Goal: Transaction & Acquisition: Book appointment/travel/reservation

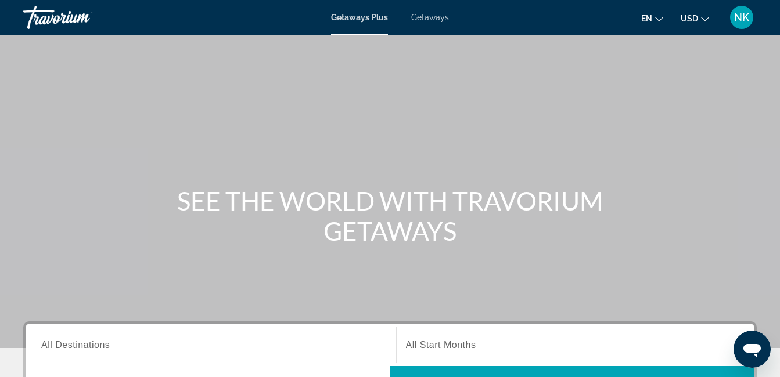
click at [699, 20] on button "USD USD ($) MXN (Mex$) CAD (Can$) GBP (£) EUR (€) AUD (A$) NZD (NZ$) CNY (CN¥)" at bounding box center [694, 18] width 28 height 17
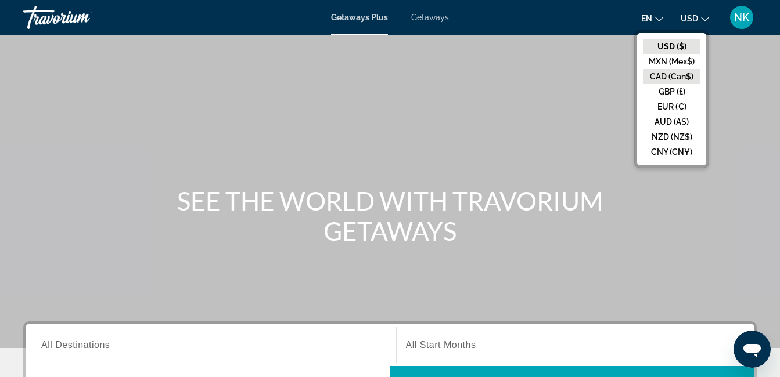
click at [675, 77] on button "CAD (Can$)" at bounding box center [671, 76] width 57 height 15
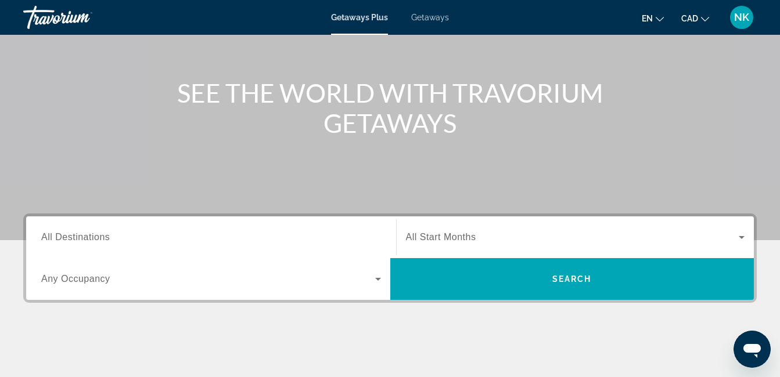
scroll to position [116, 0]
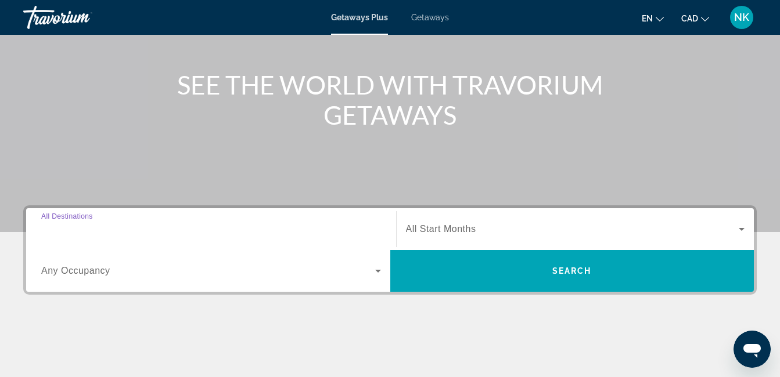
click at [257, 230] on input "Destination All Destinations" at bounding box center [211, 230] width 340 height 14
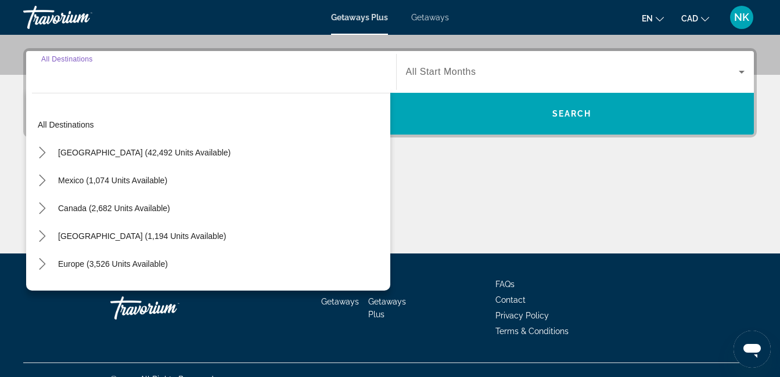
scroll to position [284, 0]
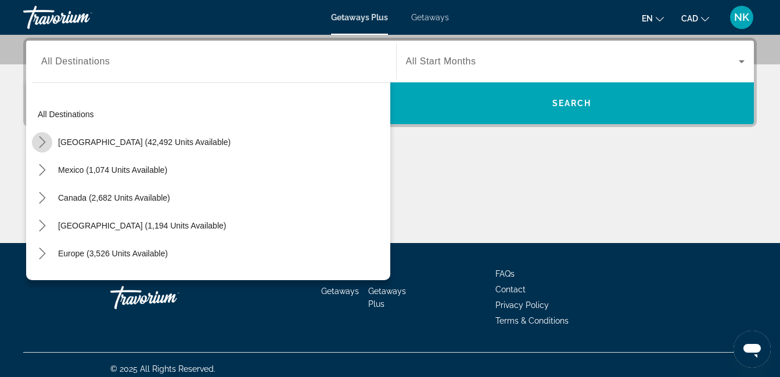
click at [44, 141] on icon "Toggle United States (42,492 units available) submenu" at bounding box center [42, 142] width 6 height 12
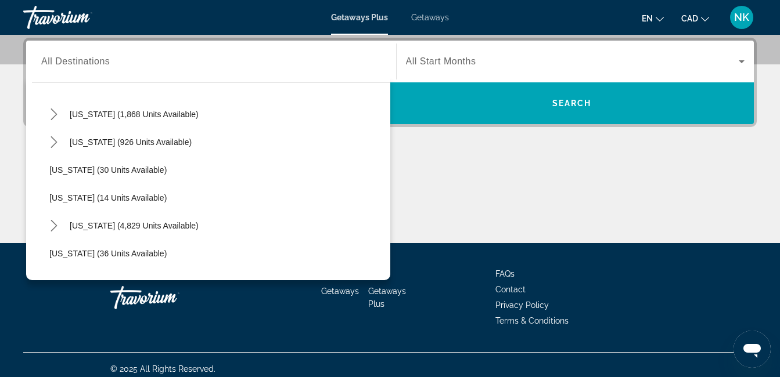
scroll to position [127, 0]
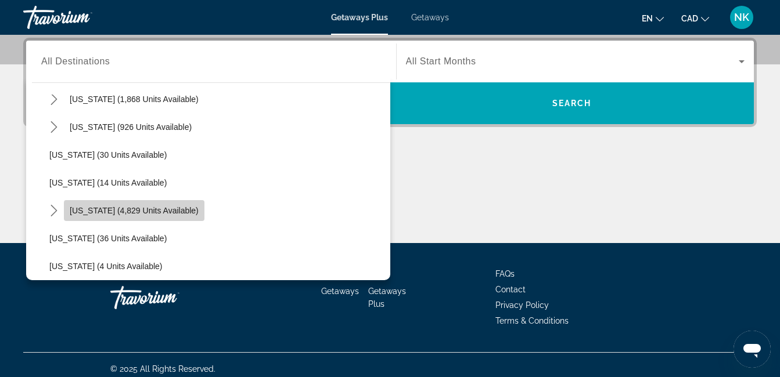
click at [153, 212] on span "[US_STATE] (4,829 units available)" at bounding box center [134, 210] width 129 height 9
type input "**********"
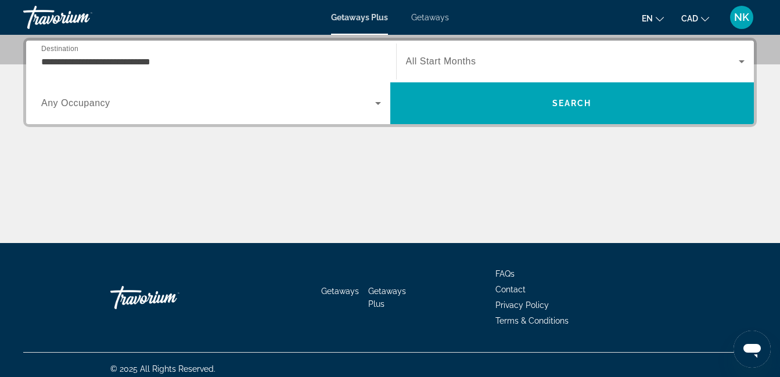
click at [421, 64] on span "All Start Months" at bounding box center [441, 61] width 70 height 10
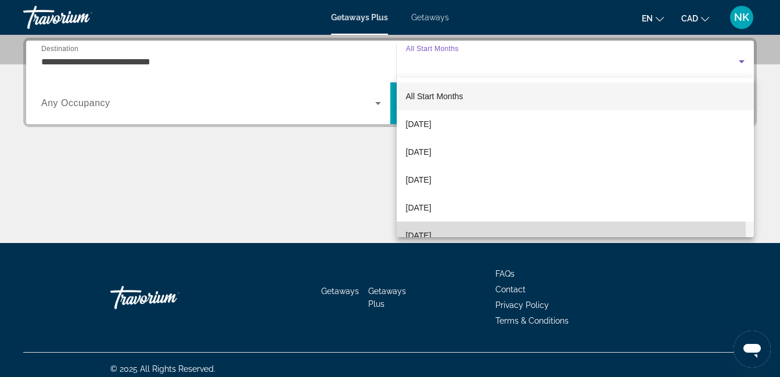
click at [417, 230] on span "[DATE]" at bounding box center [419, 236] width 26 height 14
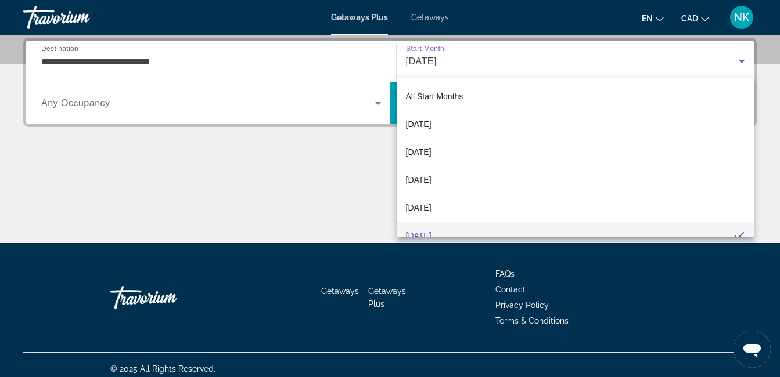
scroll to position [0, 0]
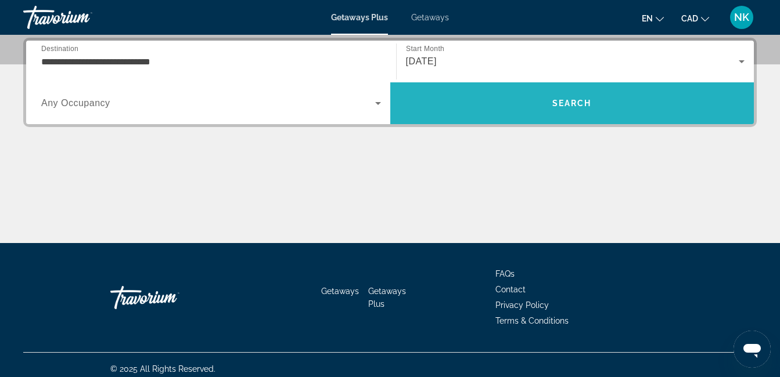
click at [496, 104] on span "Search" at bounding box center [572, 103] width 364 height 28
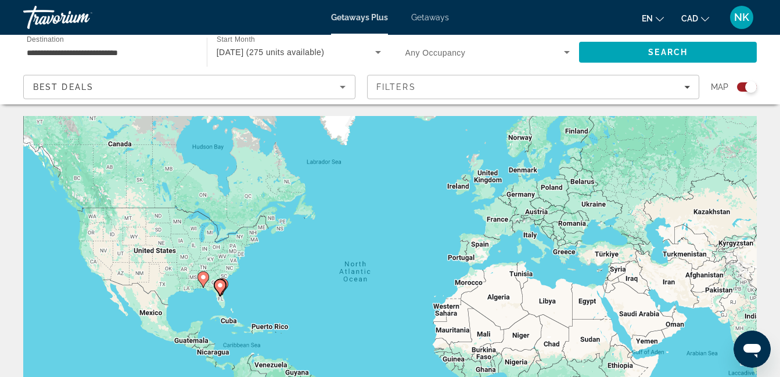
click at [746, 85] on div "Search widget" at bounding box center [751, 87] width 12 height 12
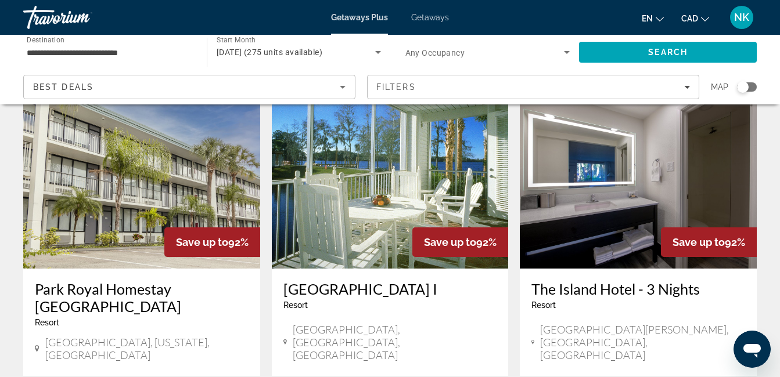
scroll to position [70, 0]
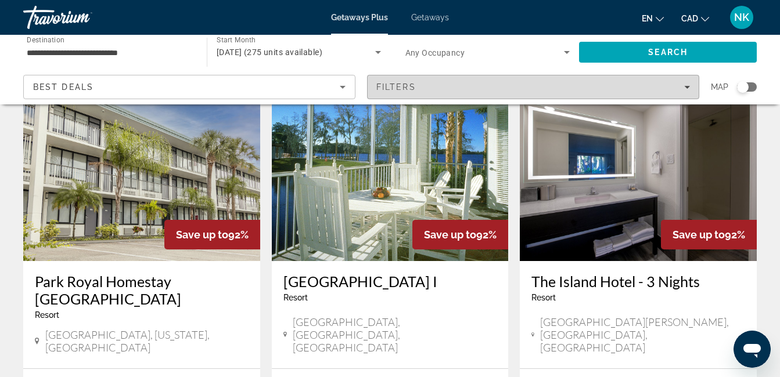
click at [684, 89] on icon "Filters" at bounding box center [687, 87] width 6 height 6
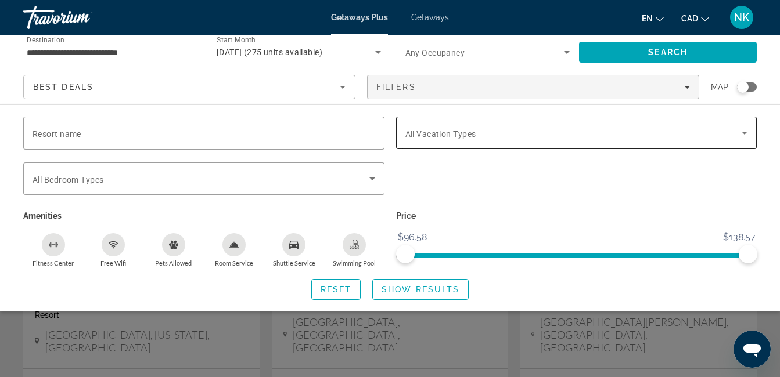
click at [648, 134] on span "Search widget" at bounding box center [573, 133] width 337 height 14
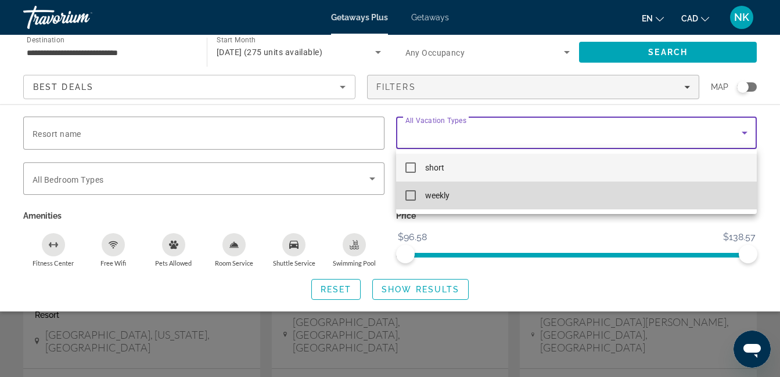
click at [409, 199] on mat-pseudo-checkbox at bounding box center [410, 195] width 10 height 10
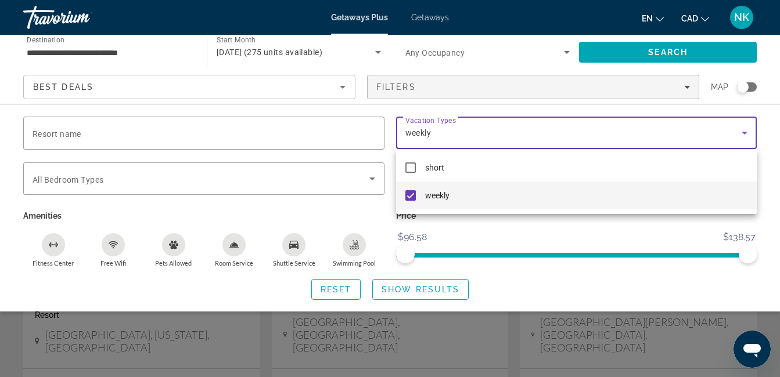
click at [427, 294] on div at bounding box center [390, 188] width 780 height 377
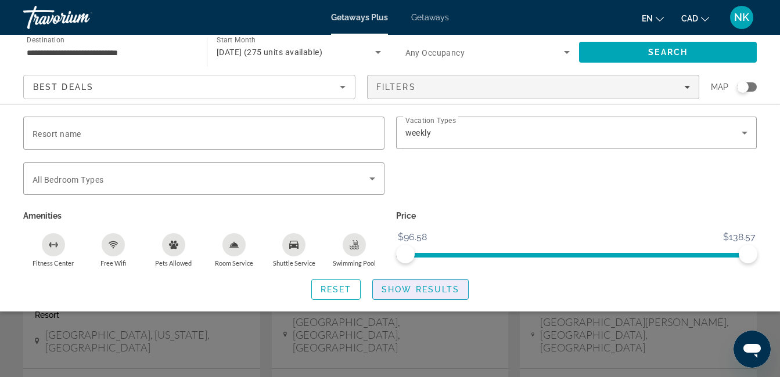
click at [427, 294] on span "Search widget" at bounding box center [420, 290] width 95 height 28
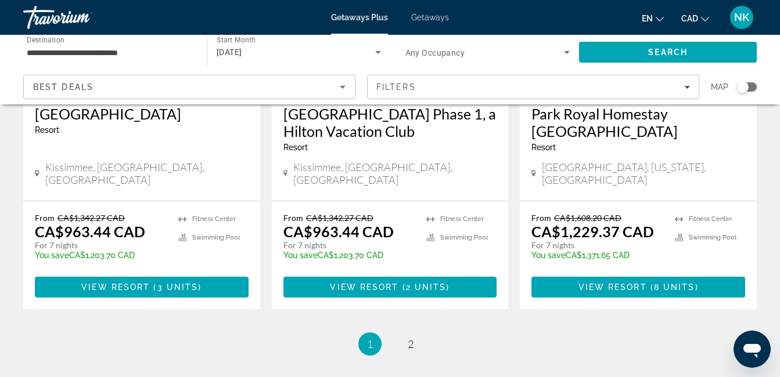
scroll to position [1540, 0]
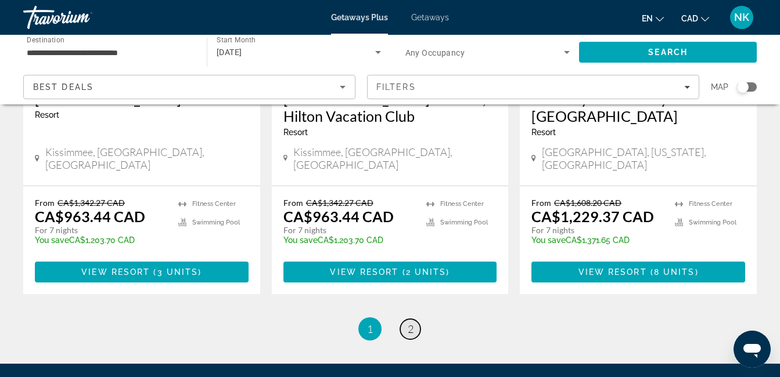
click at [406, 319] on link "page 2" at bounding box center [410, 329] width 20 height 20
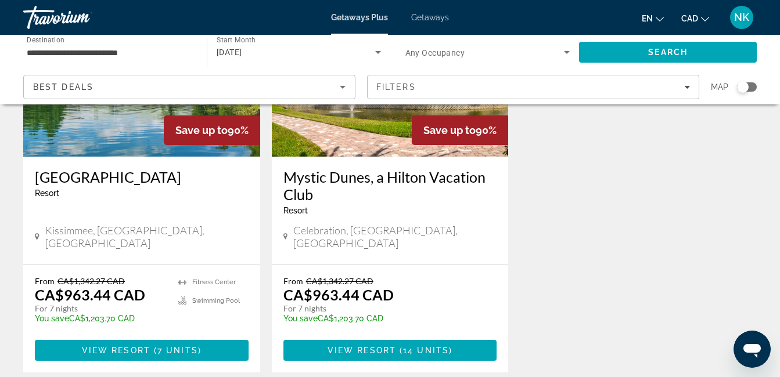
scroll to position [604, 0]
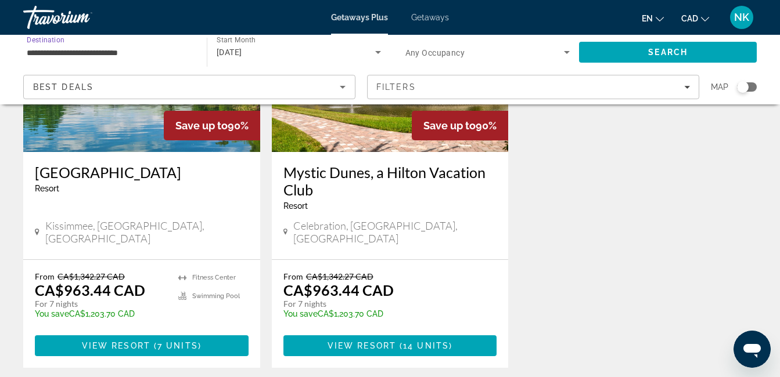
click at [133, 55] on input "**********" at bounding box center [109, 53] width 165 height 14
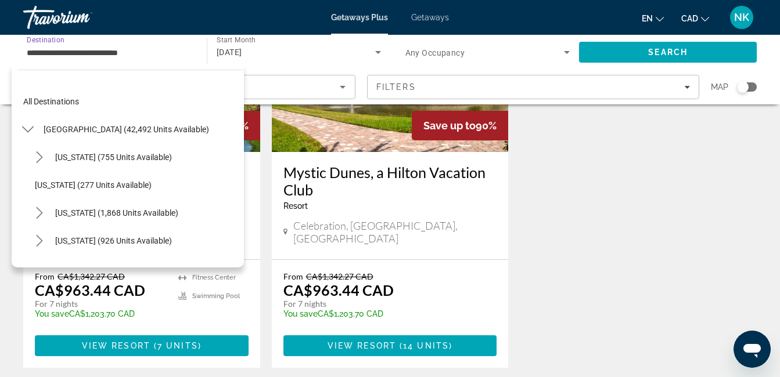
scroll to position [153, 0]
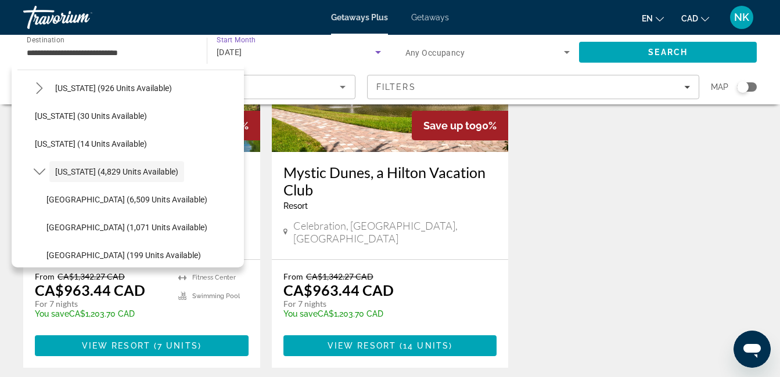
click at [264, 46] on div "[DATE]" at bounding box center [296, 52] width 158 height 14
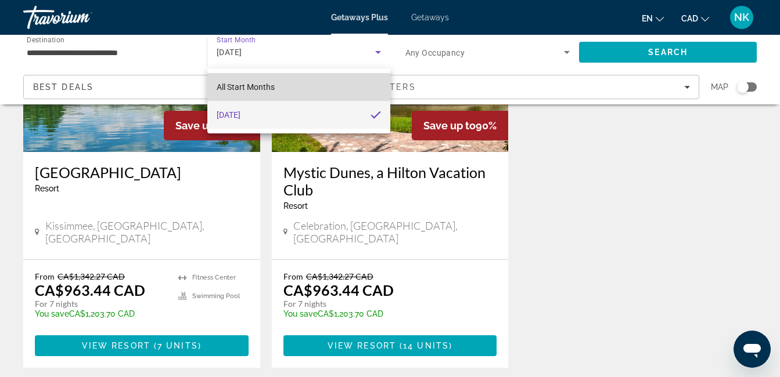
click at [264, 81] on span "All Start Months" at bounding box center [246, 87] width 58 height 14
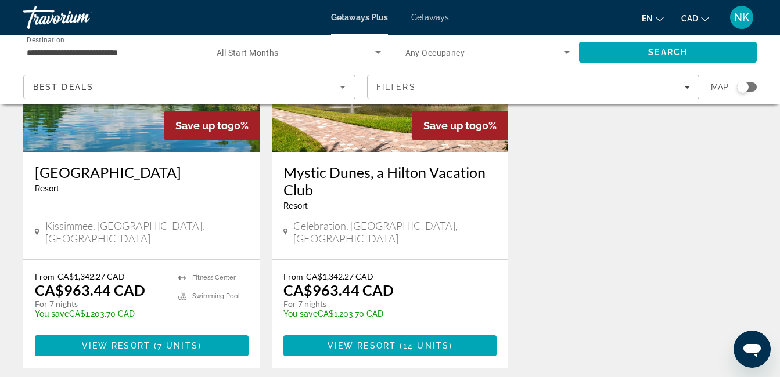
click at [430, 51] on span "Any Occupancy" at bounding box center [435, 52] width 60 height 9
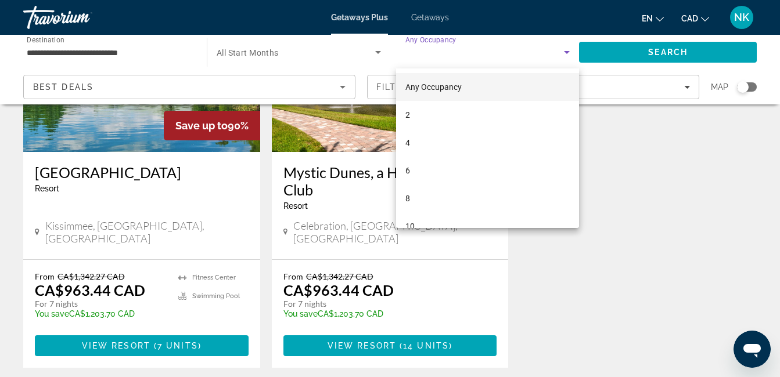
scroll to position [17, 0]
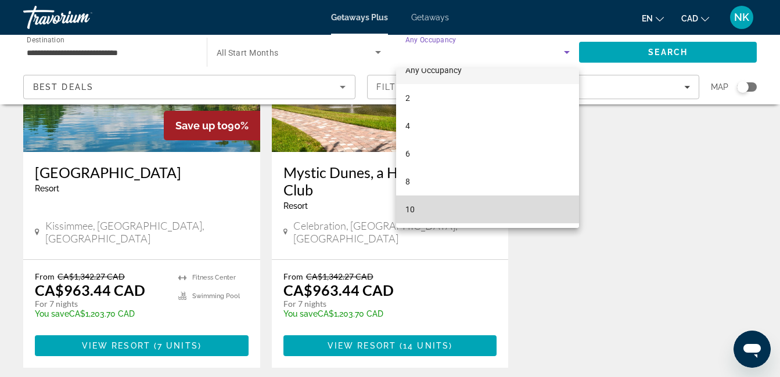
click at [490, 220] on mat-option "10" at bounding box center [487, 210] width 183 height 28
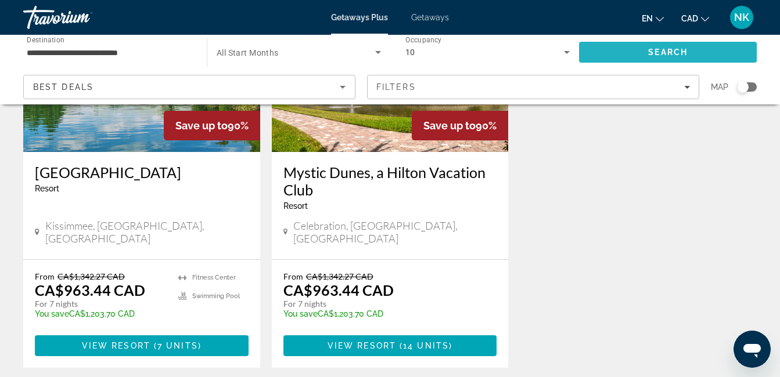
click at [701, 48] on span "Search" at bounding box center [668, 52] width 178 height 28
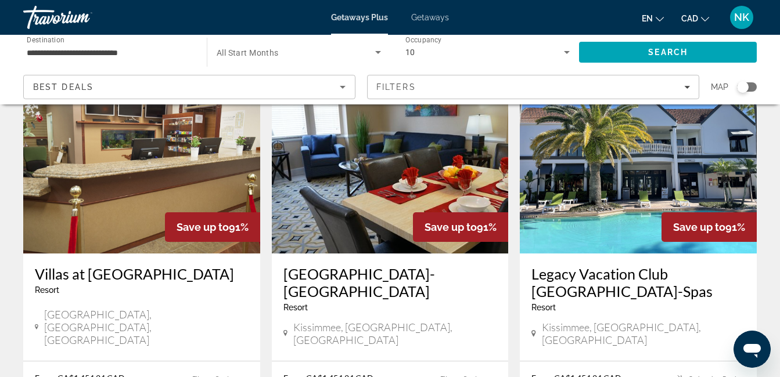
scroll to position [93, 0]
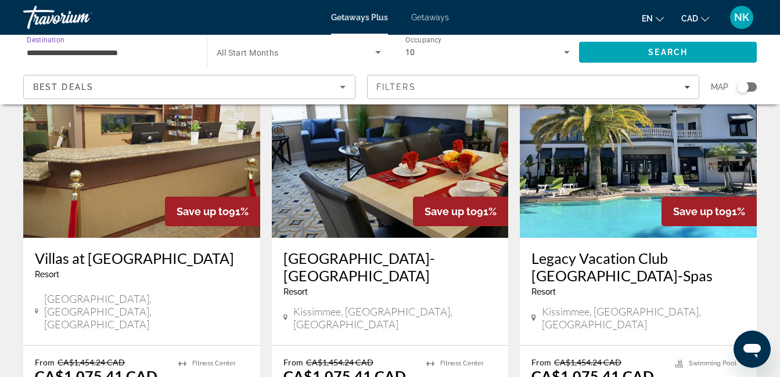
click at [122, 55] on input "**********" at bounding box center [109, 53] width 165 height 14
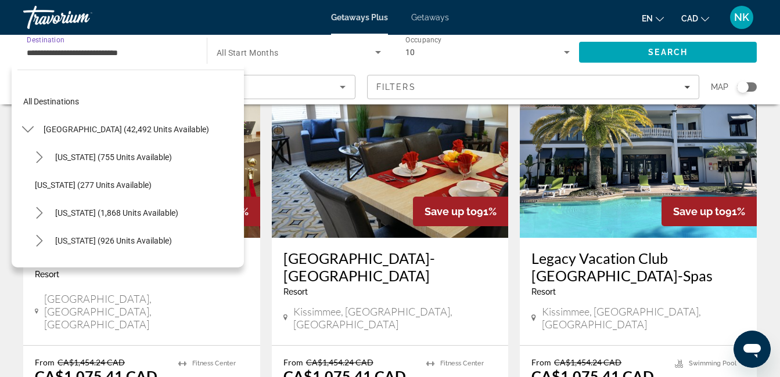
scroll to position [153, 0]
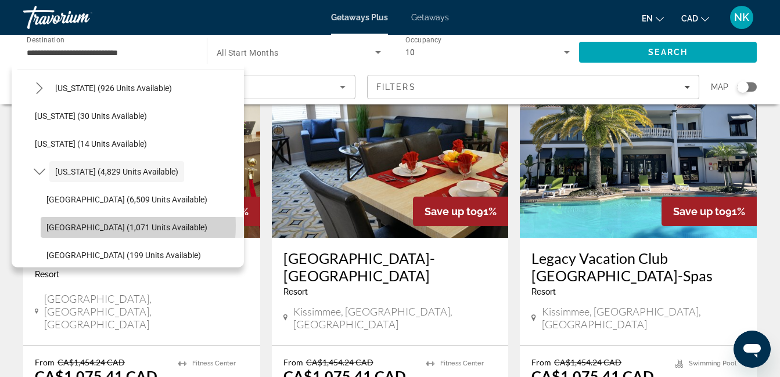
click at [92, 226] on span "[GEOGRAPHIC_DATA] (1,071 units available)" at bounding box center [126, 227] width 161 height 9
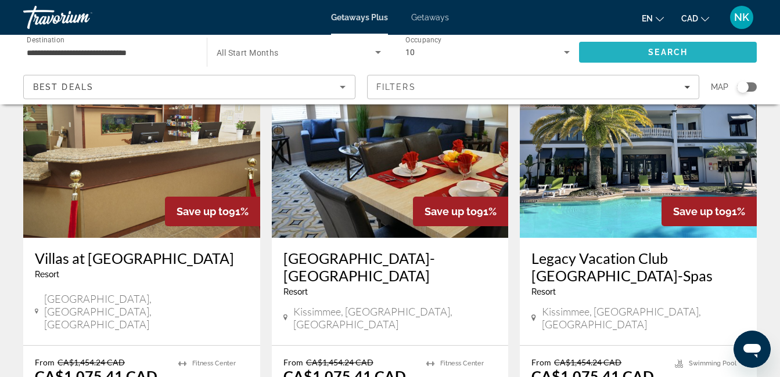
click at [626, 48] on span "Search" at bounding box center [668, 52] width 178 height 28
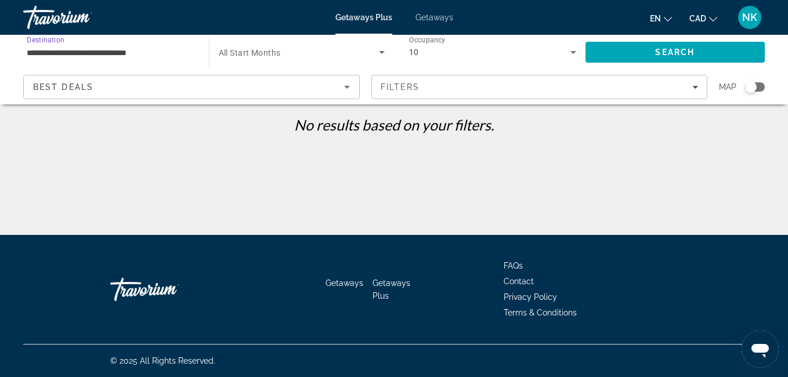
click at [170, 49] on input "**********" at bounding box center [110, 53] width 167 height 14
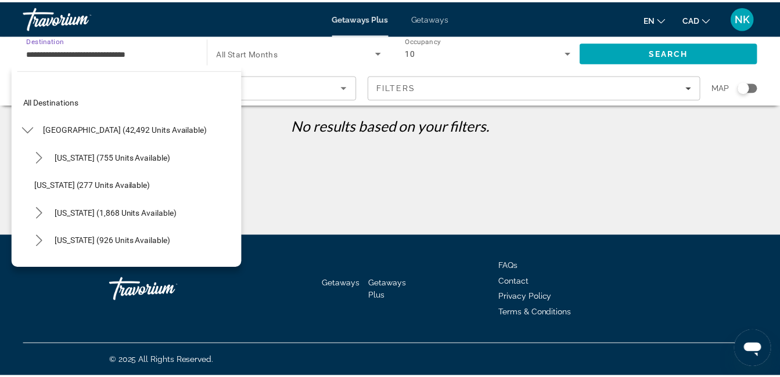
scroll to position [208, 0]
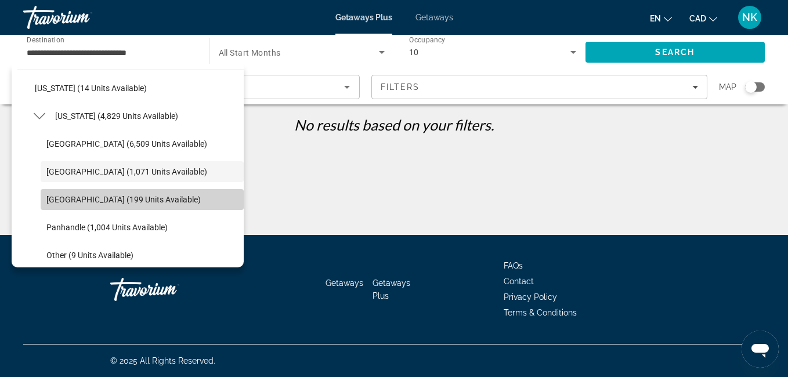
click at [149, 192] on span "Select destination: West Coast (199 units available)" at bounding box center [142, 200] width 203 height 28
type input "**********"
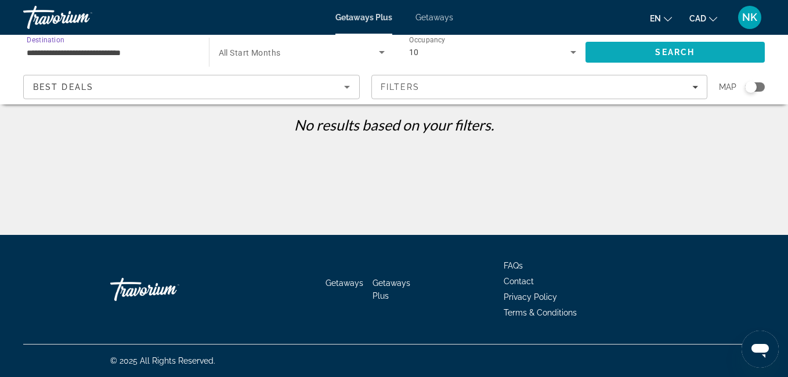
click at [619, 57] on span "Search" at bounding box center [676, 52] width 180 height 28
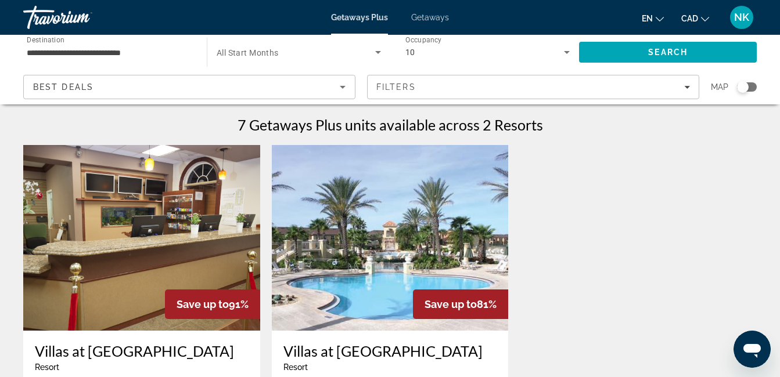
click at [409, 267] on img "Main content" at bounding box center [390, 238] width 237 height 186
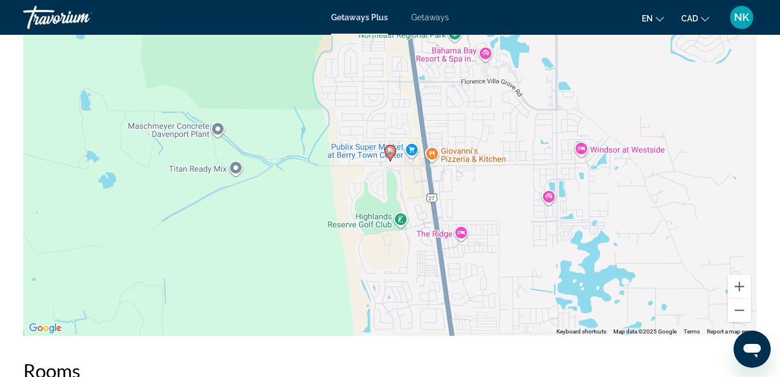
scroll to position [1672, 0]
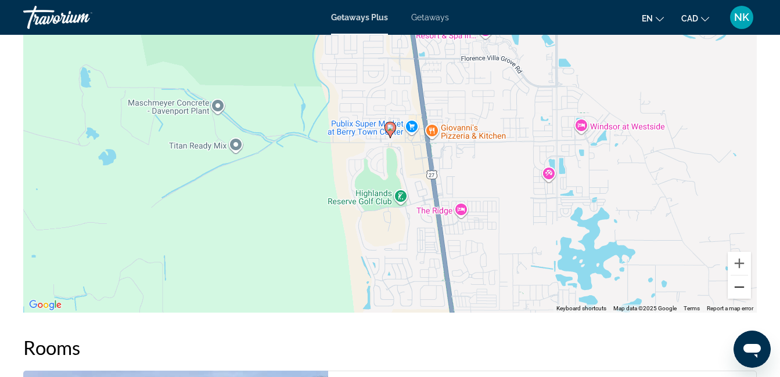
click at [745, 286] on button "Zoom out" at bounding box center [738, 287] width 23 height 23
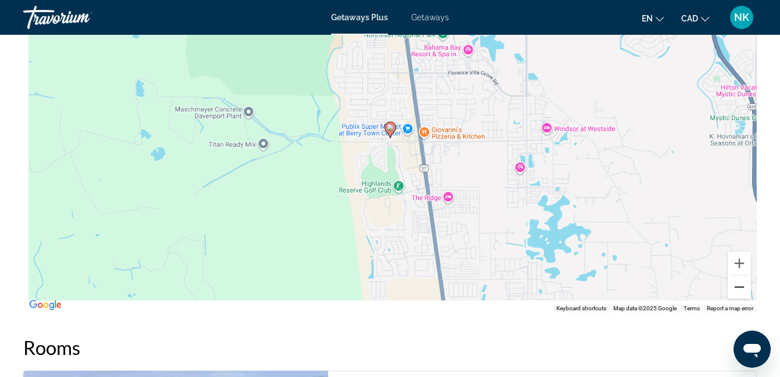
click at [745, 286] on button "Zoom out" at bounding box center [738, 287] width 23 height 23
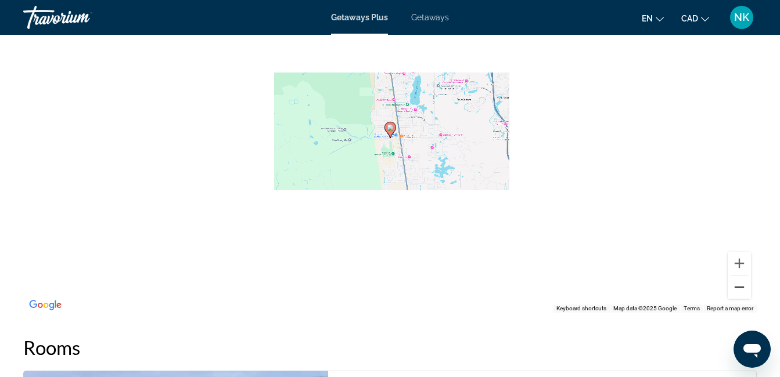
click at [745, 286] on button "Zoom out" at bounding box center [738, 287] width 23 height 23
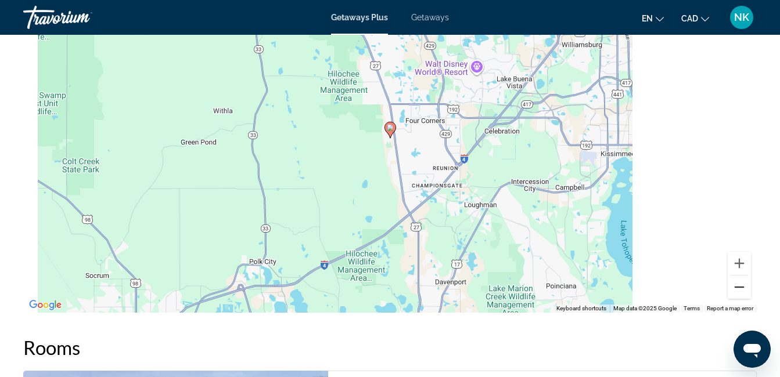
click at [745, 286] on button "Zoom out" at bounding box center [738, 287] width 23 height 23
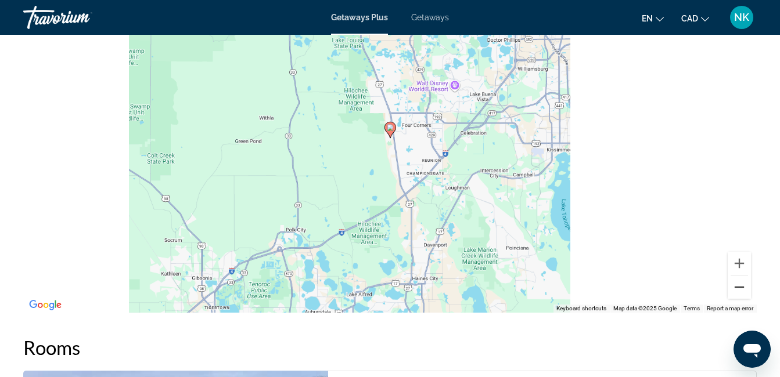
click at [745, 286] on button "Zoom out" at bounding box center [738, 287] width 23 height 23
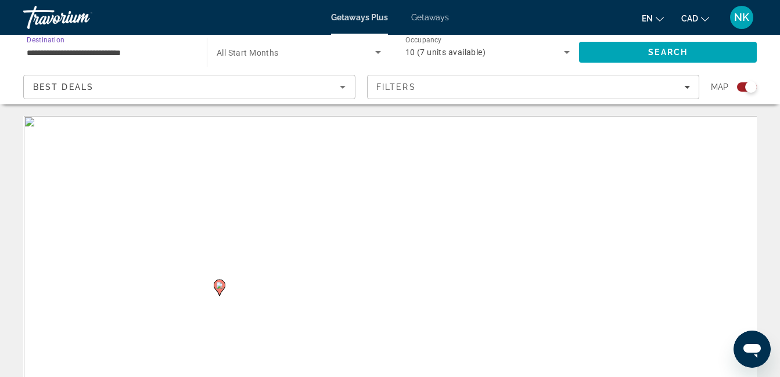
click at [140, 53] on input "**********" at bounding box center [109, 53] width 165 height 14
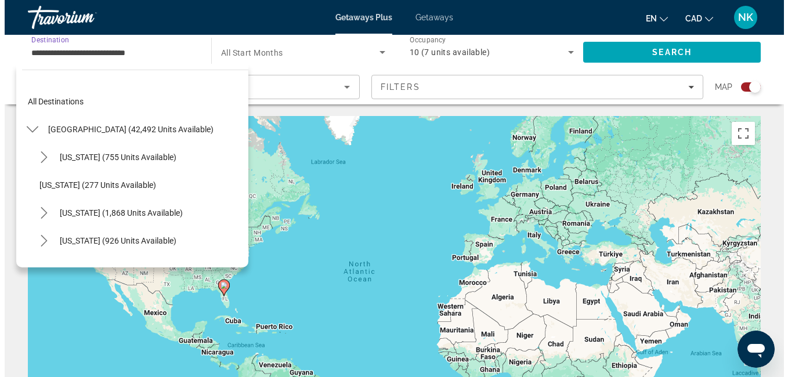
scroll to position [236, 0]
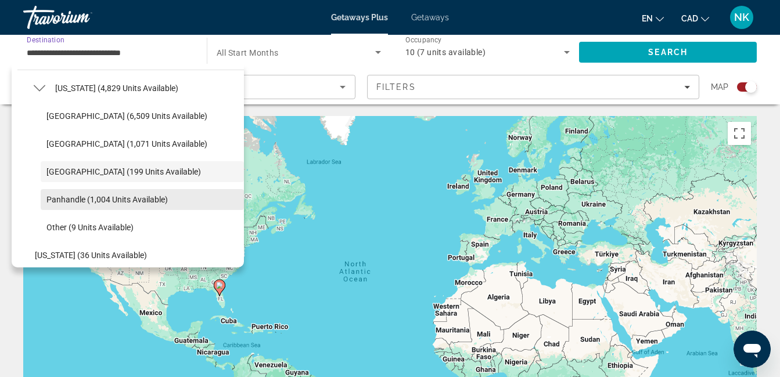
click at [101, 196] on span "Panhandle (1,004 units available)" at bounding box center [106, 199] width 121 height 9
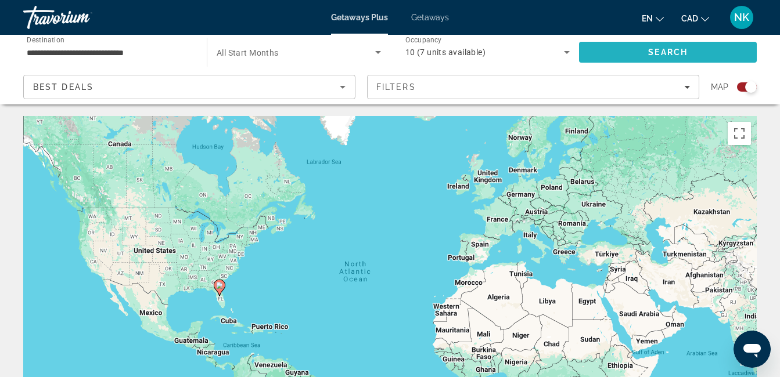
click at [601, 45] on span "Search" at bounding box center [668, 52] width 178 height 28
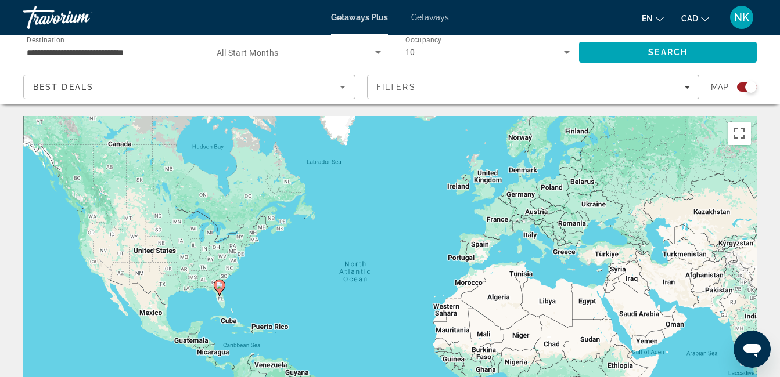
click at [747, 90] on div "Search widget" at bounding box center [751, 87] width 12 height 12
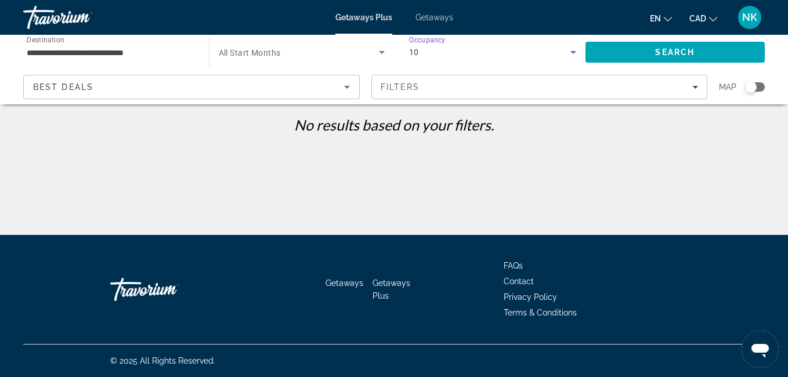
click at [485, 53] on div "10" at bounding box center [489, 52] width 161 height 14
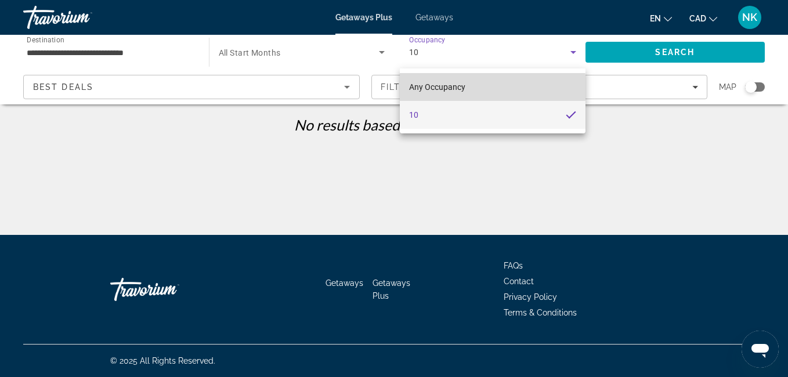
click at [469, 88] on mat-option "Any Occupancy" at bounding box center [493, 87] width 186 height 28
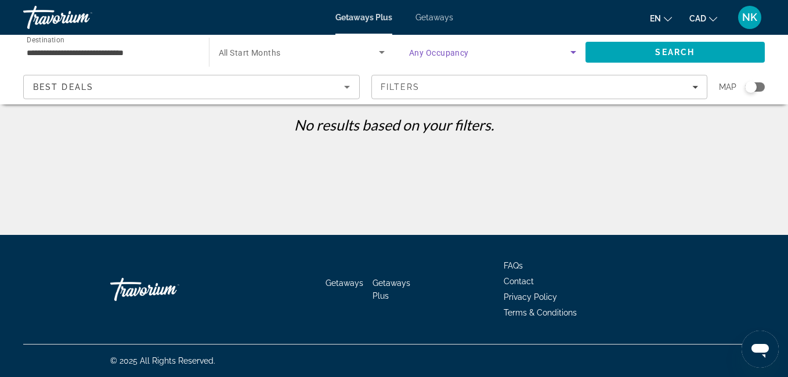
click at [233, 52] on span "All Start Months" at bounding box center [250, 52] width 62 height 9
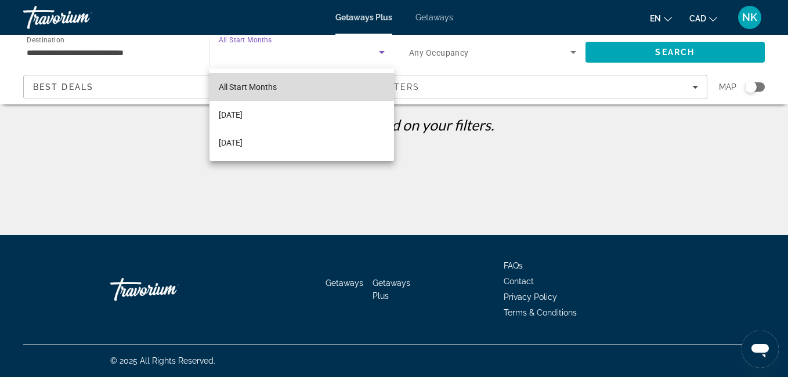
click at [246, 84] on span "All Start Months" at bounding box center [248, 86] width 58 height 9
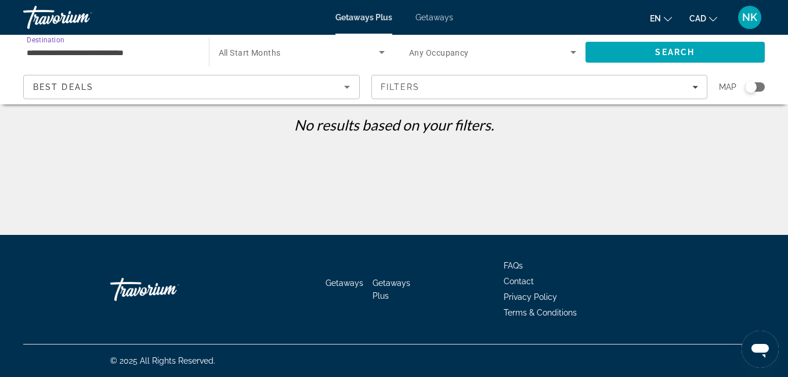
click at [139, 51] on input "**********" at bounding box center [110, 53] width 167 height 14
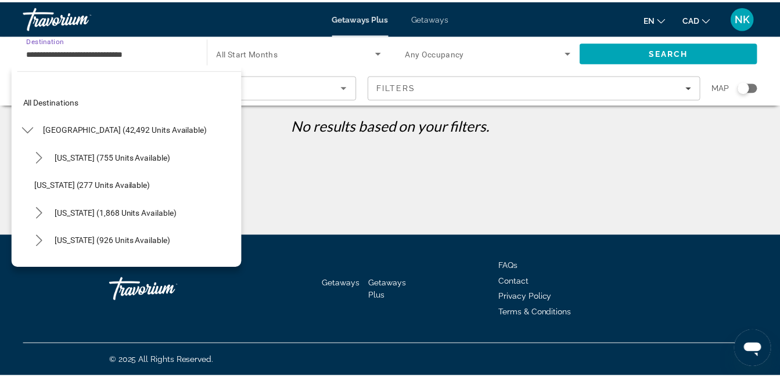
scroll to position [264, 0]
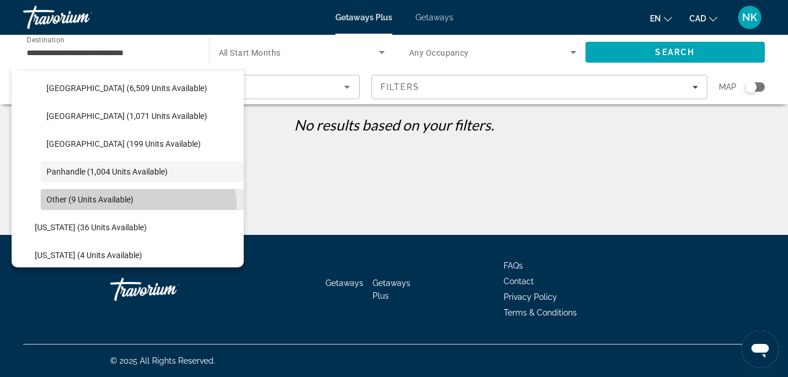
click at [129, 208] on span "Select destination: Other (9 units available)" at bounding box center [142, 200] width 203 height 28
type input "**********"
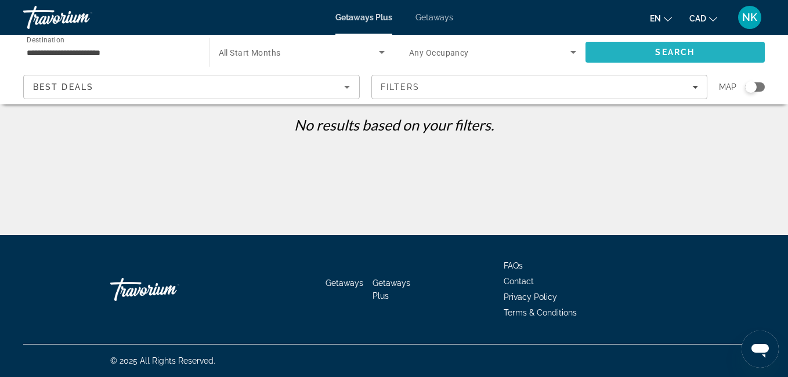
click at [665, 52] on span "Search" at bounding box center [674, 52] width 39 height 9
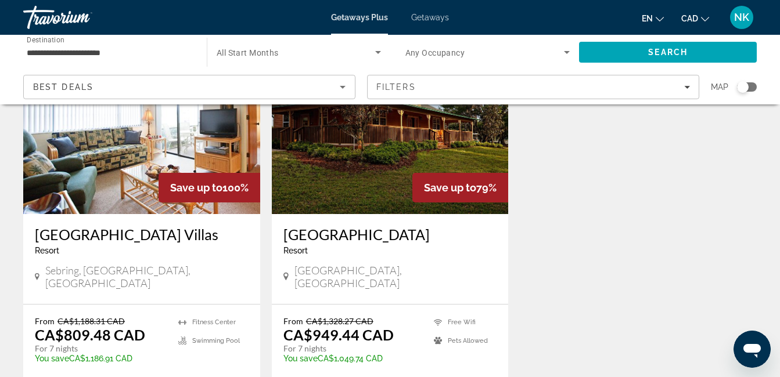
scroll to position [139, 0]
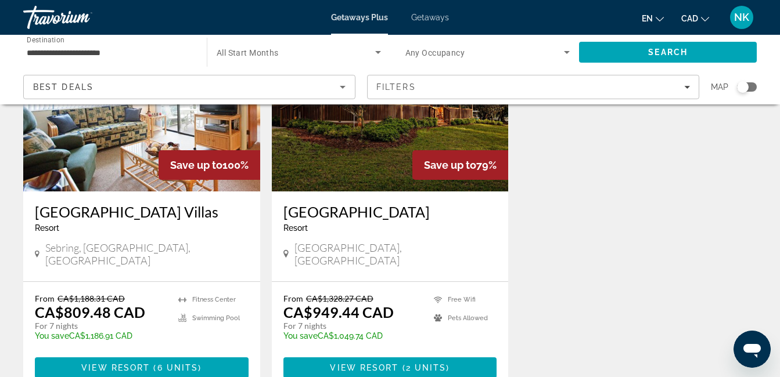
click at [395, 178] on img "Main content" at bounding box center [390, 99] width 237 height 186
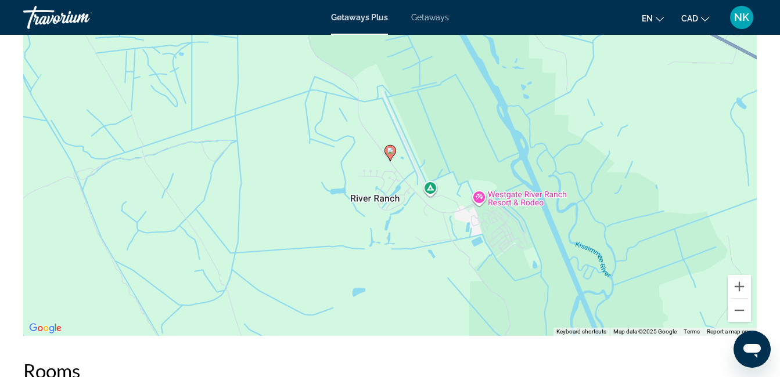
scroll to position [1804, 0]
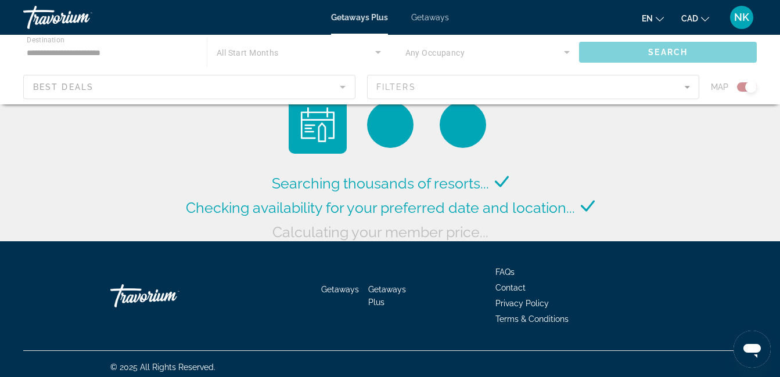
click at [132, 53] on div "Main content" at bounding box center [390, 70] width 780 height 70
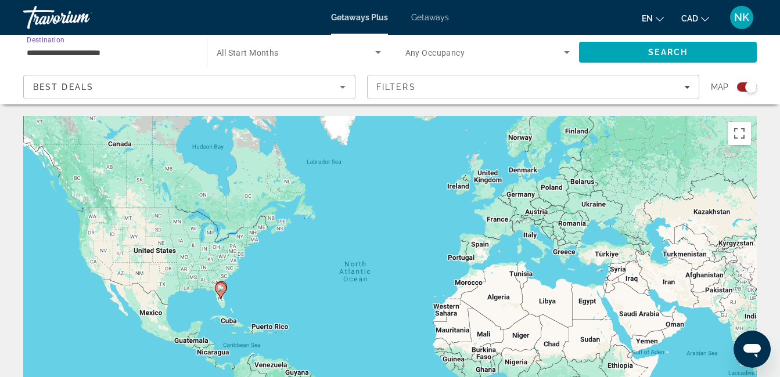
click at [73, 49] on input "**********" at bounding box center [109, 53] width 165 height 14
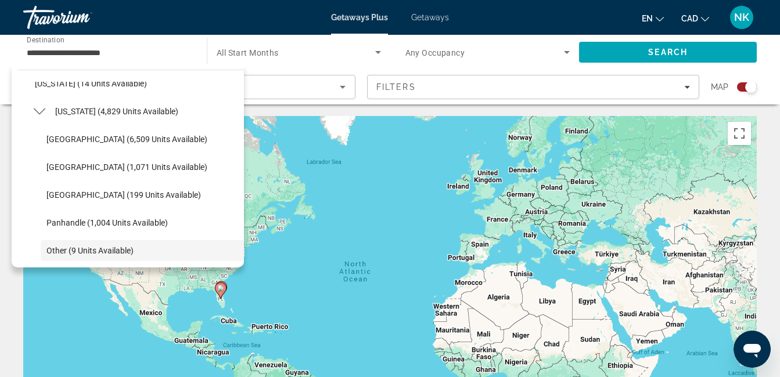
scroll to position [199, 0]
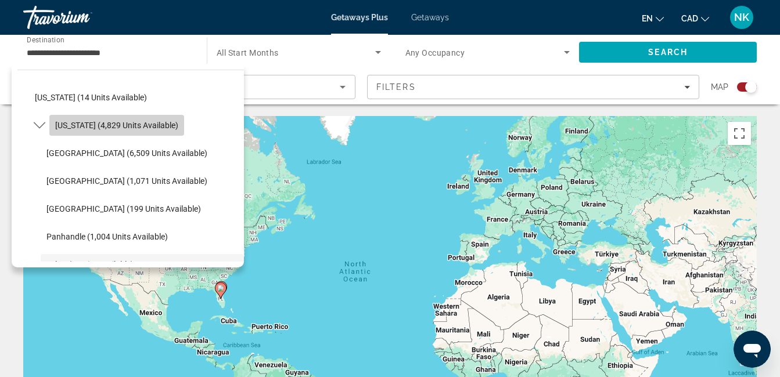
click at [150, 125] on span "[US_STATE] (4,829 units available)" at bounding box center [116, 125] width 123 height 9
type input "**********"
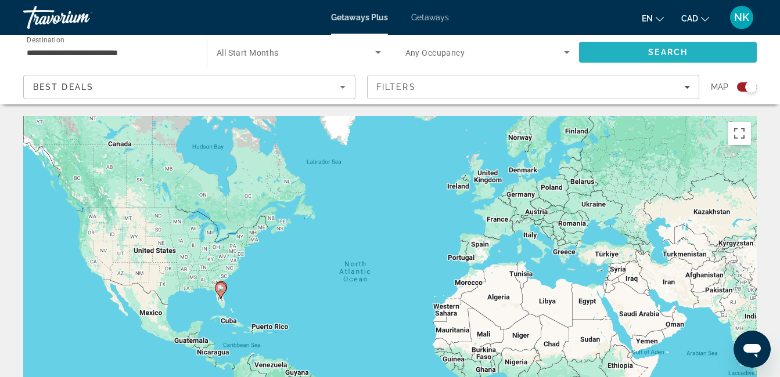
click at [612, 51] on span "Search" at bounding box center [668, 52] width 178 height 28
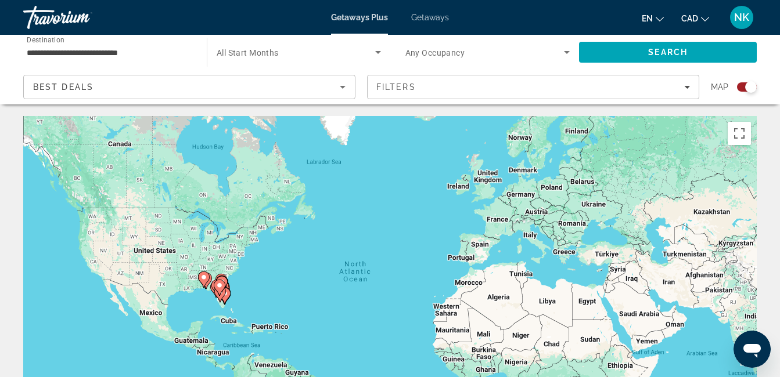
click at [377, 49] on icon "Search widget" at bounding box center [378, 52] width 14 height 14
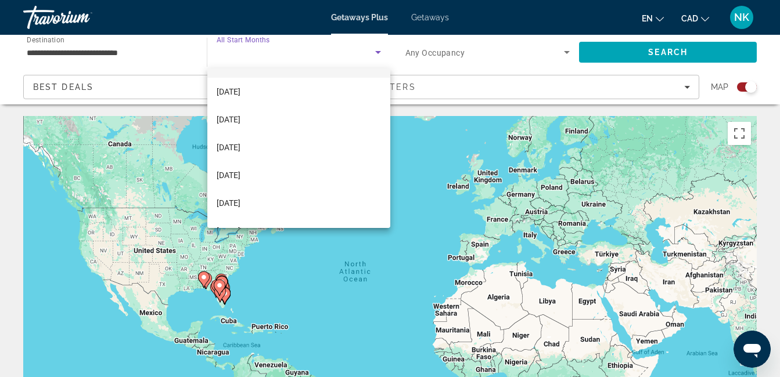
scroll to position [46, 0]
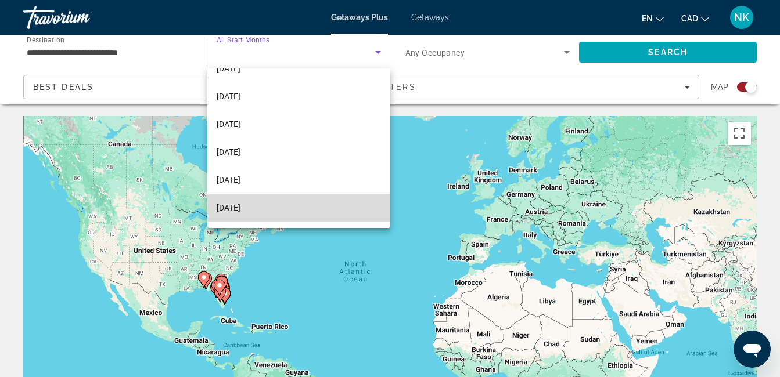
click at [327, 210] on mat-option "[DATE]" at bounding box center [298, 208] width 183 height 28
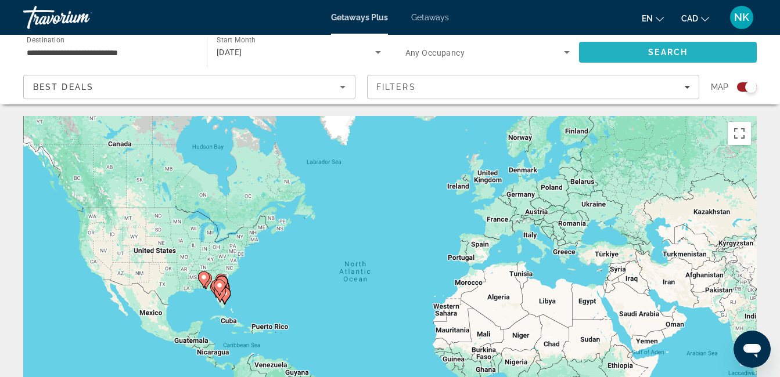
click at [674, 51] on span "Search" at bounding box center [667, 52] width 39 height 9
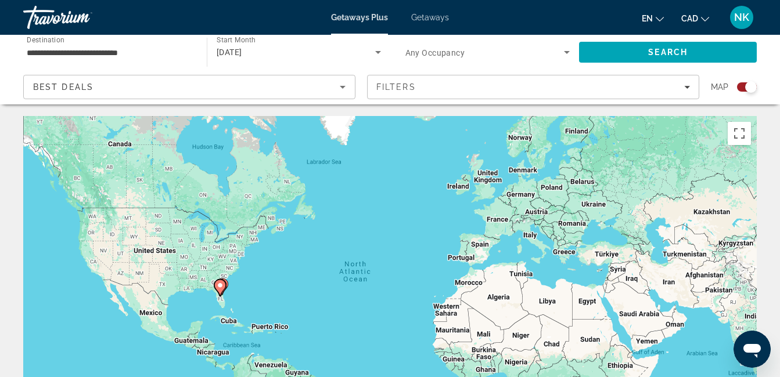
click at [750, 89] on div "Search widget" at bounding box center [751, 87] width 12 height 12
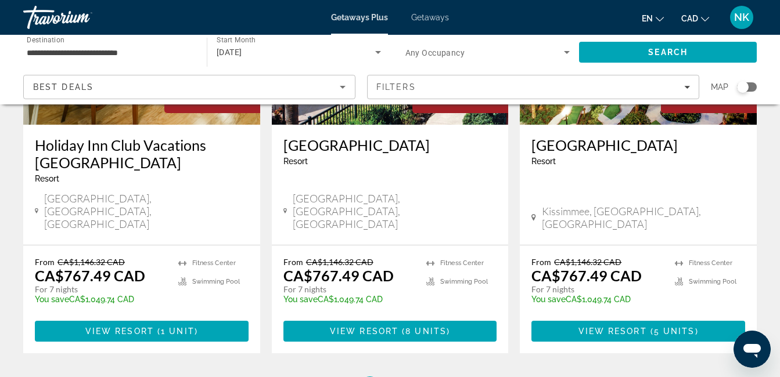
scroll to position [1525, 0]
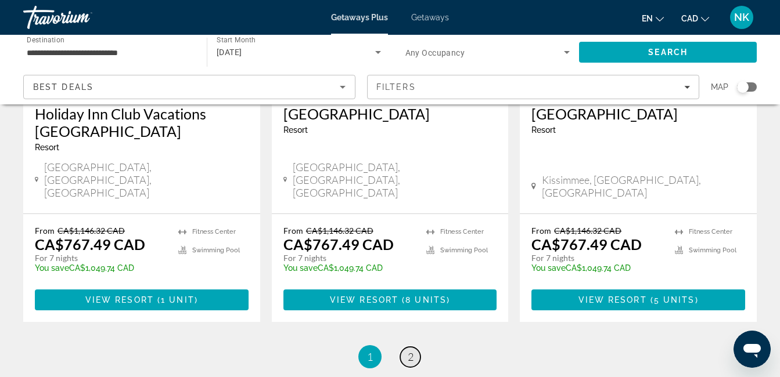
click at [412, 351] on span "2" at bounding box center [410, 357] width 6 height 13
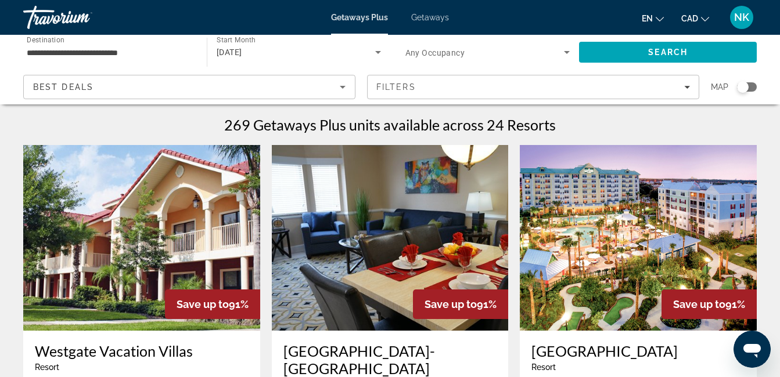
click at [651, 249] on img "Main content" at bounding box center [638, 238] width 237 height 186
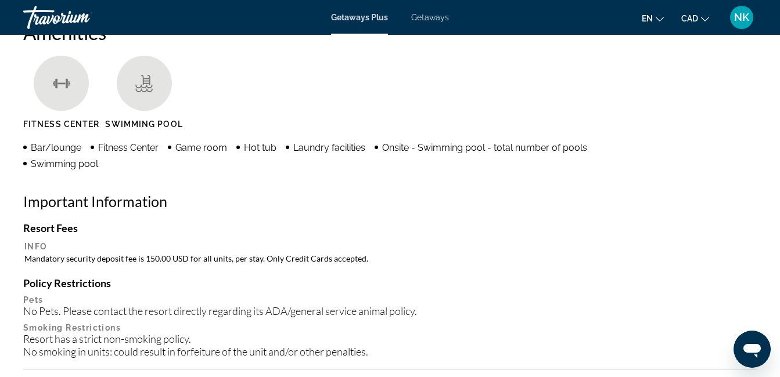
scroll to position [1120, 0]
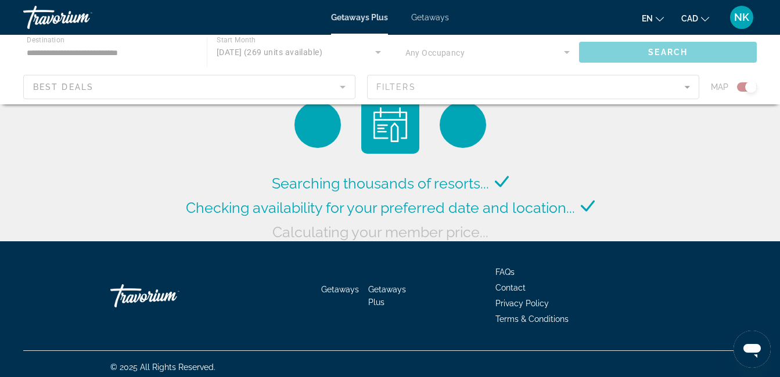
click at [423, 18] on span "Getaways" at bounding box center [430, 17] width 38 height 9
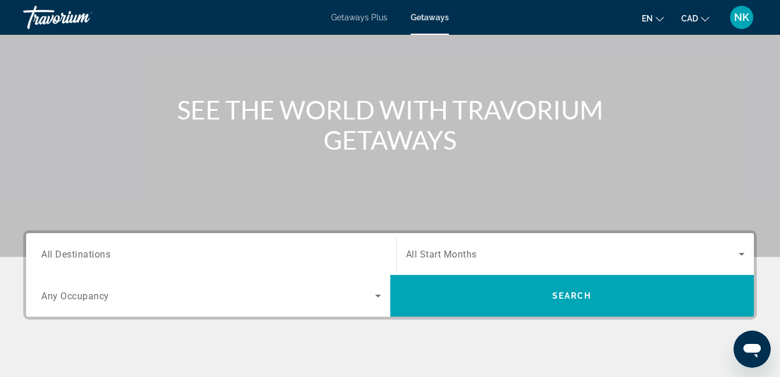
scroll to position [93, 0]
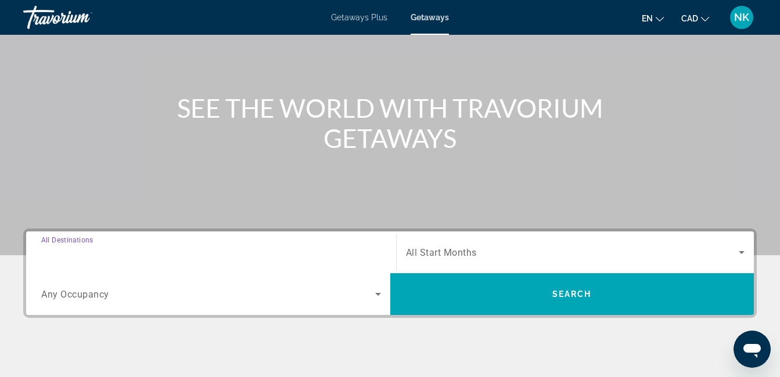
click at [311, 250] on input "Destination All Destinations" at bounding box center [211, 253] width 340 height 14
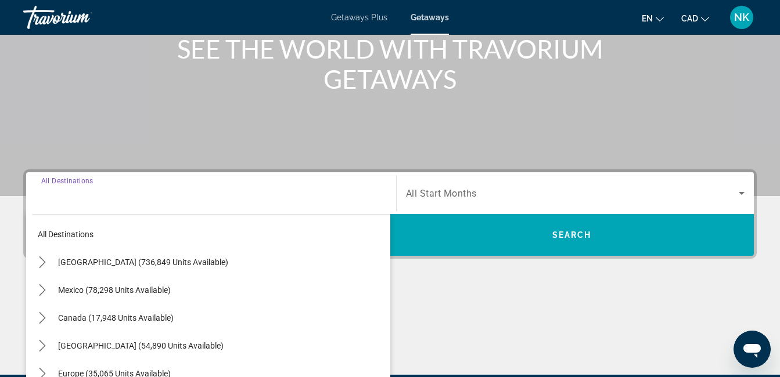
scroll to position [284, 0]
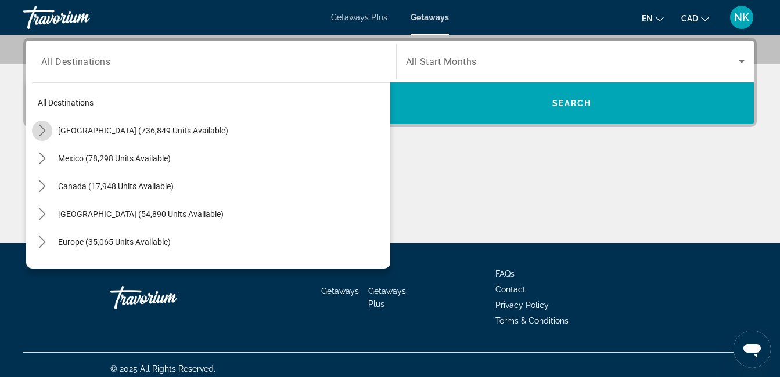
click at [44, 132] on icon "Toggle United States (736,849 units available) submenu" at bounding box center [42, 131] width 6 height 12
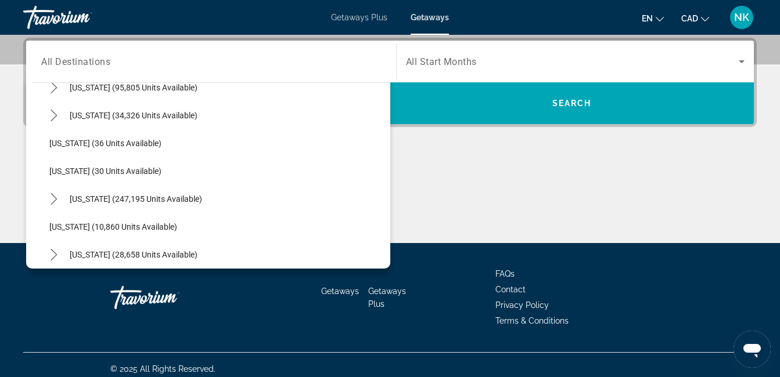
scroll to position [150, 0]
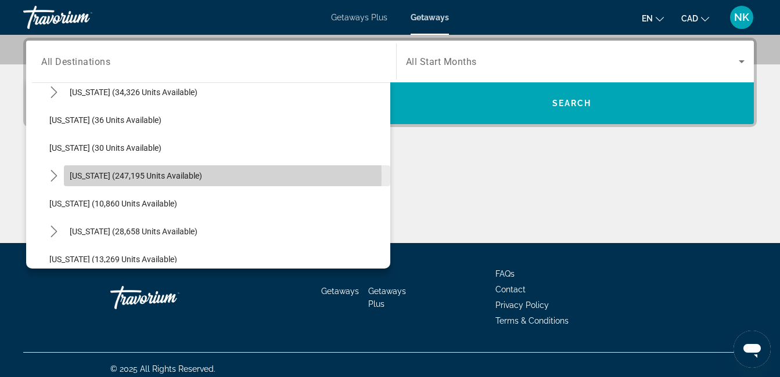
click at [165, 176] on span "[US_STATE] (247,195 units available)" at bounding box center [136, 175] width 132 height 9
type input "**********"
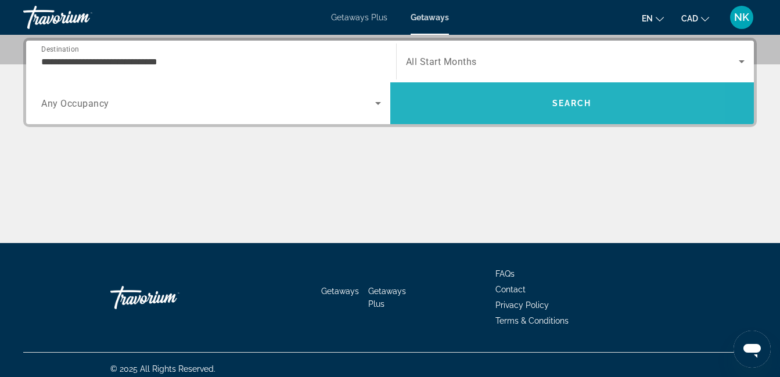
click at [445, 89] on span "Search" at bounding box center [572, 103] width 364 height 28
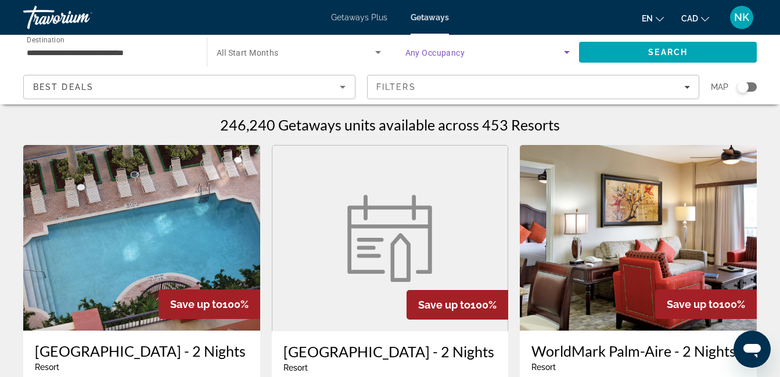
click at [570, 56] on icon "Search widget" at bounding box center [567, 52] width 14 height 14
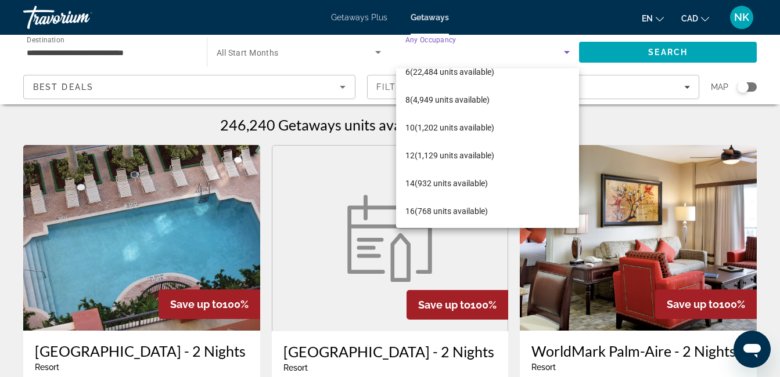
scroll to position [128, 0]
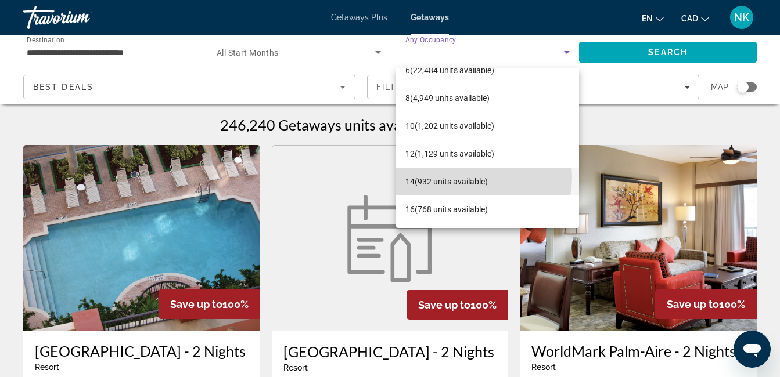
click at [482, 178] on span "14 (932 units available)" at bounding box center [446, 182] width 82 height 14
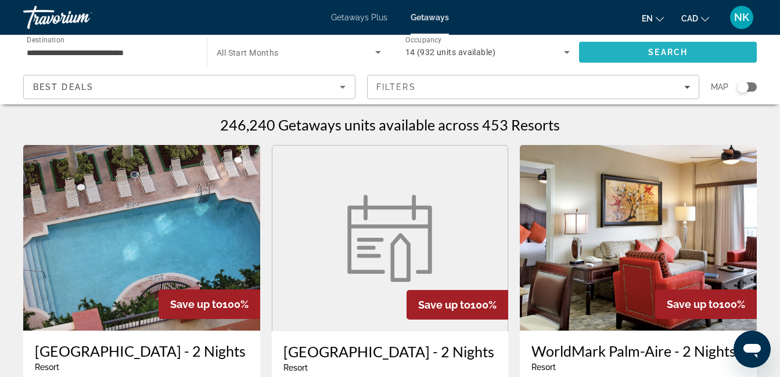
click at [648, 54] on span "Search" at bounding box center [667, 52] width 39 height 9
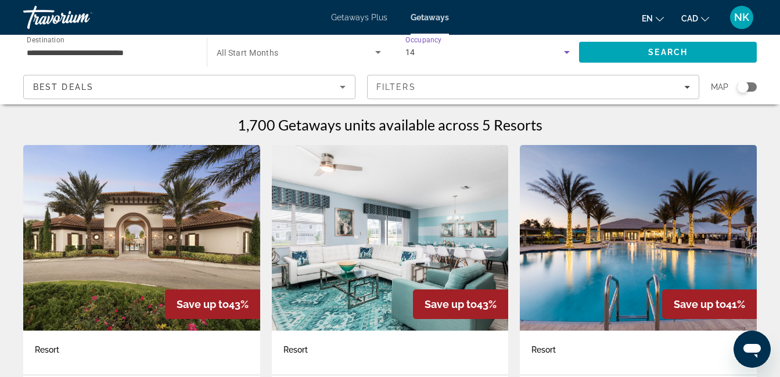
click at [457, 49] on div "14" at bounding box center [484, 52] width 159 height 14
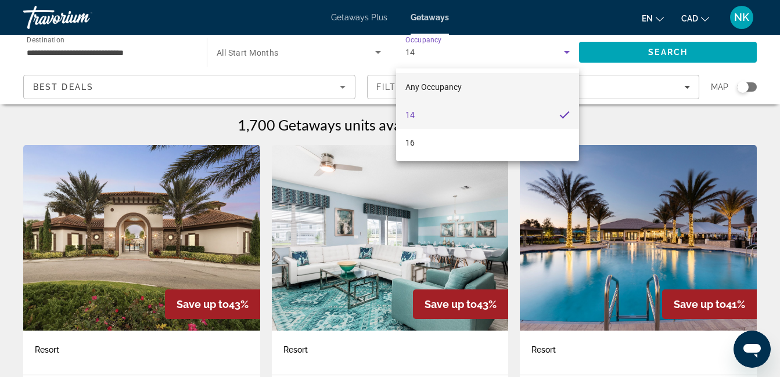
click at [455, 79] on mat-option "Any Occupancy" at bounding box center [487, 87] width 183 height 28
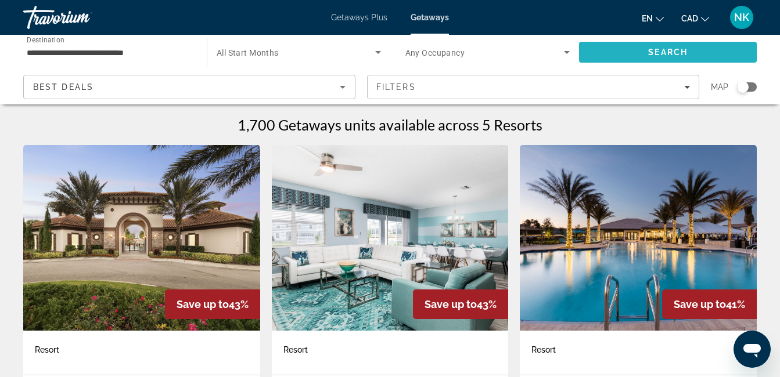
click at [611, 45] on span "Search" at bounding box center [668, 52] width 178 height 28
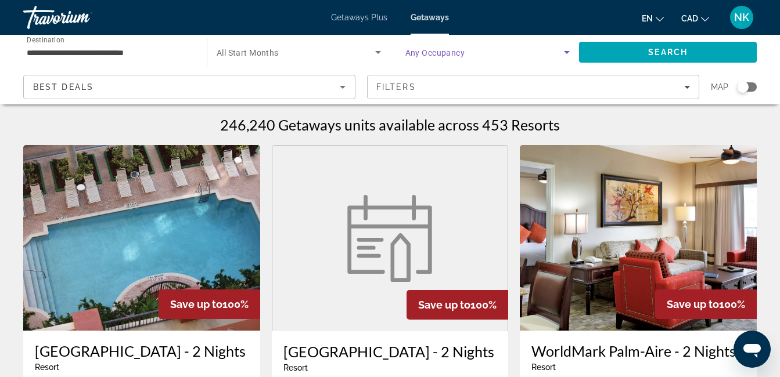
click at [542, 53] on span "Search widget" at bounding box center [484, 52] width 159 height 14
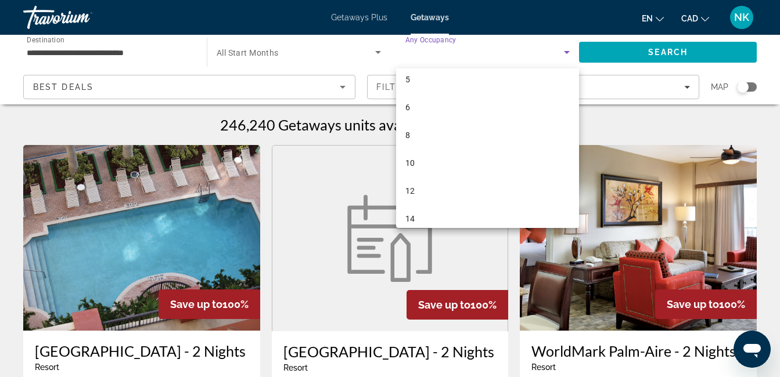
scroll to position [93, 0]
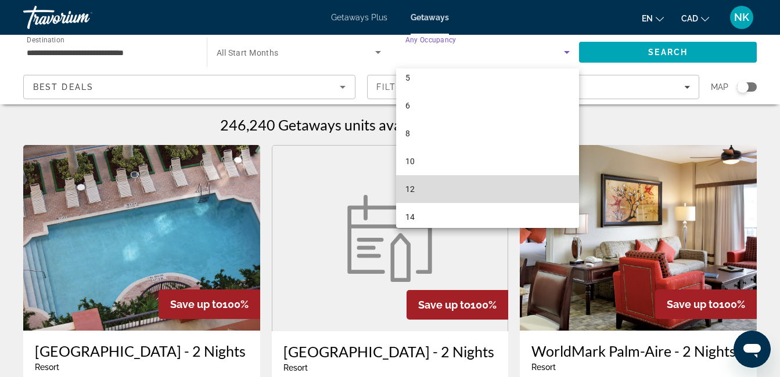
click at [506, 189] on mat-option "12" at bounding box center [487, 189] width 183 height 28
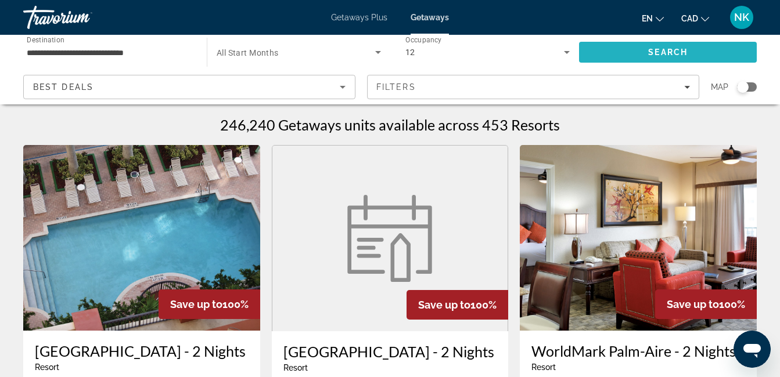
click at [663, 52] on span "Search" at bounding box center [667, 52] width 39 height 9
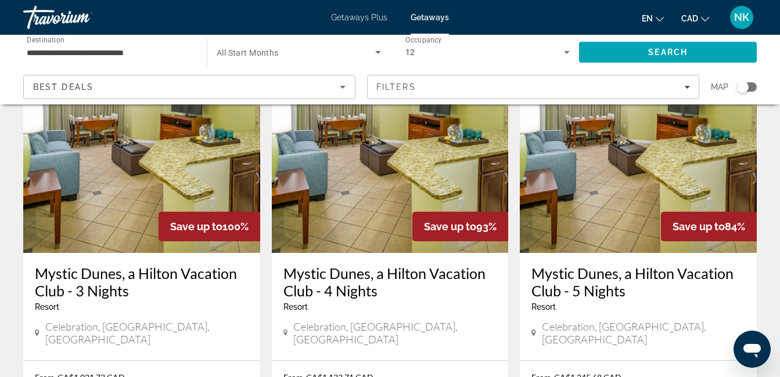
scroll to position [124, 0]
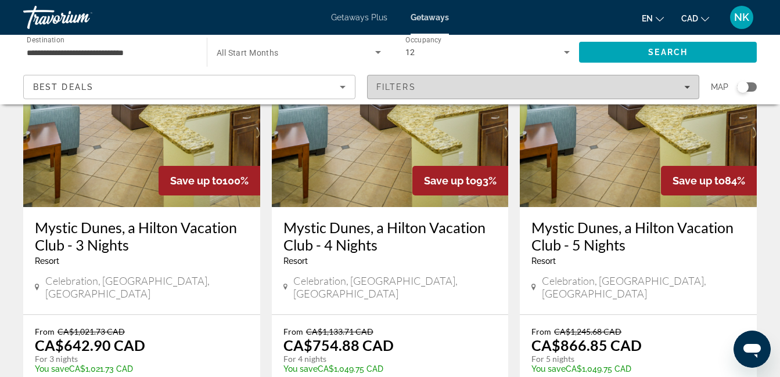
click at [675, 92] on span "Filters" at bounding box center [532, 87] width 331 height 28
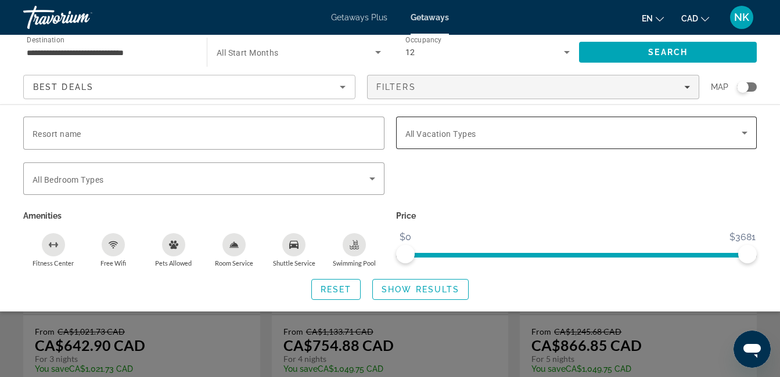
click at [655, 131] on span "Search widget" at bounding box center [573, 133] width 337 height 14
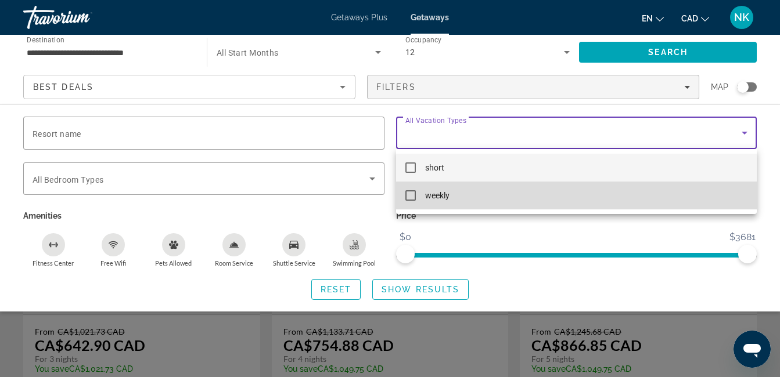
click at [615, 204] on mat-option "weekly" at bounding box center [576, 196] width 361 height 28
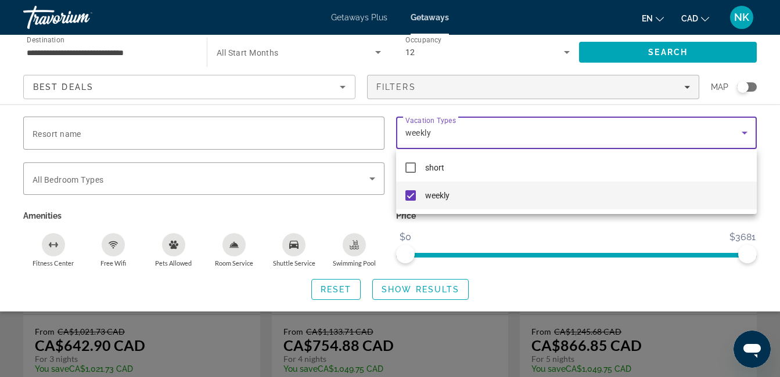
click at [568, 243] on div at bounding box center [390, 188] width 780 height 377
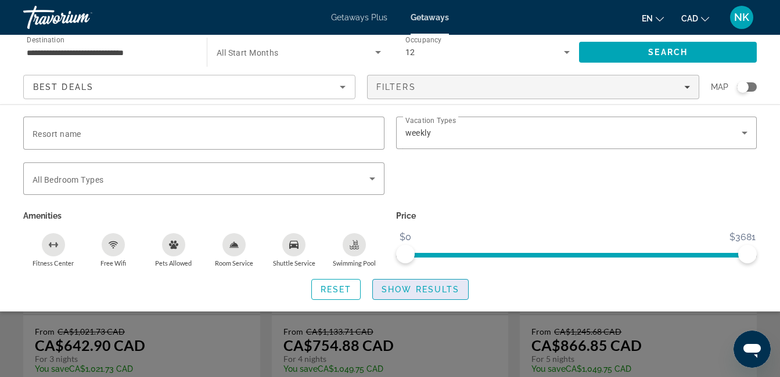
click at [450, 291] on span "Show Results" at bounding box center [420, 289] width 78 height 9
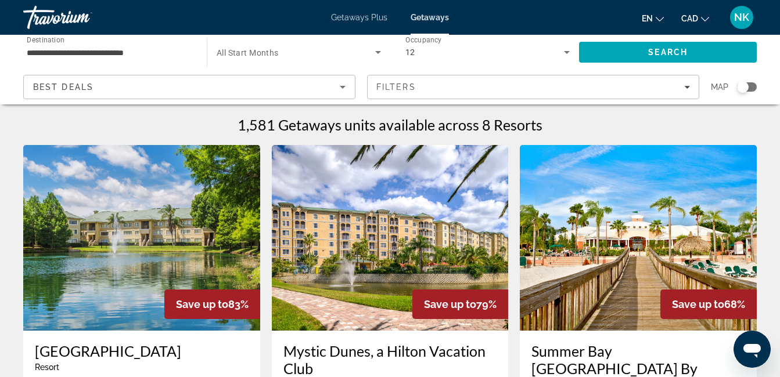
click at [514, 42] on div "12" at bounding box center [487, 52] width 165 height 33
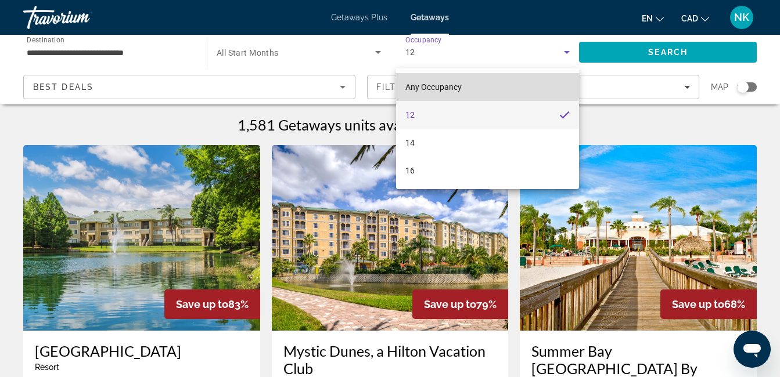
click at [550, 79] on mat-option "Any Occupancy" at bounding box center [487, 87] width 183 height 28
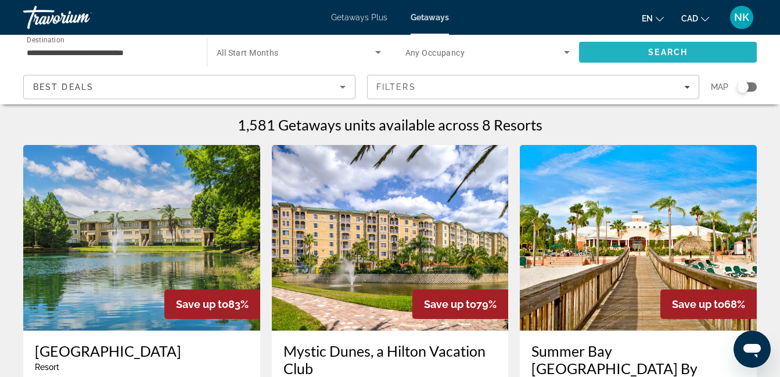
click at [605, 55] on span "Search" at bounding box center [668, 52] width 178 height 28
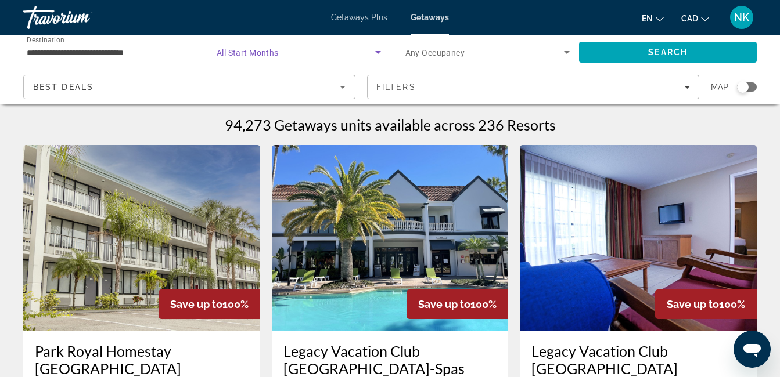
click at [306, 58] on span "Search widget" at bounding box center [296, 52] width 158 height 14
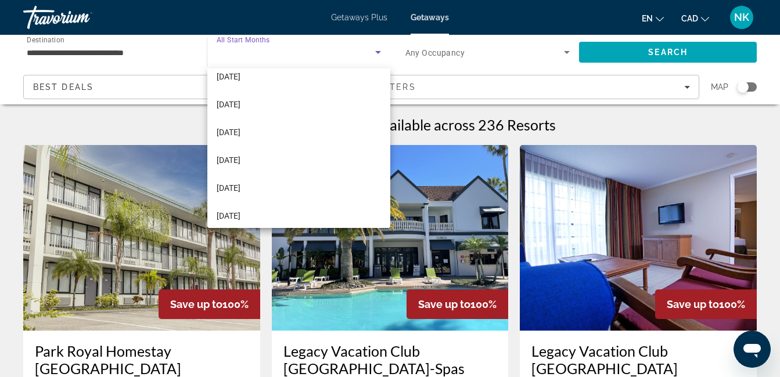
scroll to position [46, 0]
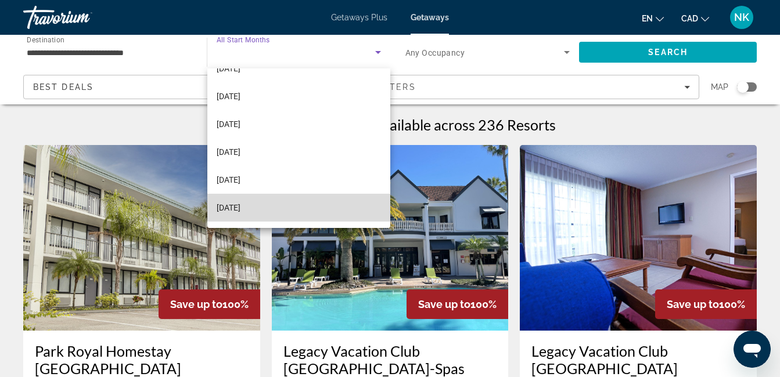
click at [354, 211] on mat-option "[DATE]" at bounding box center [298, 208] width 183 height 28
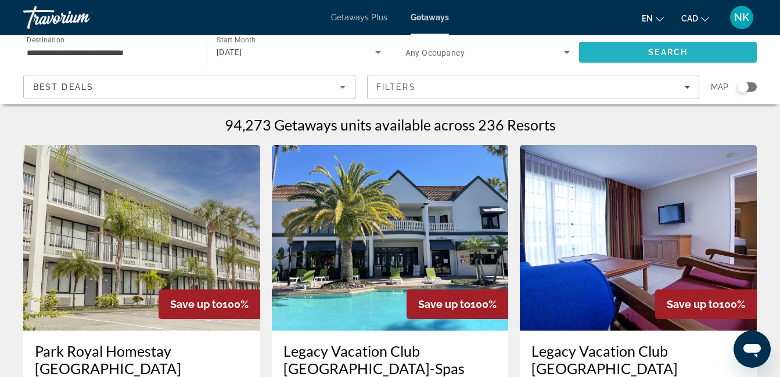
click at [697, 42] on span "Search" at bounding box center [668, 52] width 178 height 28
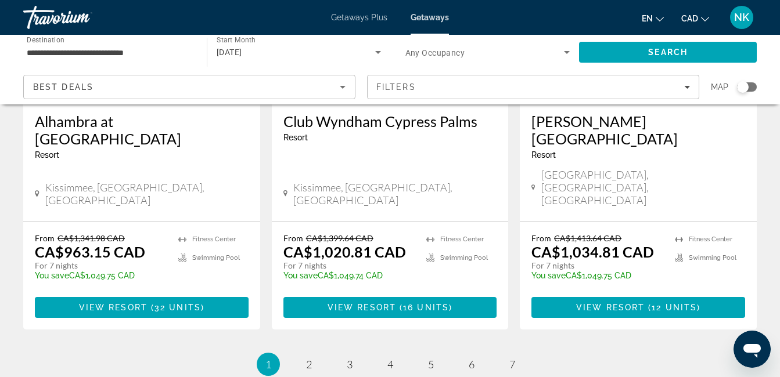
scroll to position [1588, 0]
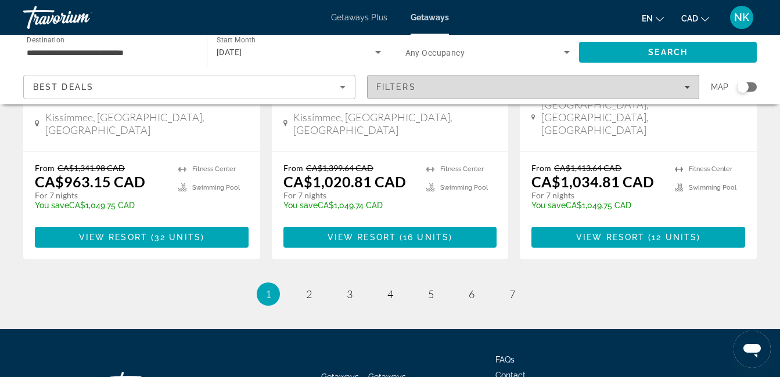
click at [478, 82] on div "Filters" at bounding box center [532, 86] width 313 height 9
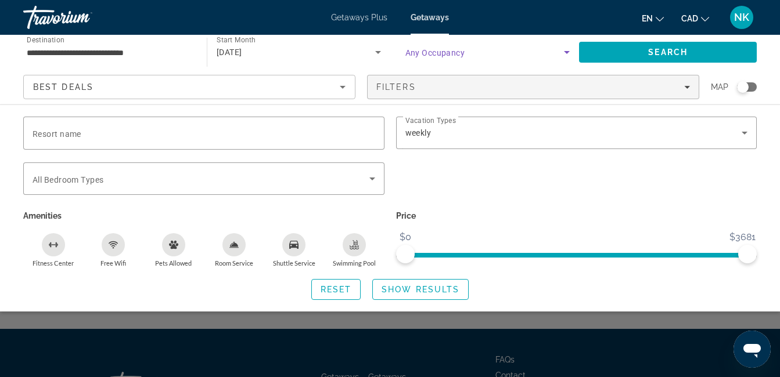
click at [531, 48] on span "Search widget" at bounding box center [484, 52] width 159 height 14
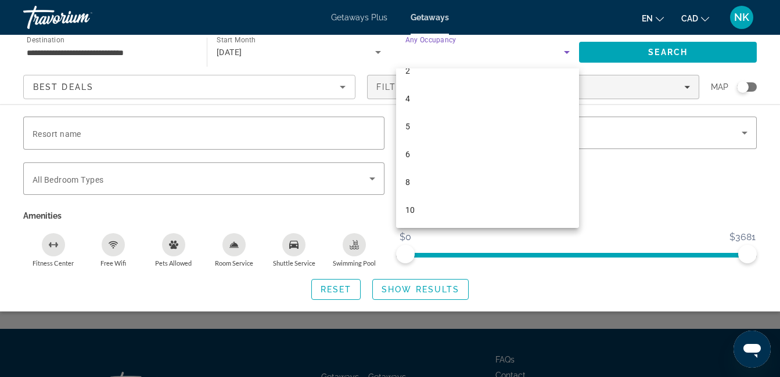
scroll to position [45, 0]
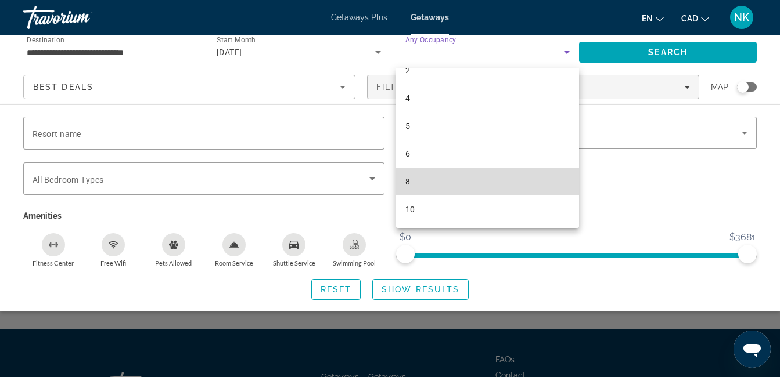
click at [533, 187] on mat-option "8" at bounding box center [487, 182] width 183 height 28
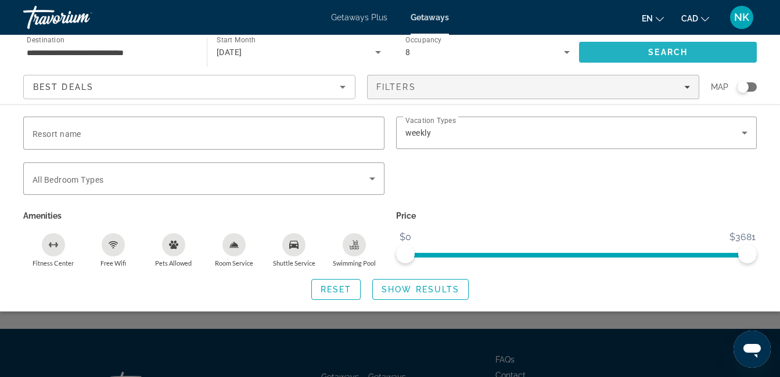
click at [666, 56] on span "Search" at bounding box center [667, 52] width 39 height 9
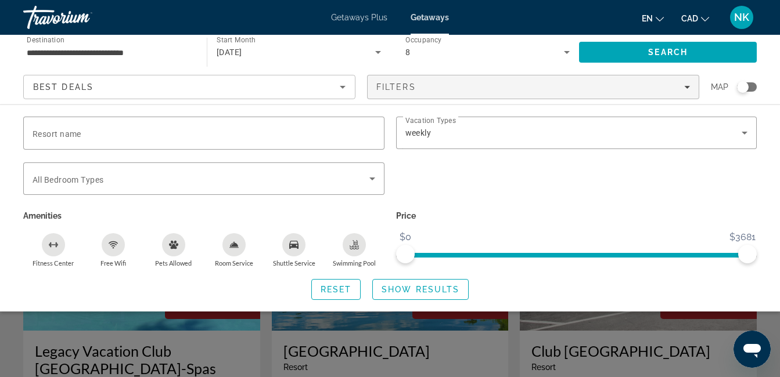
click at [590, 339] on div "Search widget" at bounding box center [390, 275] width 780 height 203
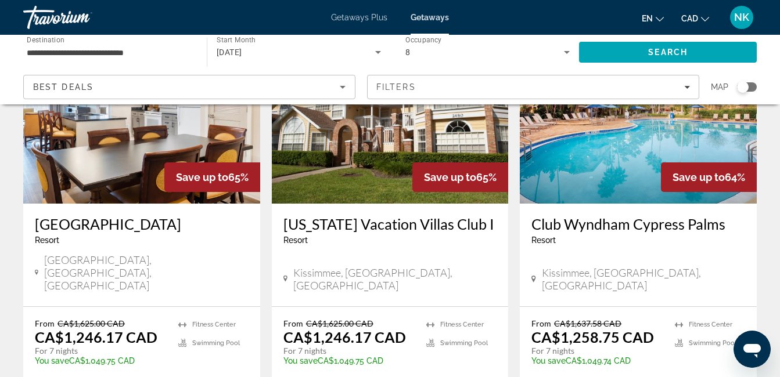
scroll to position [5, 0]
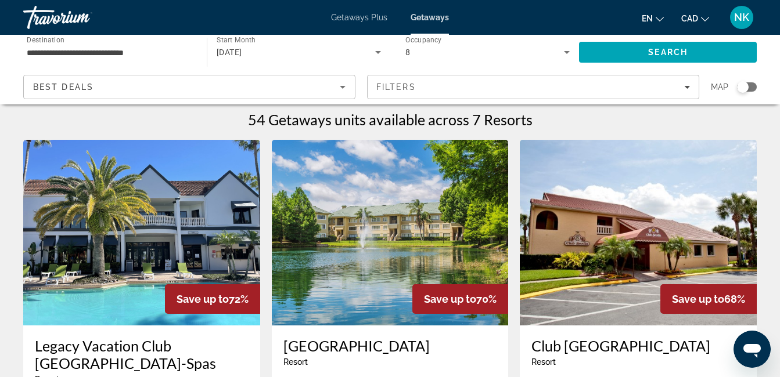
click at [752, 86] on div "Search widget" at bounding box center [747, 86] width 20 height 9
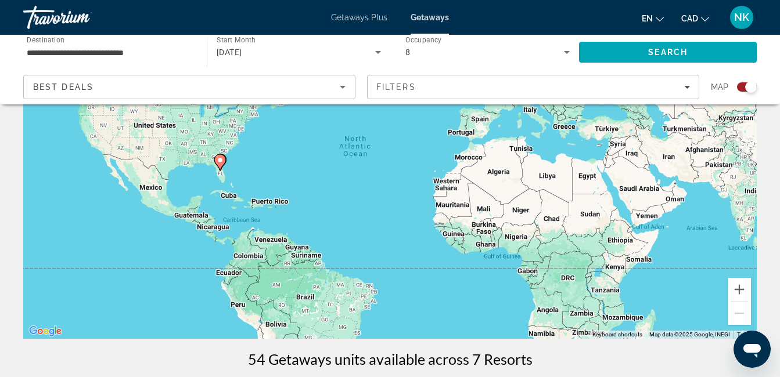
scroll to position [139, 0]
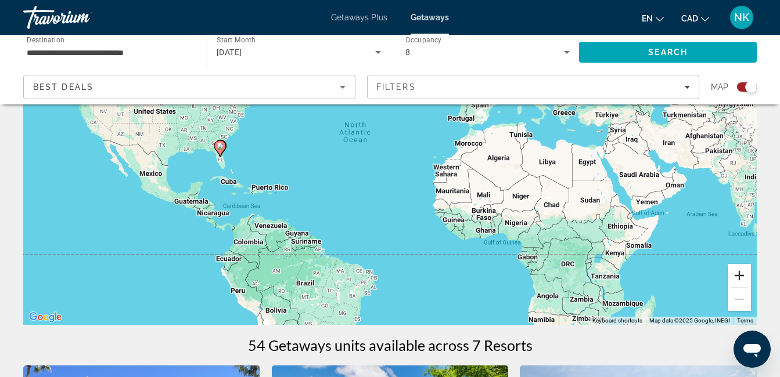
click at [741, 271] on button "Zoom in" at bounding box center [738, 275] width 23 height 23
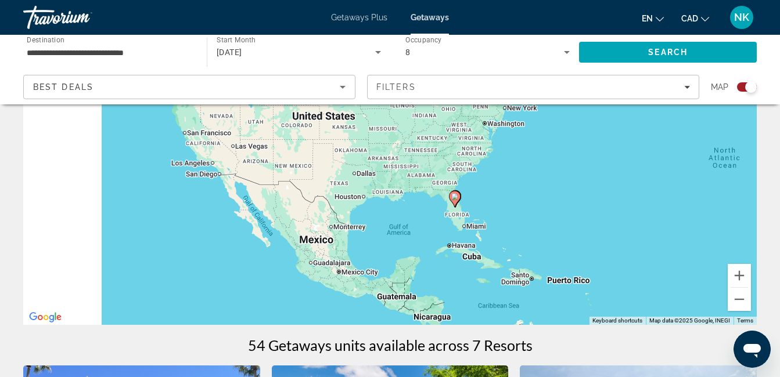
drag, startPoint x: 96, startPoint y: 214, endPoint x: 505, endPoint y: 258, distance: 411.0
click at [505, 258] on div "To activate drag with keyboard, press Alt + Enter. Once in keyboard drag state,…" at bounding box center [389, 151] width 733 height 348
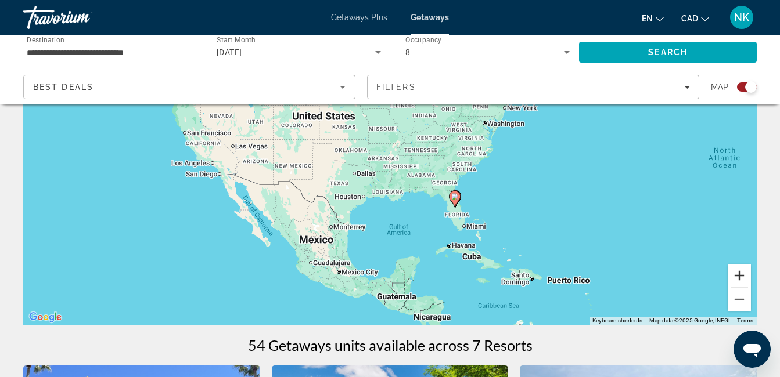
click at [737, 279] on button "Zoom in" at bounding box center [738, 275] width 23 height 23
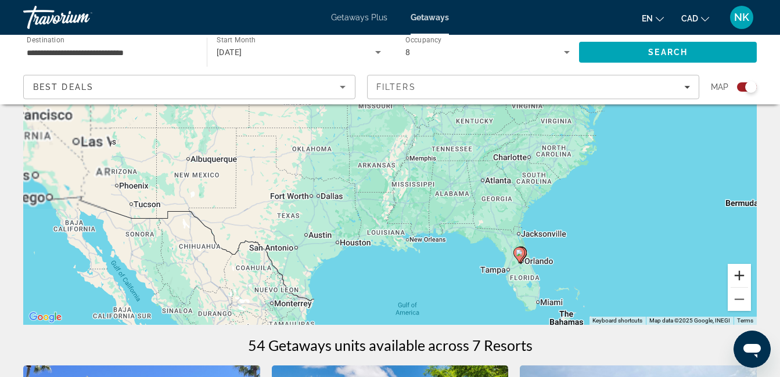
click at [737, 279] on button "Zoom in" at bounding box center [738, 275] width 23 height 23
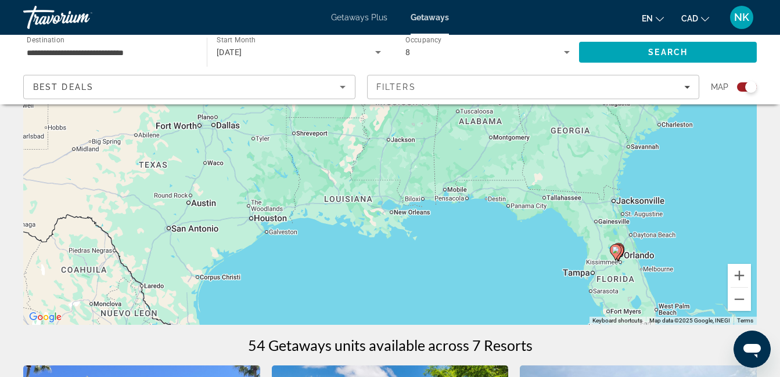
drag, startPoint x: 646, startPoint y: 257, endPoint x: 611, endPoint y: 133, distance: 129.2
click at [611, 133] on div "To activate drag with keyboard, press Alt + Enter. Once in keyboard drag state,…" at bounding box center [389, 151] width 733 height 348
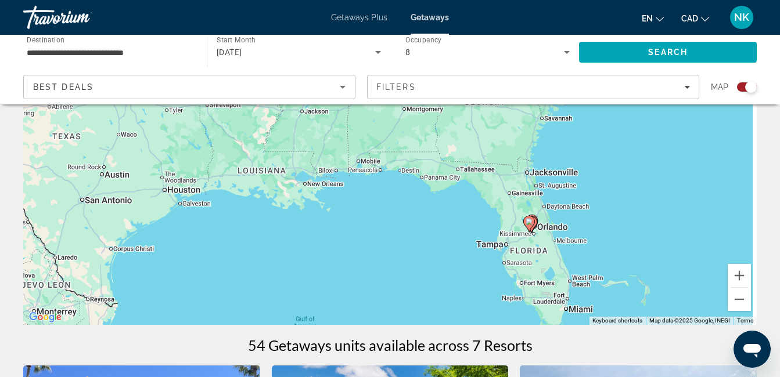
drag, startPoint x: 659, startPoint y: 282, endPoint x: 573, endPoint y: 262, distance: 88.7
click at [573, 262] on div "To activate drag with keyboard, press Alt + Enter. Once in keyboard drag state,…" at bounding box center [389, 151] width 733 height 348
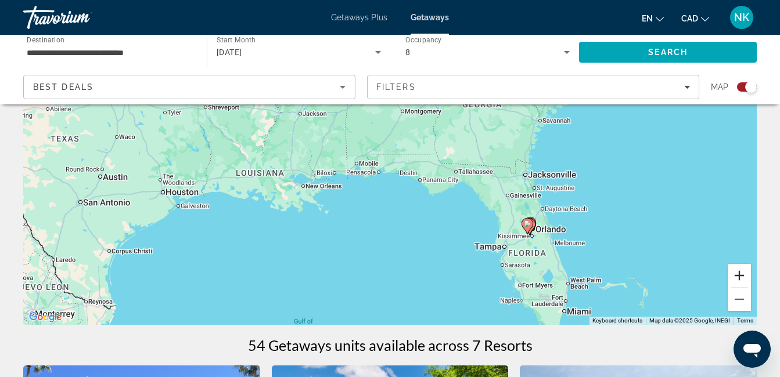
click at [738, 278] on button "Zoom in" at bounding box center [738, 275] width 23 height 23
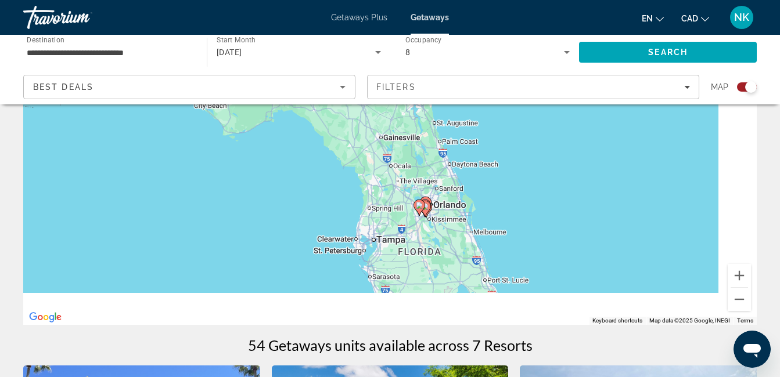
drag, startPoint x: 662, startPoint y: 235, endPoint x: 411, endPoint y: 132, distance: 271.2
click at [411, 132] on div "To activate drag with keyboard, press Alt + Enter. Once in keyboard drag state,…" at bounding box center [389, 151] width 733 height 348
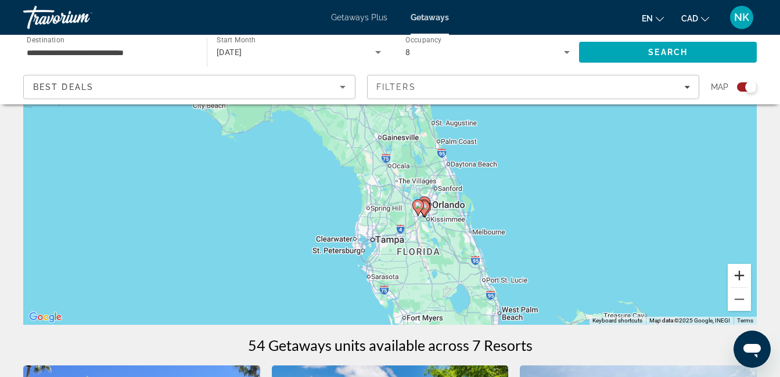
click at [741, 278] on button "Zoom in" at bounding box center [738, 275] width 23 height 23
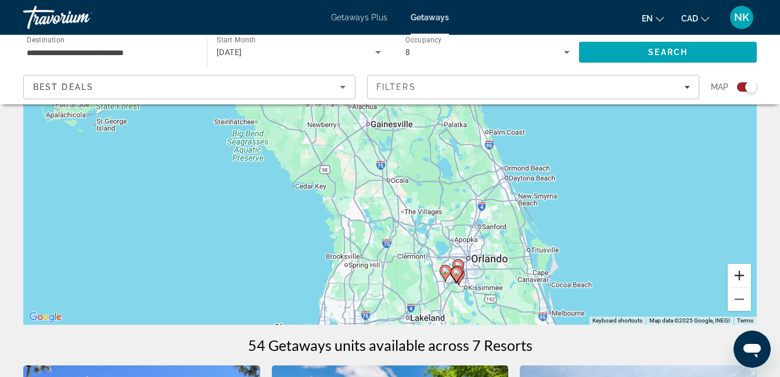
click at [741, 278] on button "Zoom in" at bounding box center [738, 275] width 23 height 23
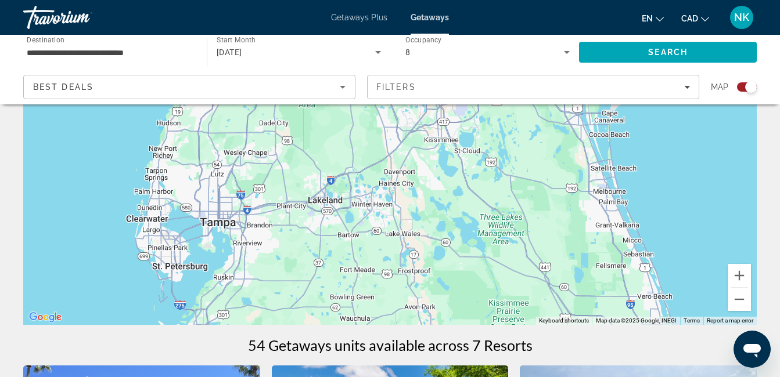
drag, startPoint x: 596, startPoint y: 274, endPoint x: 488, endPoint y: -16, distance: 309.5
click at [488, 0] on html "**********" at bounding box center [390, 49] width 780 height 377
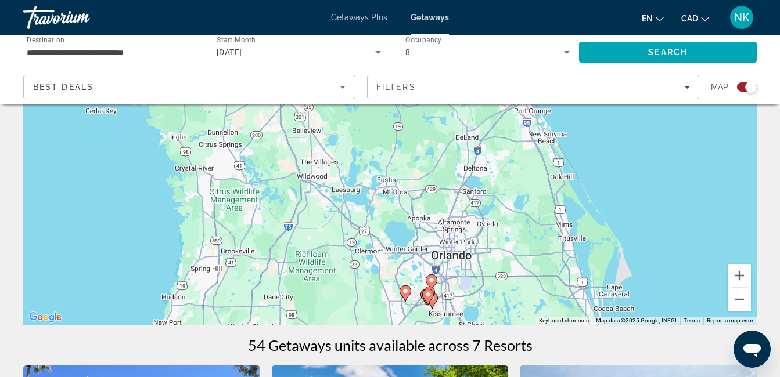
drag, startPoint x: 539, startPoint y: 179, endPoint x: 544, endPoint y: 355, distance: 176.5
click at [553, 266] on div "To activate drag with keyboard, press Alt + Enter. Once in keyboard drag state,…" at bounding box center [389, 151] width 733 height 348
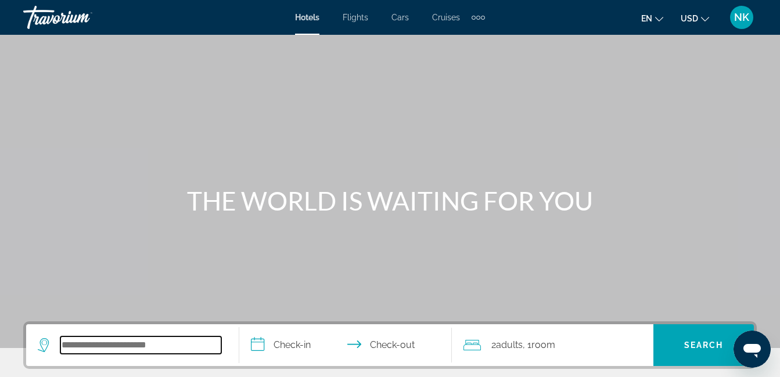
click at [156, 344] on input "Search hotel destination" at bounding box center [140, 345] width 161 height 17
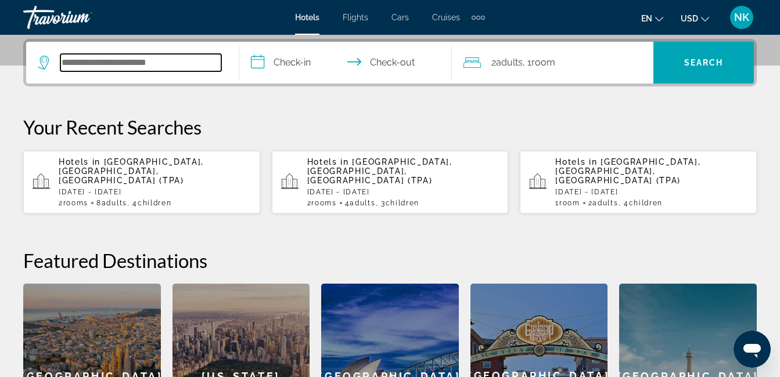
scroll to position [284, 0]
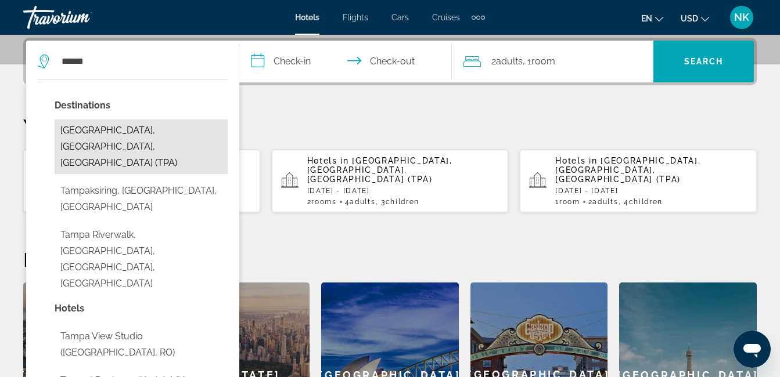
click at [144, 127] on button "Tampa, FL, United States (TPA)" at bounding box center [141, 147] width 173 height 55
type input "**********"
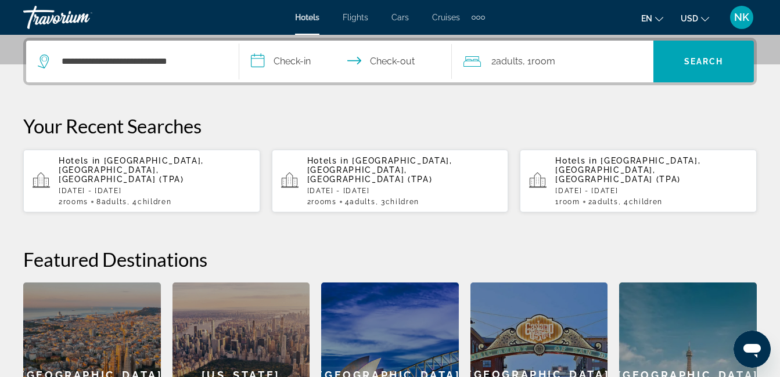
click at [301, 63] on input "**********" at bounding box center [348, 63] width 218 height 45
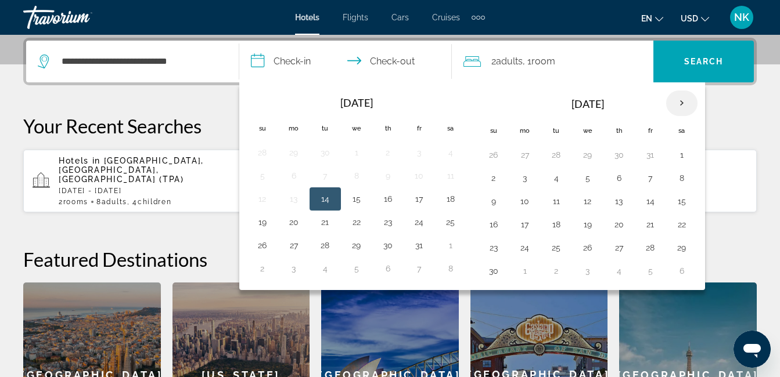
click at [682, 99] on th "Next month" at bounding box center [681, 104] width 31 height 26
click at [288, 249] on button "23" at bounding box center [293, 248] width 19 height 16
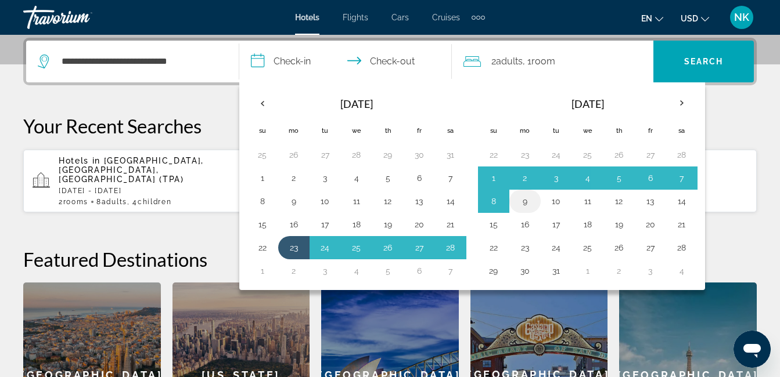
click at [526, 198] on button "9" at bounding box center [524, 201] width 19 height 16
type input "**********"
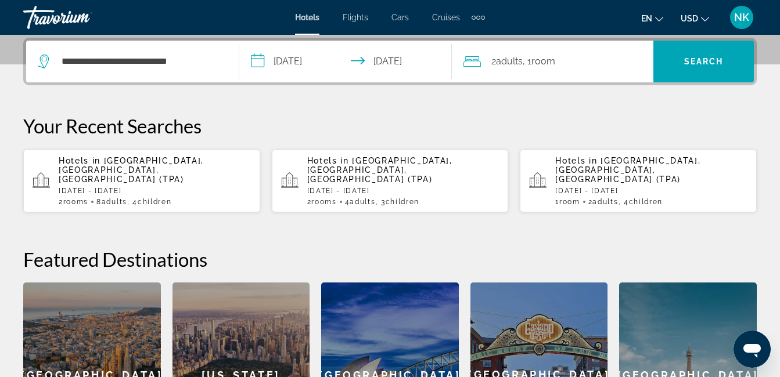
click at [563, 60] on div "2 Adult Adults , 1 Room rooms" at bounding box center [558, 61] width 190 height 16
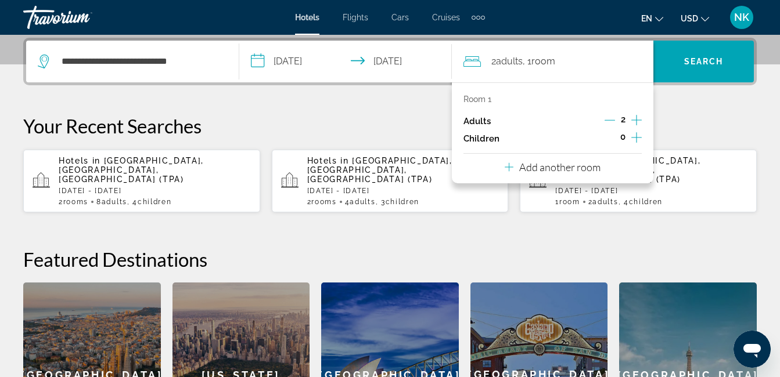
click at [633, 120] on icon "Increment adults" at bounding box center [636, 120] width 10 height 14
click at [634, 140] on icon "Increment children" at bounding box center [636, 138] width 10 height 14
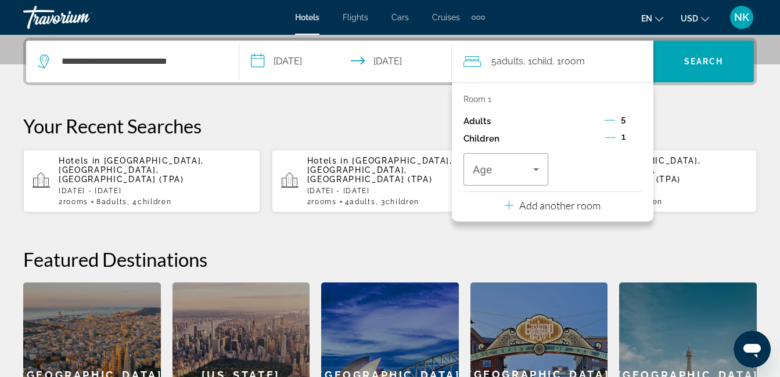
click at [611, 118] on icon "Decrement adults" at bounding box center [609, 120] width 10 height 10
click at [634, 114] on icon "Increment adults" at bounding box center [636, 120] width 10 height 14
click at [605, 136] on icon "Decrement children" at bounding box center [610, 137] width 10 height 10
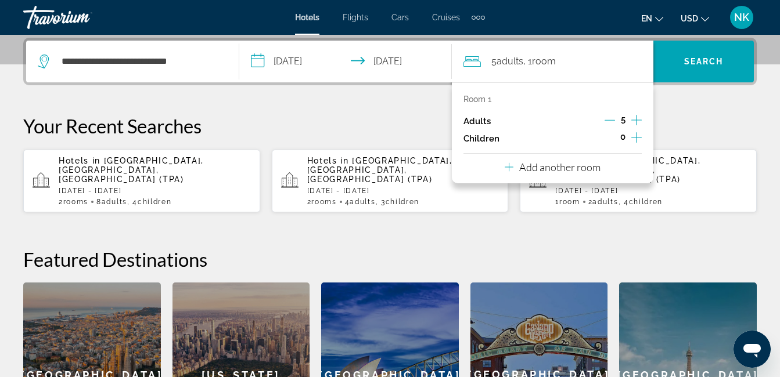
click at [639, 119] on icon "Increment adults" at bounding box center [636, 120] width 10 height 14
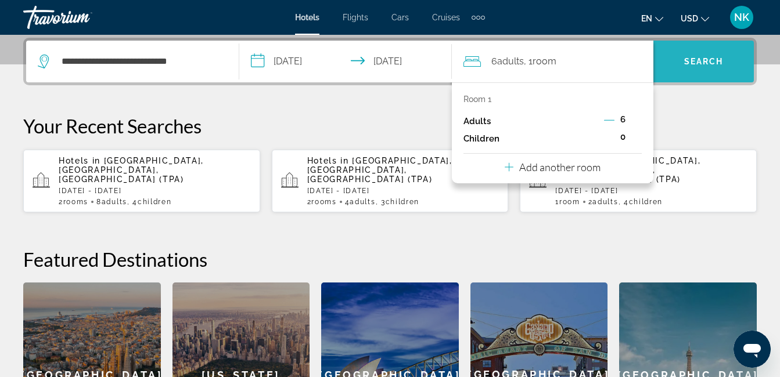
click at [694, 62] on span "Search" at bounding box center [703, 61] width 39 height 9
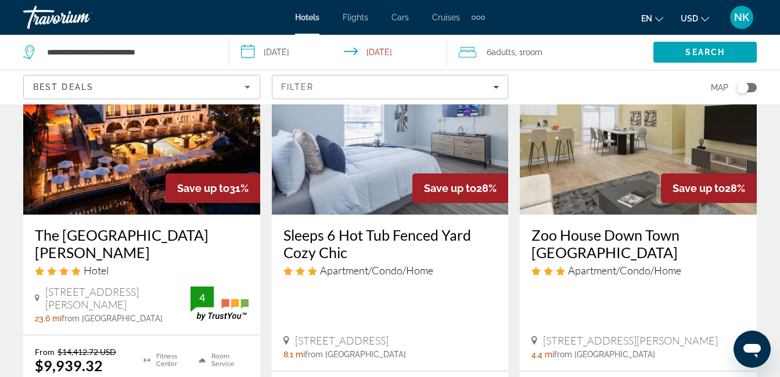
scroll to position [139, 0]
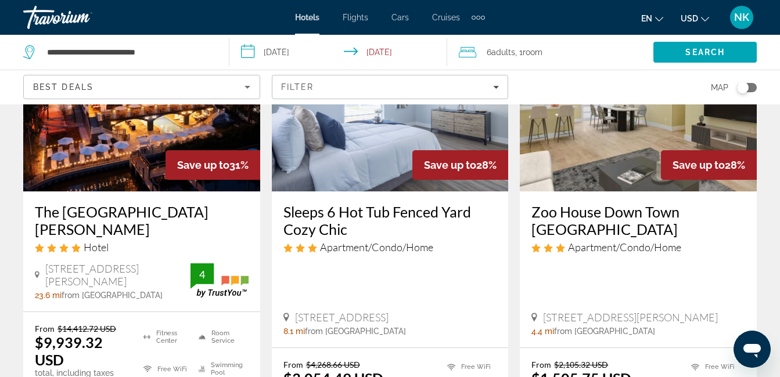
click at [701, 16] on icon "Change currency" at bounding box center [705, 19] width 8 height 8
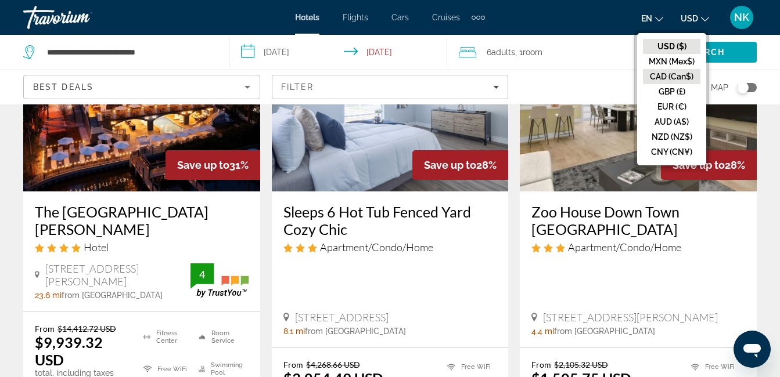
click at [684, 77] on button "CAD (Can$)" at bounding box center [671, 76] width 57 height 15
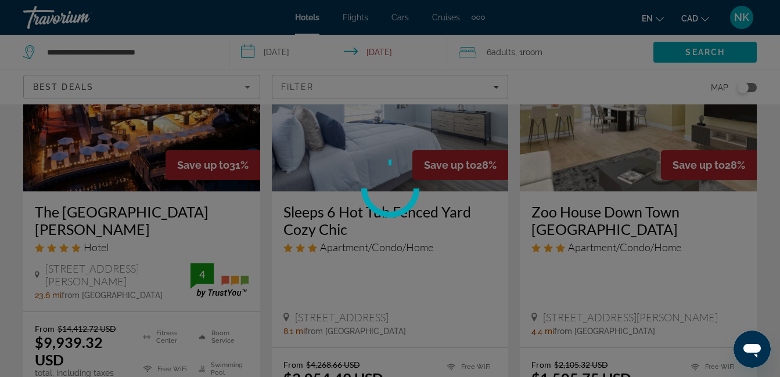
scroll to position [23, 0]
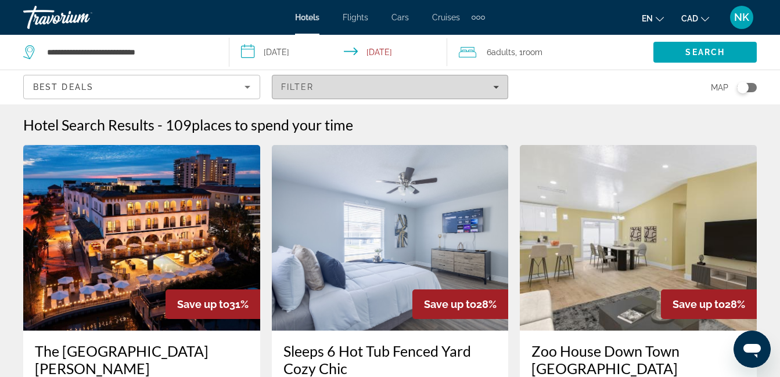
click at [417, 89] on div "Filter" at bounding box center [390, 86] width 218 height 9
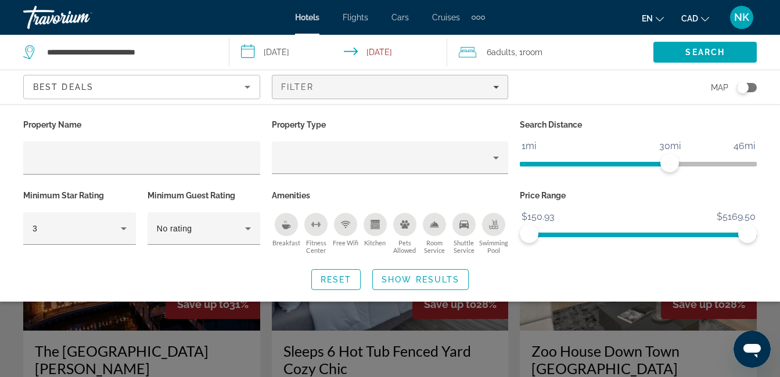
click at [496, 230] on div "Swimming Pool" at bounding box center [493, 224] width 23 height 23
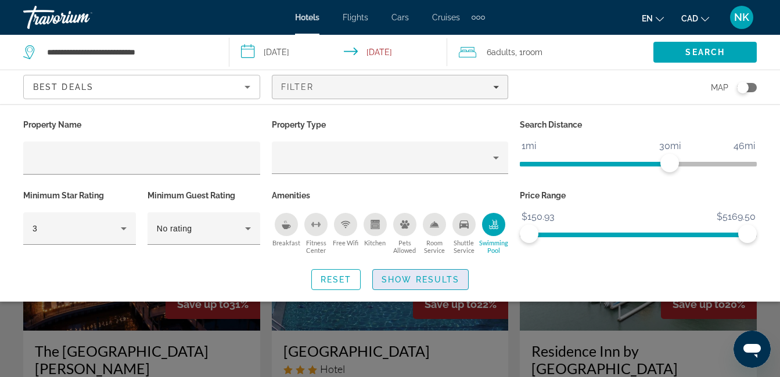
click at [443, 271] on span "Search widget" at bounding box center [420, 280] width 95 height 28
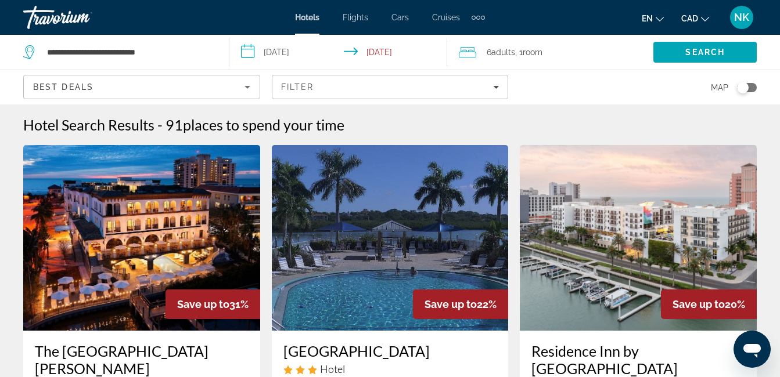
scroll to position [23, 0]
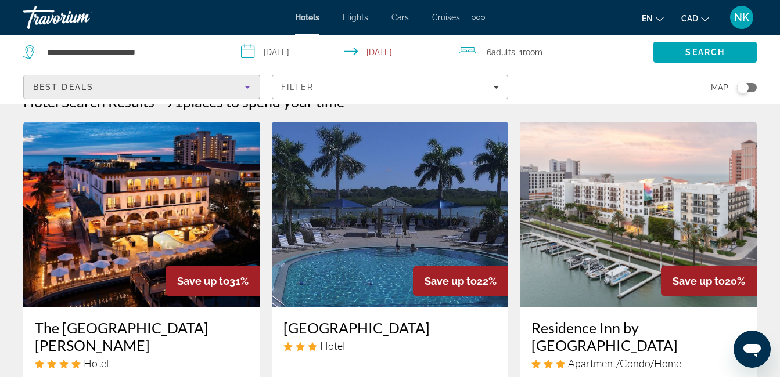
click at [239, 87] on div "Best Deals" at bounding box center [138, 87] width 211 height 14
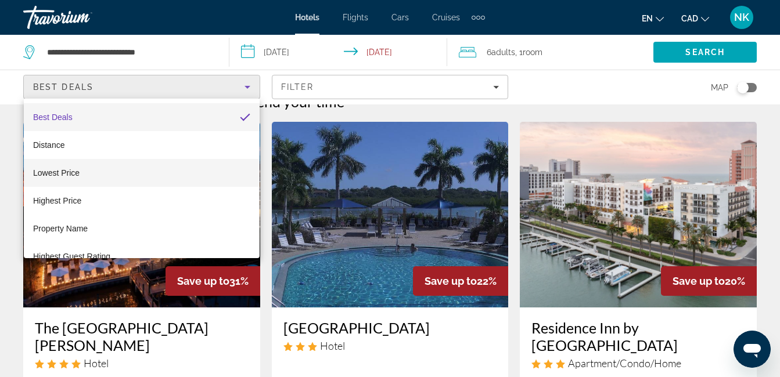
click at [187, 175] on mat-option "Lowest Price" at bounding box center [142, 173] width 236 height 28
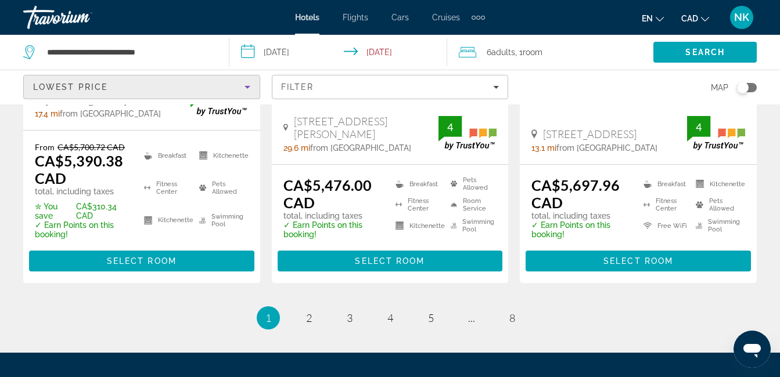
scroll to position [1883, 0]
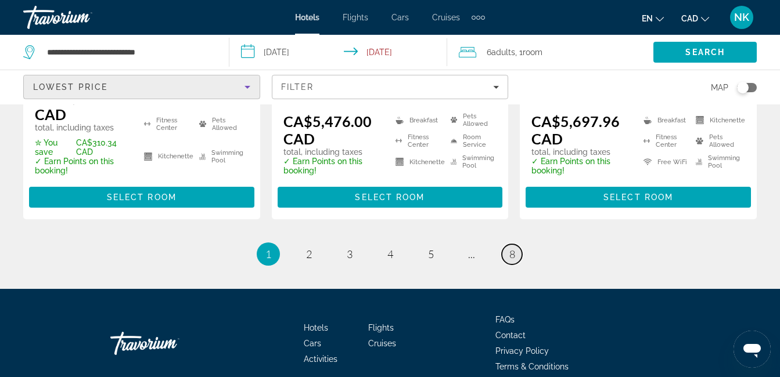
click at [514, 248] on span "8" at bounding box center [512, 254] width 6 height 13
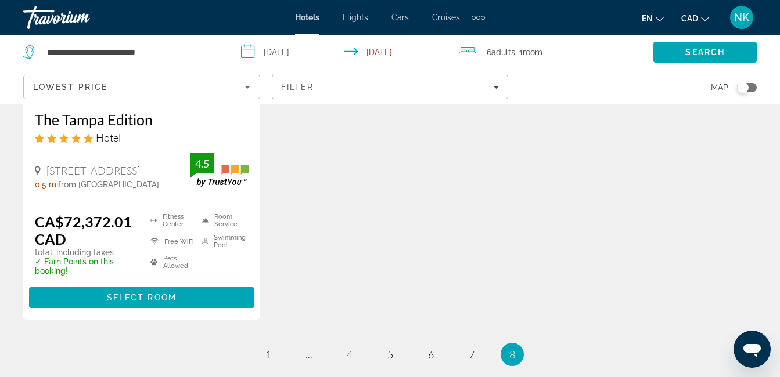
scroll to position [1257, 0]
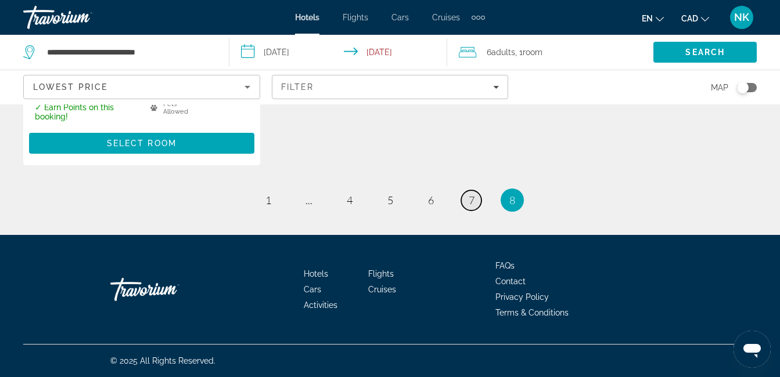
click at [470, 204] on span "7" at bounding box center [471, 200] width 6 height 13
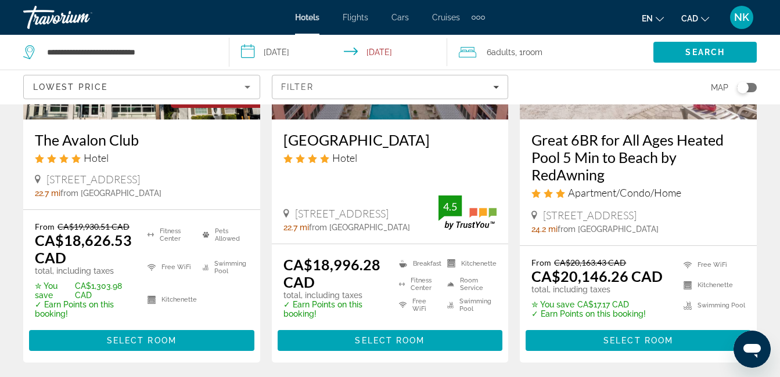
scroll to position [1695, 0]
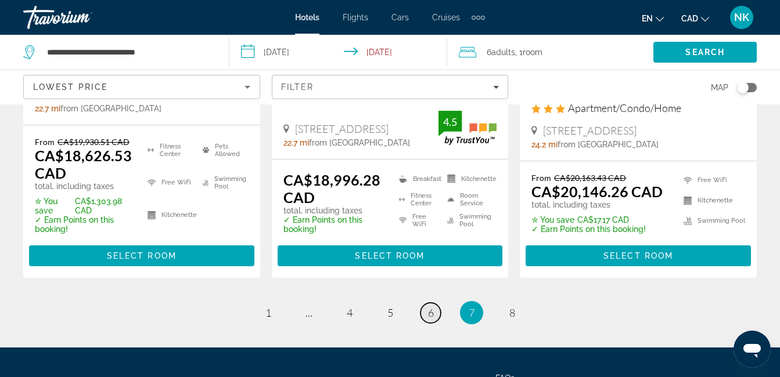
click at [436, 303] on link "page 6" at bounding box center [430, 313] width 20 height 20
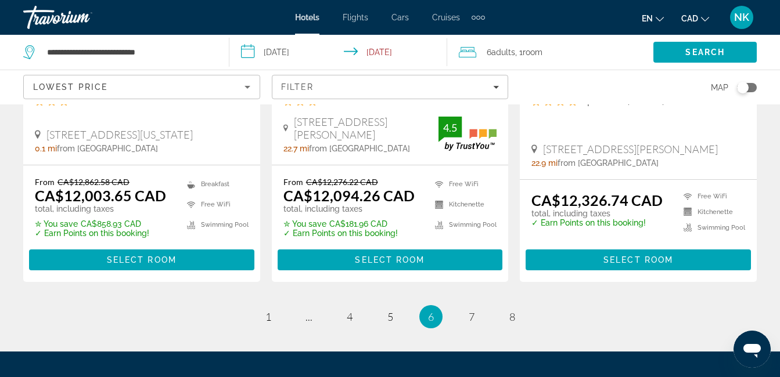
scroll to position [1671, 0]
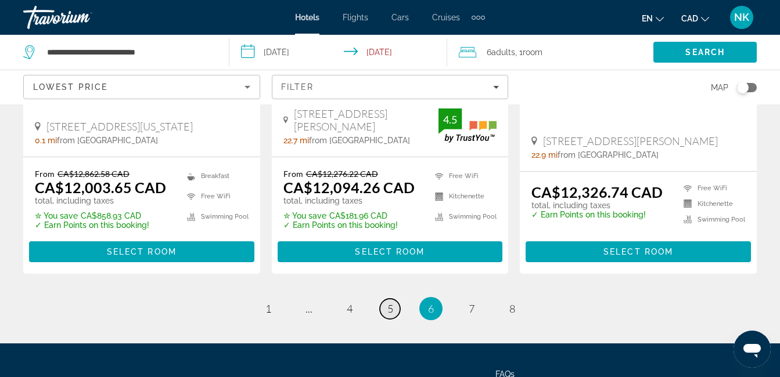
click at [392, 315] on span "5" at bounding box center [390, 308] width 6 height 13
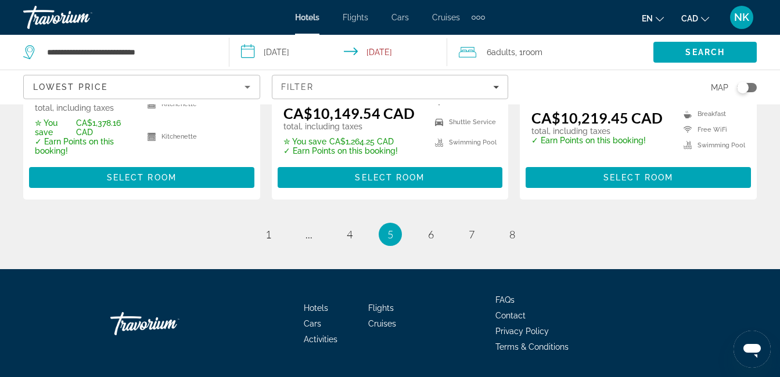
scroll to position [1820, 0]
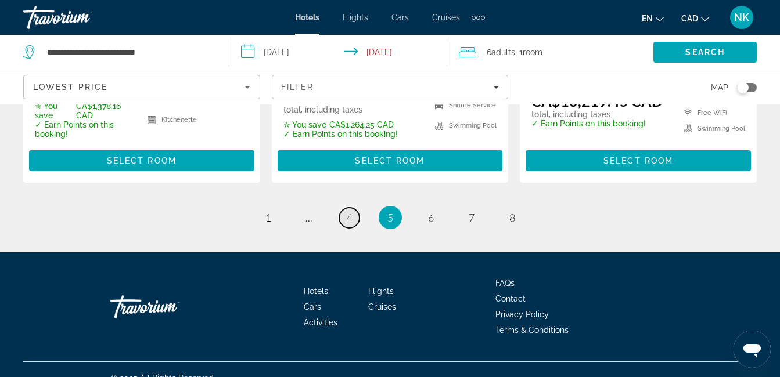
click at [347, 211] on span "4" at bounding box center [350, 217] width 6 height 13
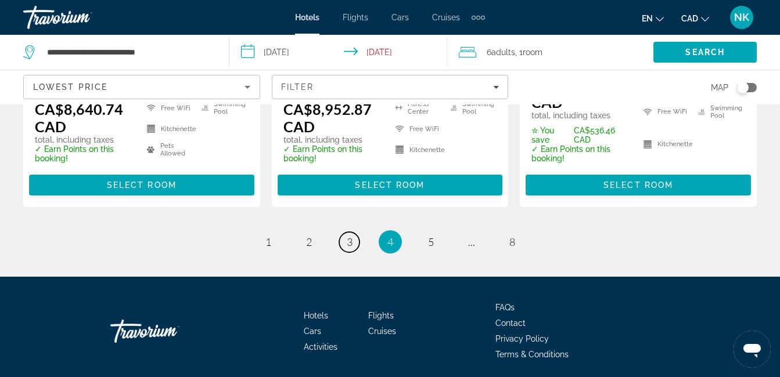
scroll to position [1818, 0]
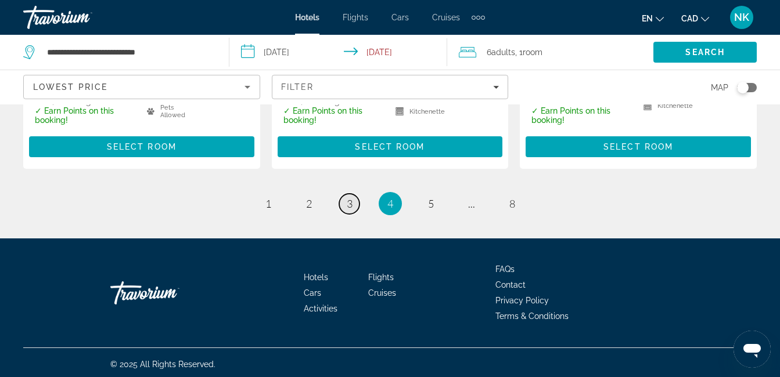
click at [351, 201] on span "3" at bounding box center [350, 203] width 6 height 13
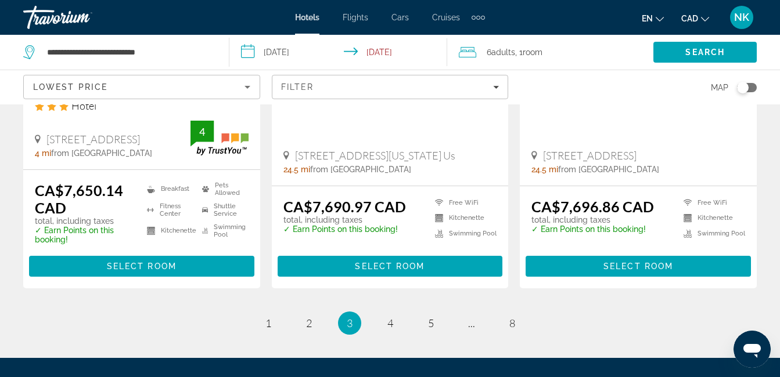
scroll to position [1734, 0]
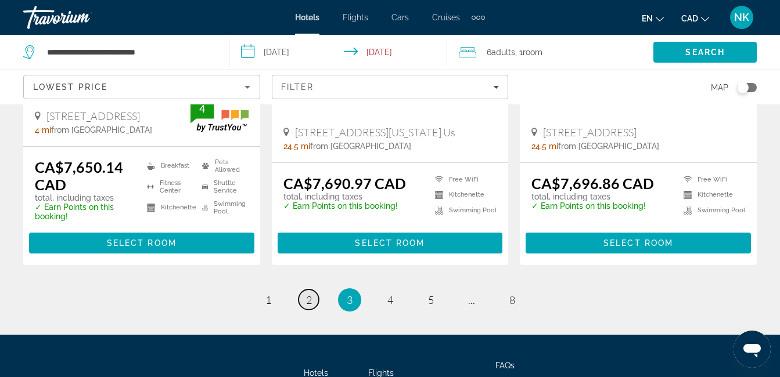
click at [307, 301] on span "2" at bounding box center [309, 300] width 6 height 13
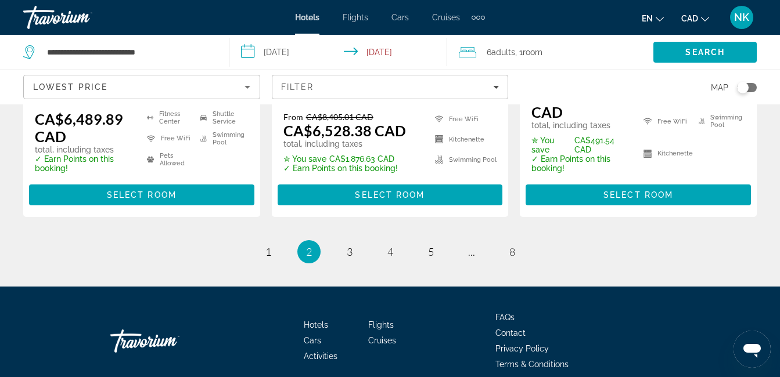
scroll to position [1901, 0]
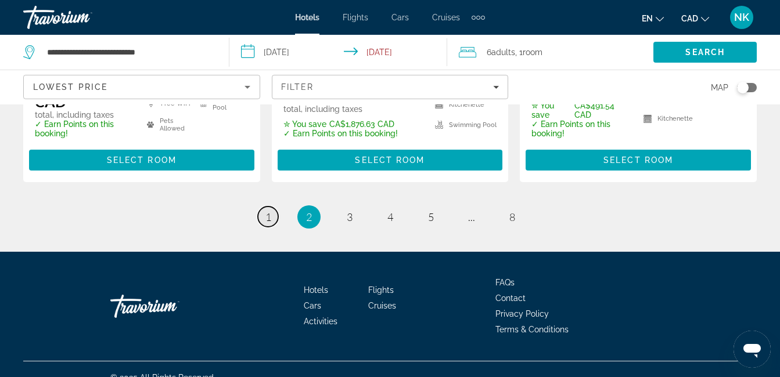
click at [267, 211] on span "1" at bounding box center [268, 217] width 6 height 13
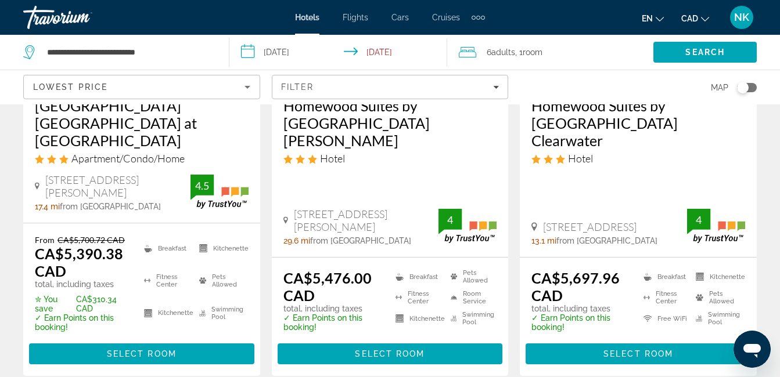
scroll to position [1834, 0]
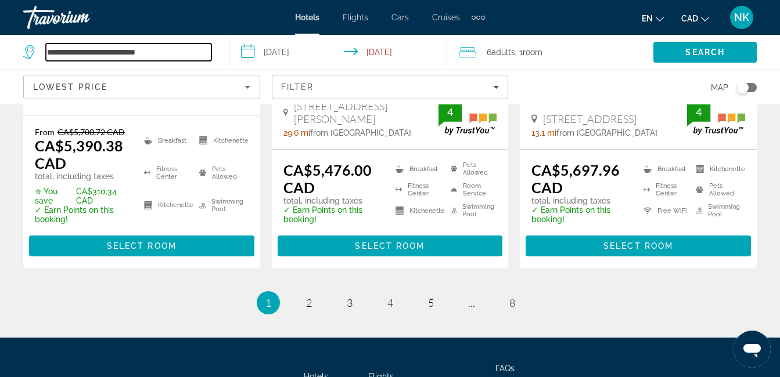
click at [149, 58] on input "**********" at bounding box center [128, 52] width 165 height 17
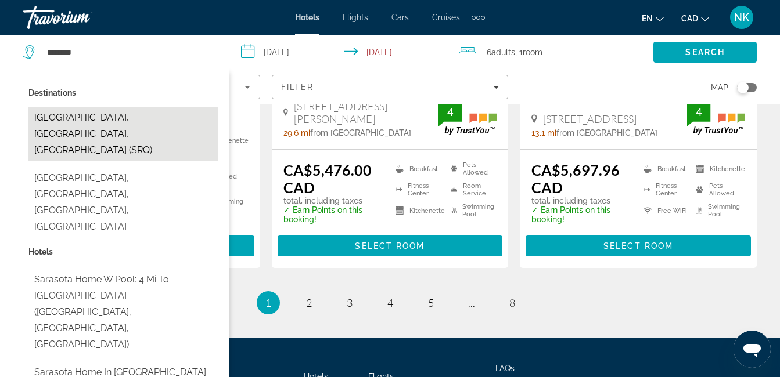
click at [98, 122] on button "Sarasota, FL, United States (SRQ)" at bounding box center [122, 134] width 189 height 55
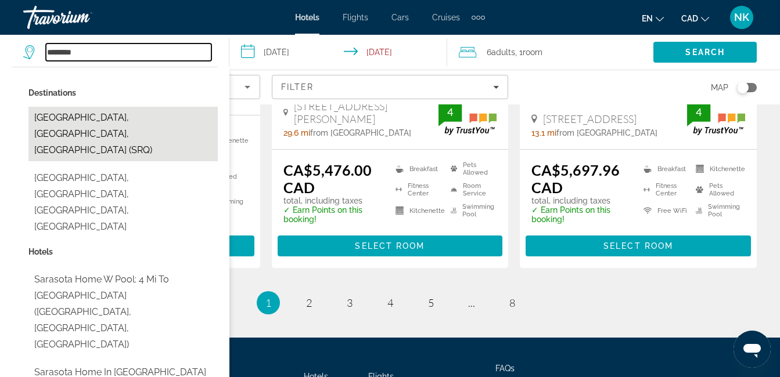
type input "**********"
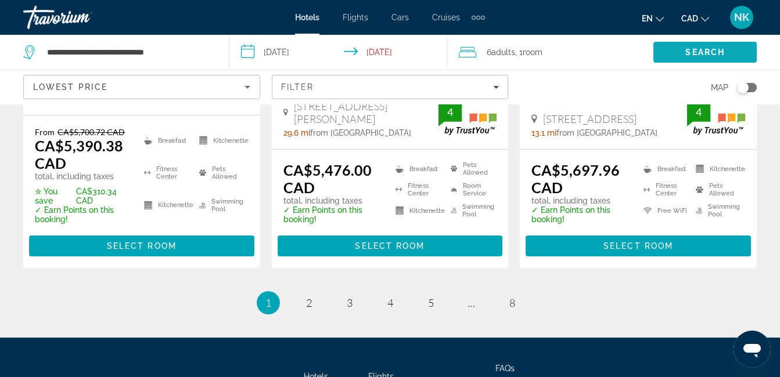
click at [670, 52] on span "Search" at bounding box center [704, 52] width 103 height 28
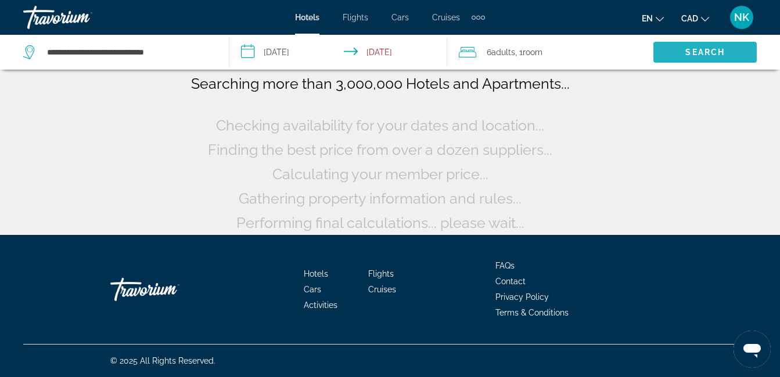
scroll to position [91, 0]
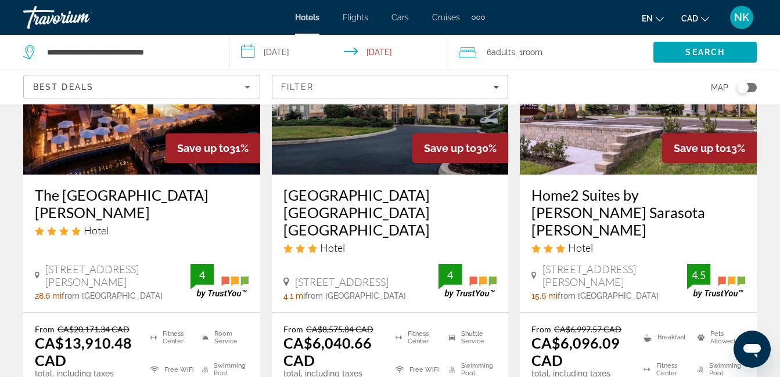
scroll to position [163, 0]
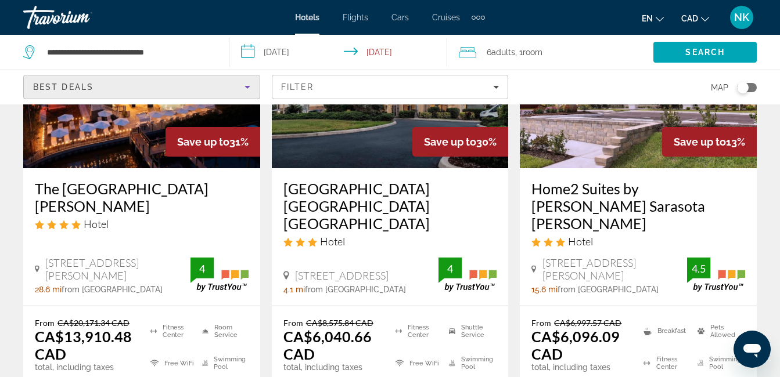
click at [215, 89] on div "Best Deals" at bounding box center [138, 87] width 211 height 14
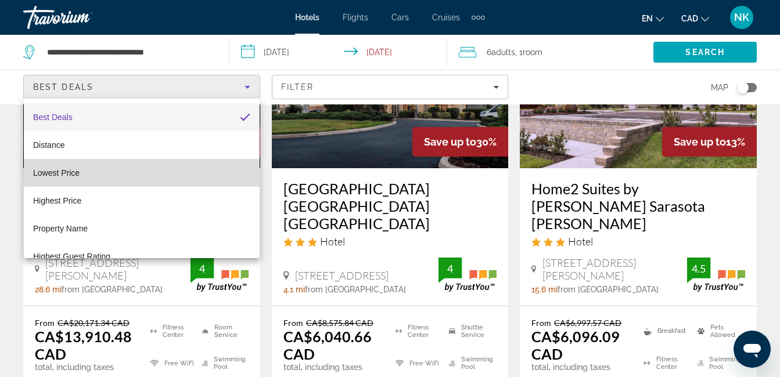
click at [182, 171] on mat-option "Lowest Price" at bounding box center [142, 173] width 236 height 28
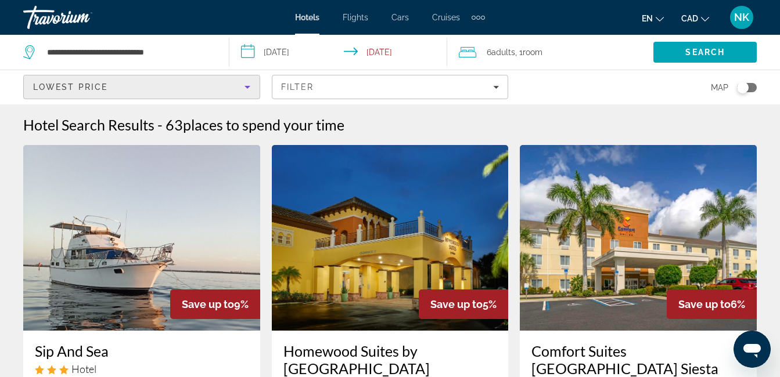
click at [201, 239] on img "Main content" at bounding box center [141, 238] width 237 height 186
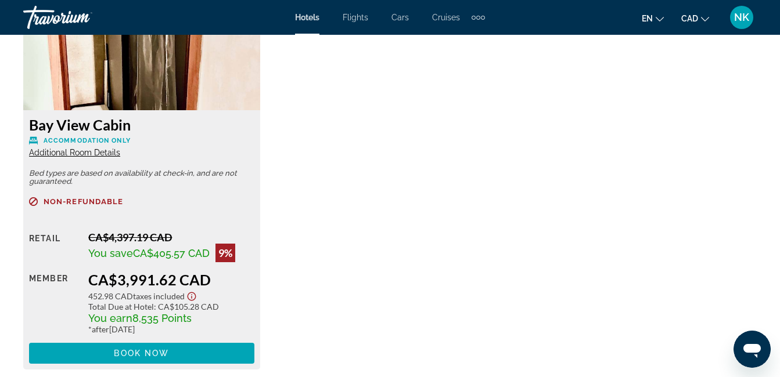
scroll to position [1920, 0]
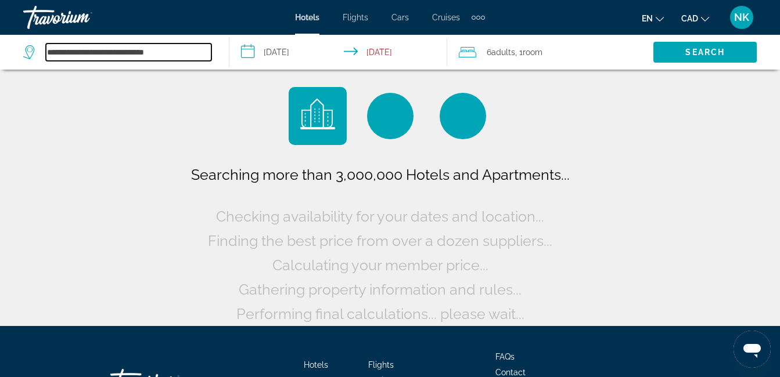
click at [124, 57] on input "**********" at bounding box center [128, 52] width 165 height 17
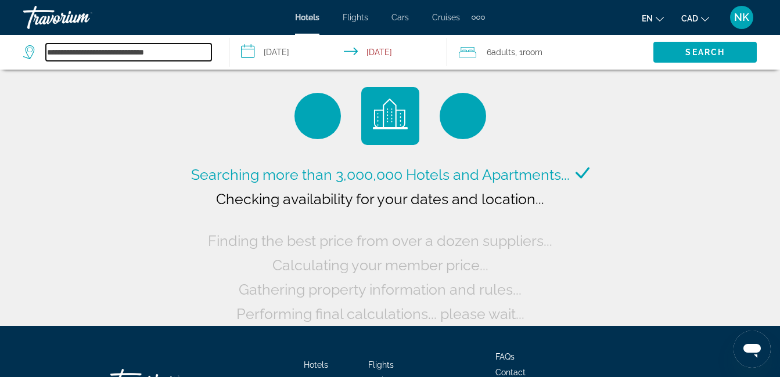
click at [124, 57] on input "**********" at bounding box center [128, 52] width 165 height 17
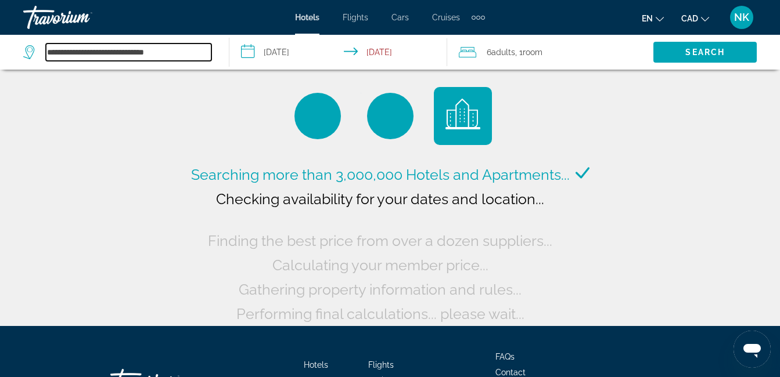
click at [124, 57] on input "**********" at bounding box center [128, 52] width 165 height 17
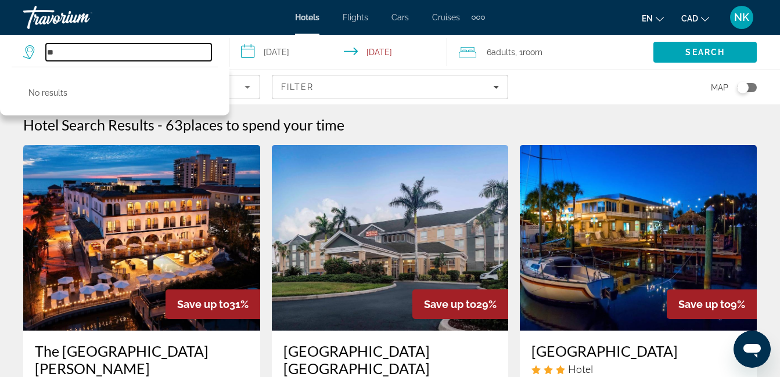
type input "*"
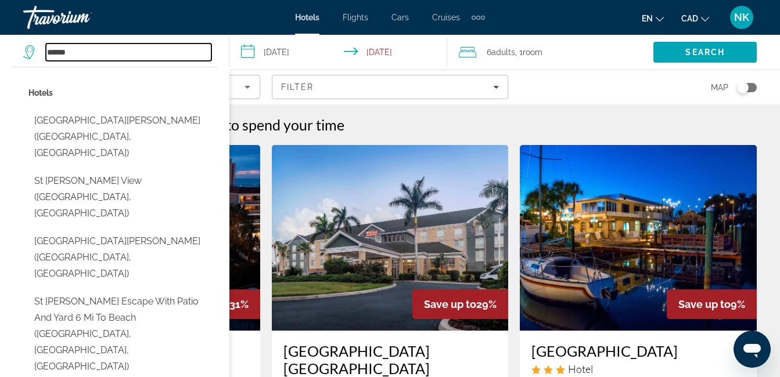
type input "**********"
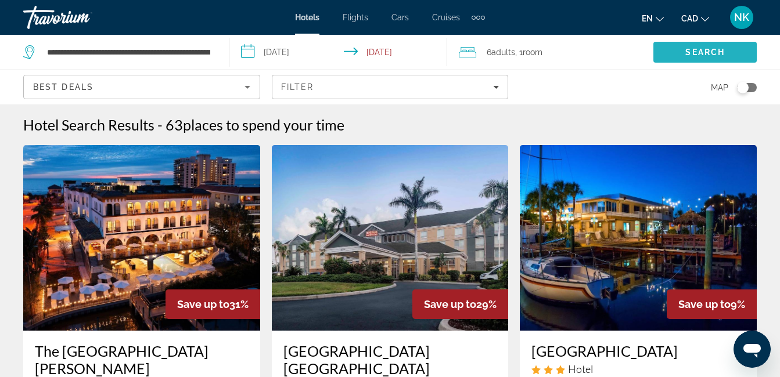
click at [662, 52] on span "Search" at bounding box center [704, 52] width 103 height 28
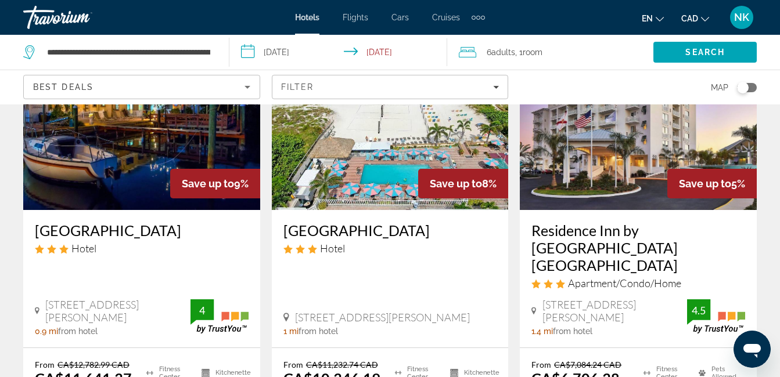
scroll to position [626, 0]
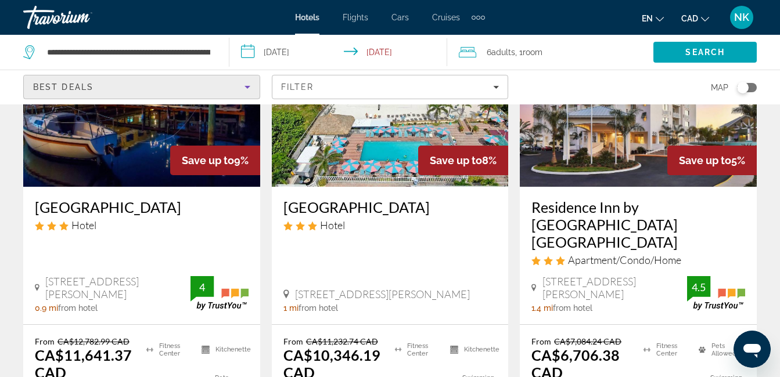
click at [233, 88] on div "Best Deals" at bounding box center [138, 87] width 211 height 14
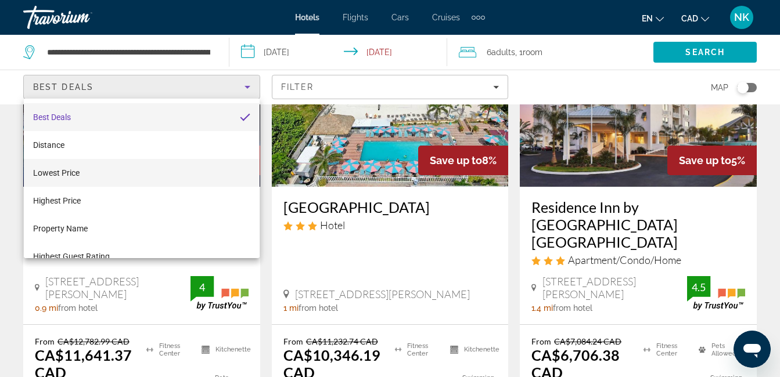
click at [124, 177] on mat-option "Lowest Price" at bounding box center [142, 173] width 236 height 28
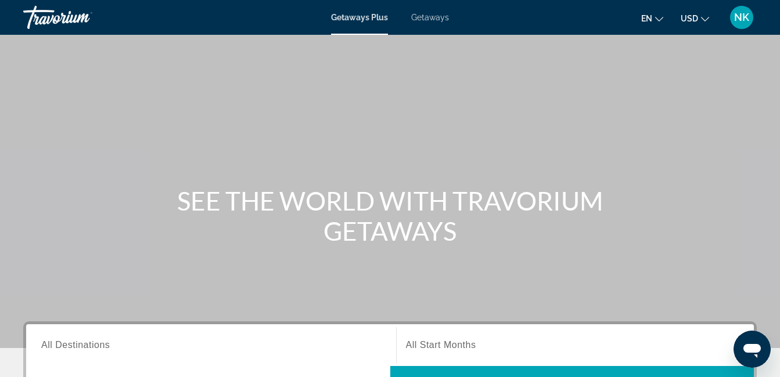
click at [698, 14] on button "USD USD ($) MXN (Mex$) CAD (Can$) GBP (£) EUR (€) AUD (A$) NZD (NZ$) CNY (CN¥)" at bounding box center [694, 18] width 28 height 17
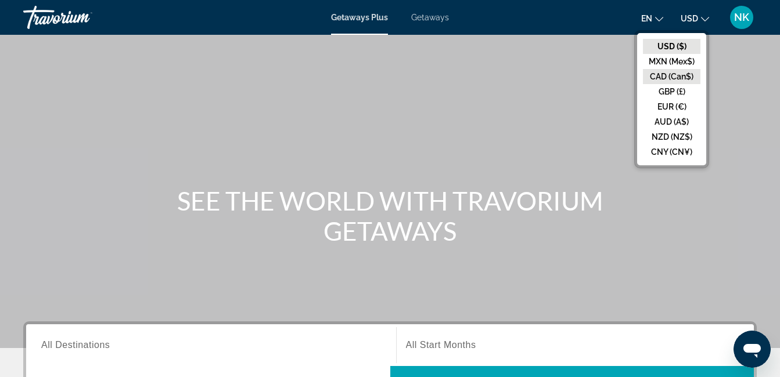
click at [680, 70] on button "CAD (Can$)" at bounding box center [671, 76] width 57 height 15
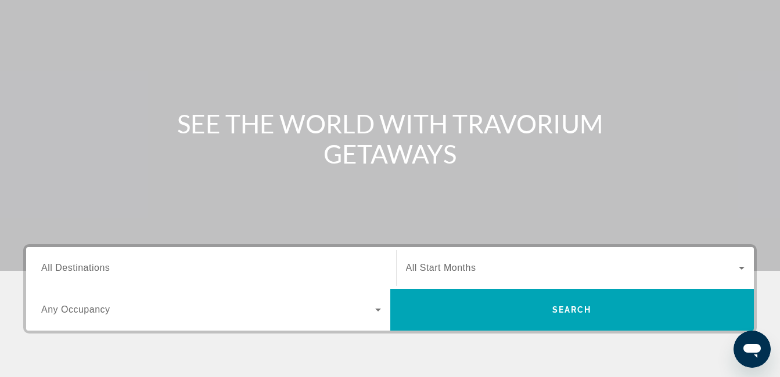
scroll to position [85, 0]
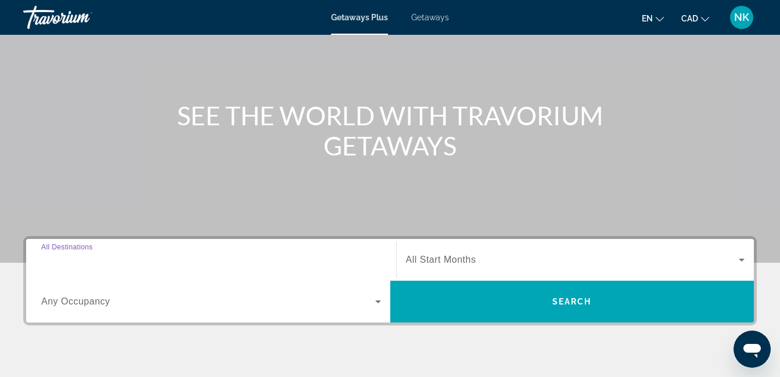
click at [302, 259] on input "Destination All Destinations" at bounding box center [211, 261] width 340 height 14
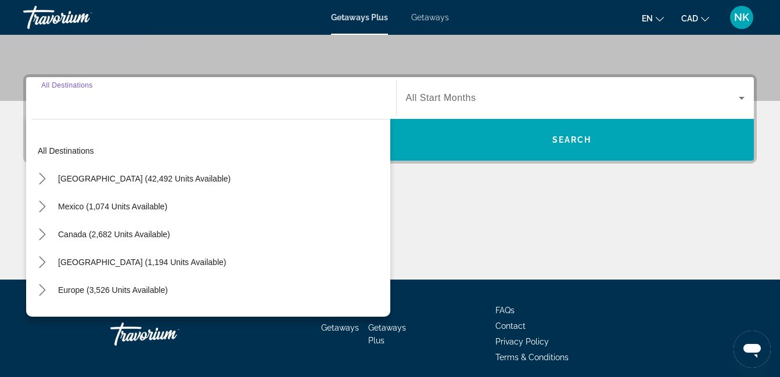
scroll to position [284, 0]
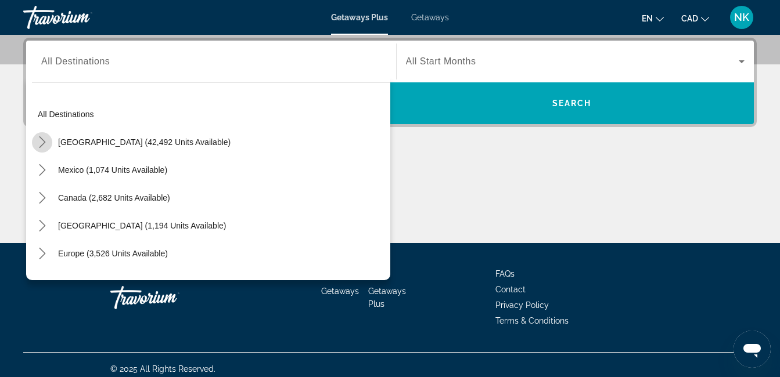
click at [37, 137] on icon "Toggle United States (42,492 units available) submenu" at bounding box center [43, 142] width 12 height 12
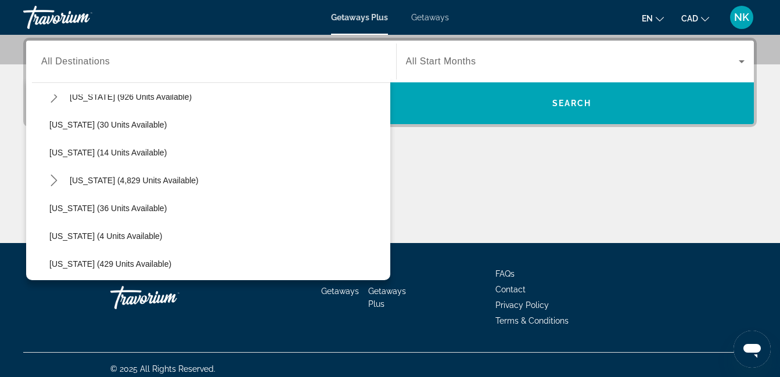
scroll to position [165, 0]
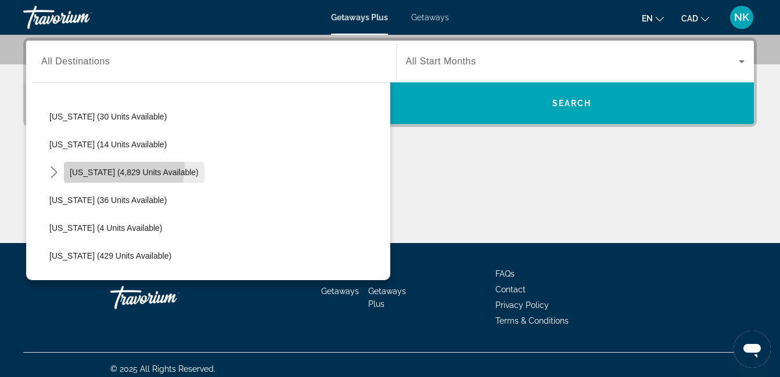
click at [85, 164] on span "Select destination: Florida (4,829 units available)" at bounding box center [134, 172] width 140 height 28
type input "**********"
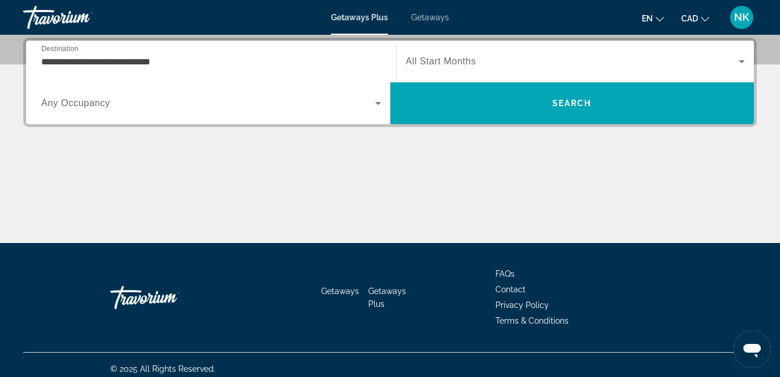
click at [448, 63] on span "All Start Months" at bounding box center [441, 61] width 70 height 10
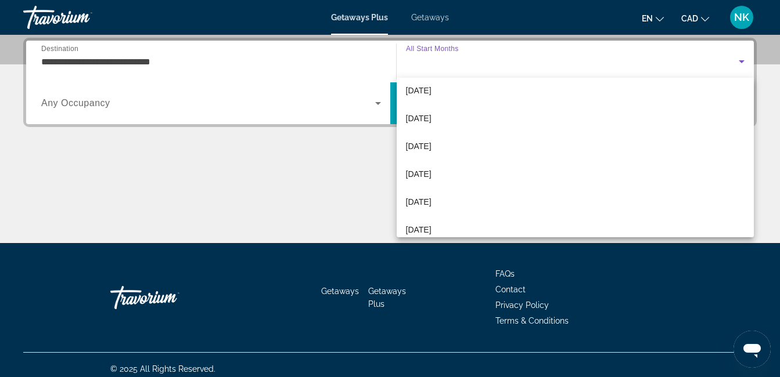
scroll to position [70, 0]
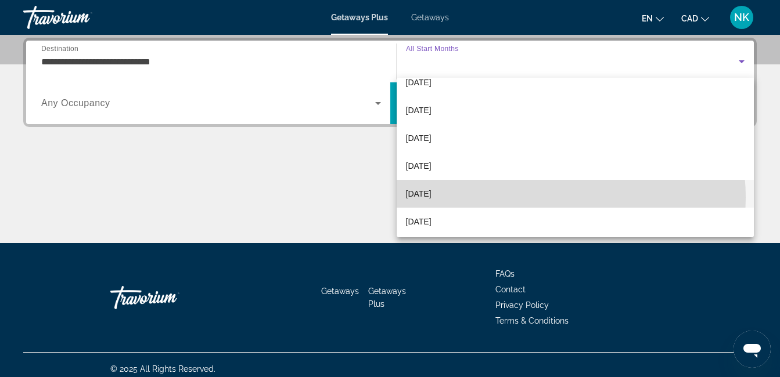
click at [539, 197] on mat-option "[DATE]" at bounding box center [575, 194] width 358 height 28
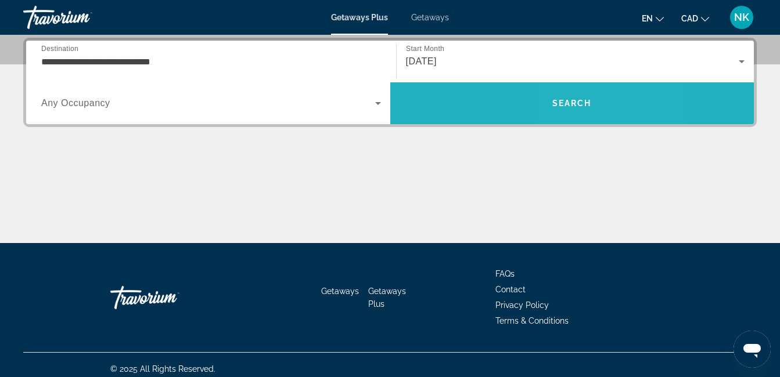
click at [594, 102] on span "Search" at bounding box center [572, 103] width 364 height 28
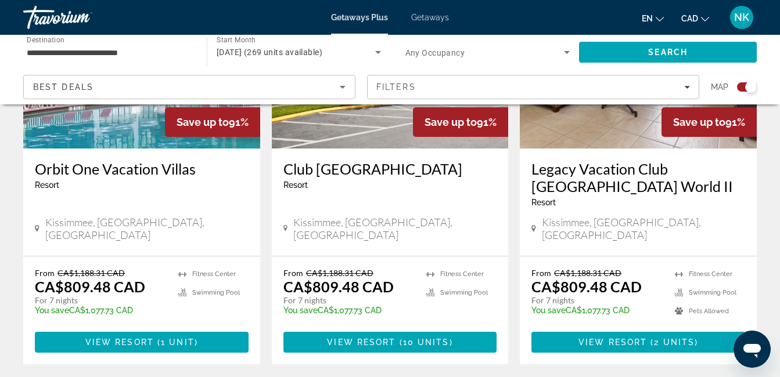
scroll to position [1866, 0]
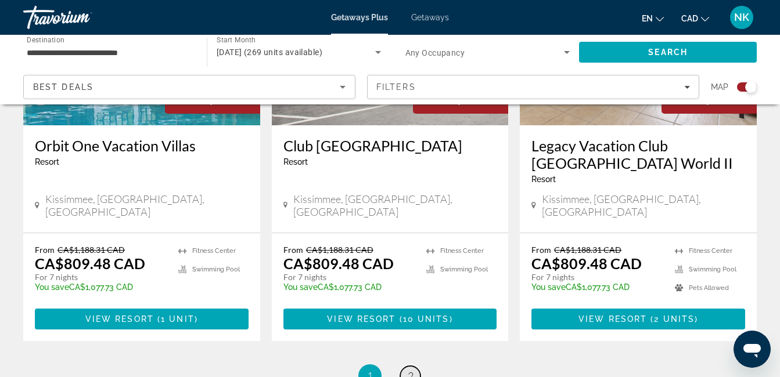
click at [411, 370] on span "2" at bounding box center [410, 376] width 6 height 13
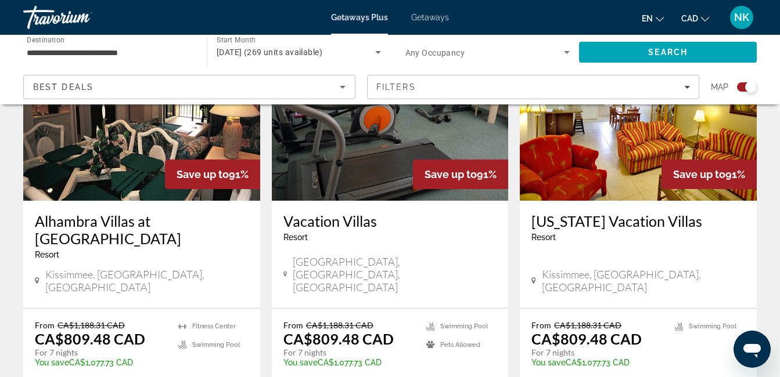
scroll to position [1796, 0]
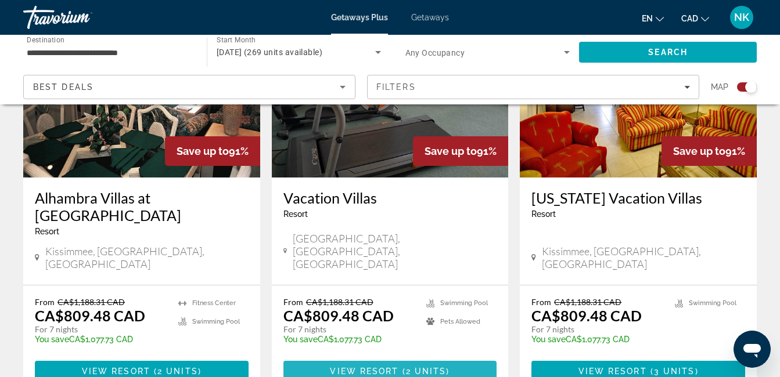
click at [339, 367] on span "View Resort" at bounding box center [364, 371] width 68 height 9
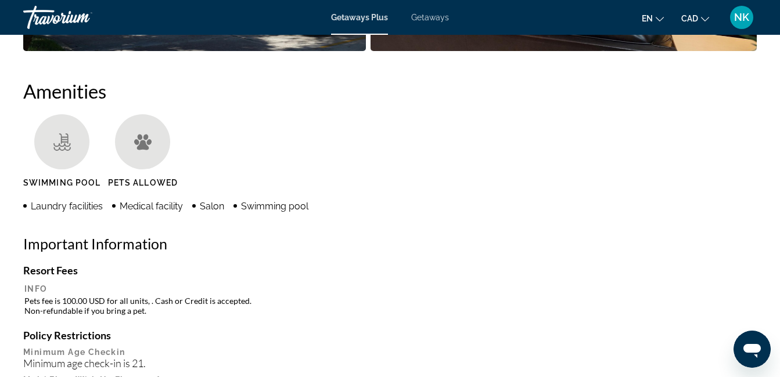
scroll to position [1091, 0]
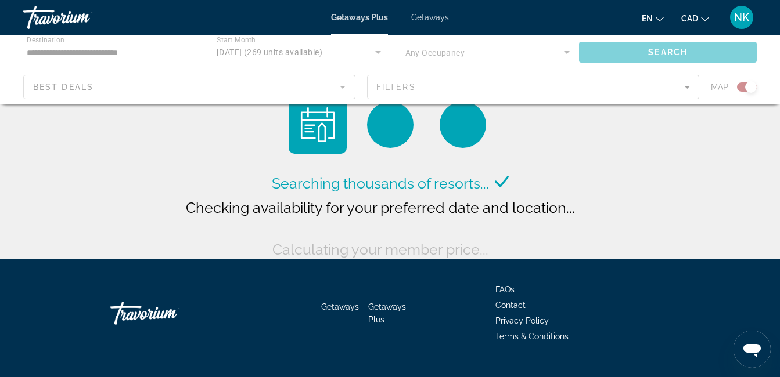
click at [423, 21] on span "Getaways" at bounding box center [430, 17] width 38 height 9
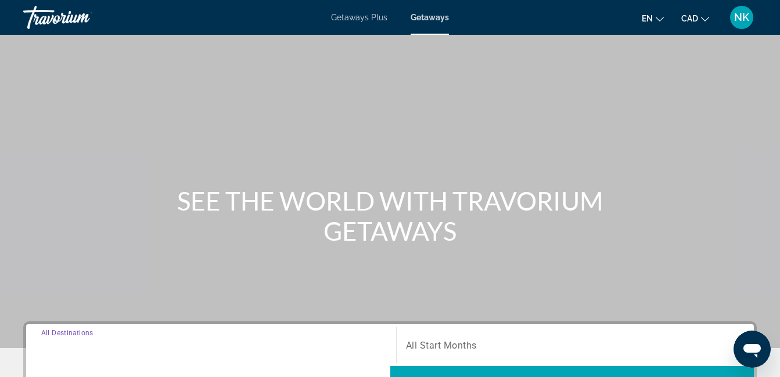
click at [283, 349] on input "Destination All Destinations" at bounding box center [211, 346] width 340 height 14
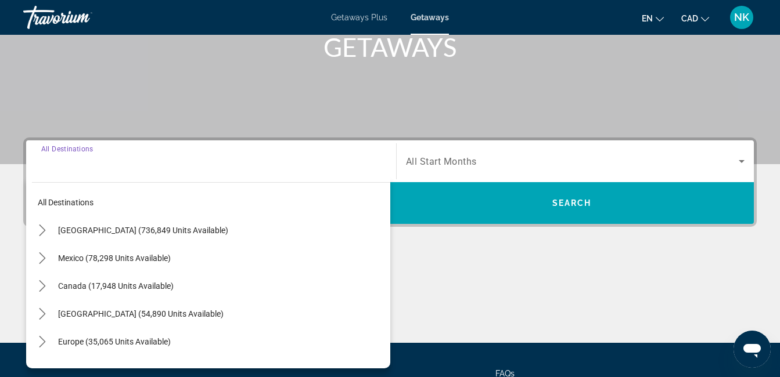
scroll to position [284, 0]
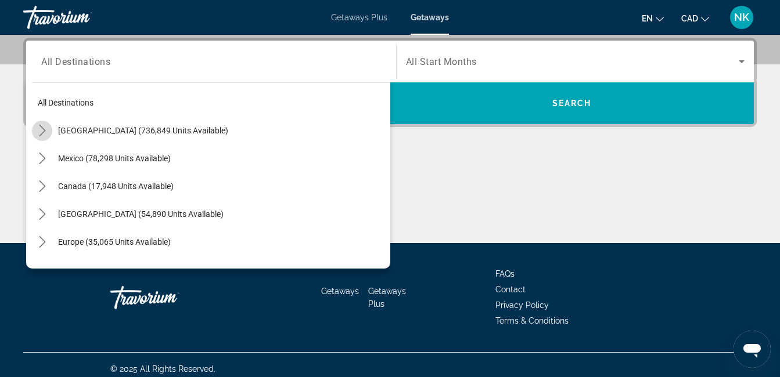
click at [44, 129] on icon "Toggle United States (736,849 units available) submenu" at bounding box center [42, 131] width 6 height 12
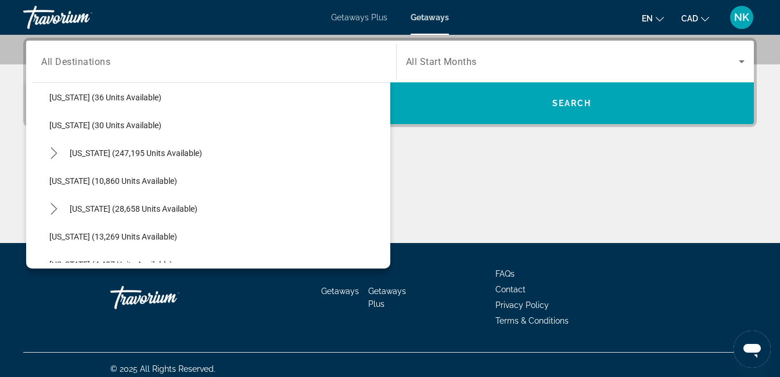
scroll to position [173, 0]
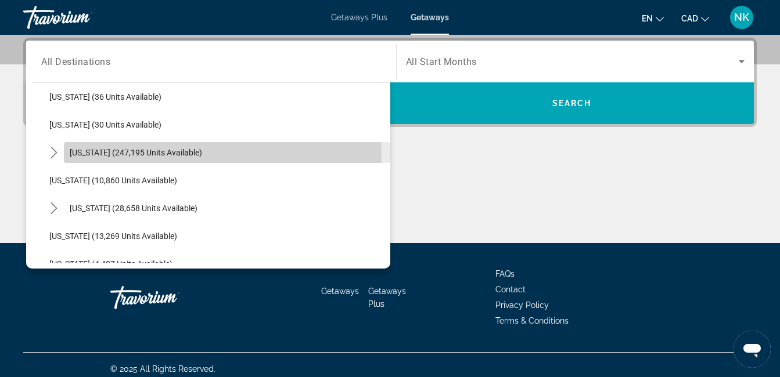
click at [174, 153] on span "[US_STATE] (247,195 units available)" at bounding box center [136, 152] width 132 height 9
type input "**********"
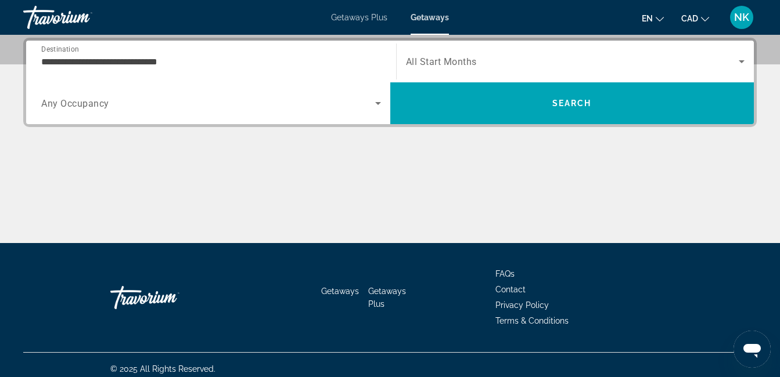
click at [445, 58] on span "All Start Months" at bounding box center [441, 61] width 71 height 11
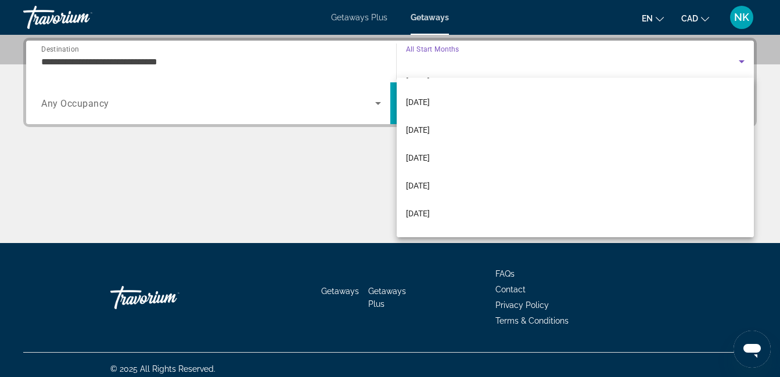
scroll to position [70, 0]
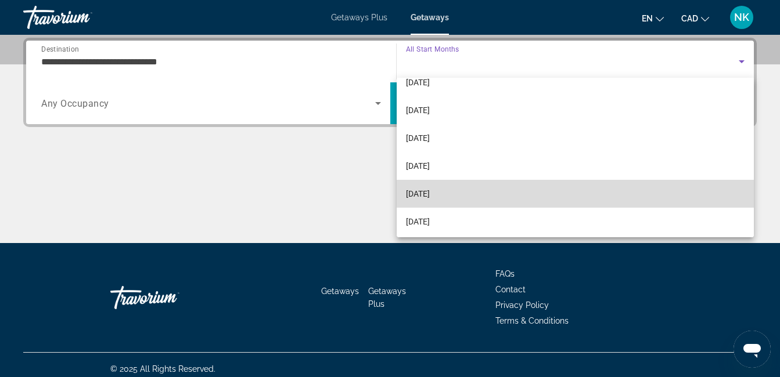
click at [668, 193] on mat-option "[DATE]" at bounding box center [575, 194] width 358 height 28
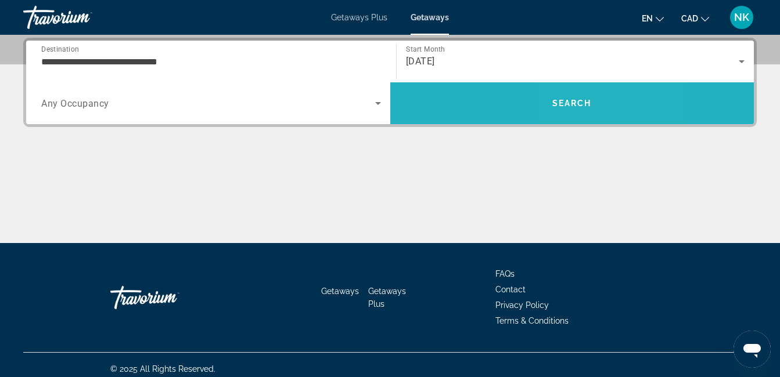
click at [574, 96] on span "Search" at bounding box center [572, 103] width 364 height 28
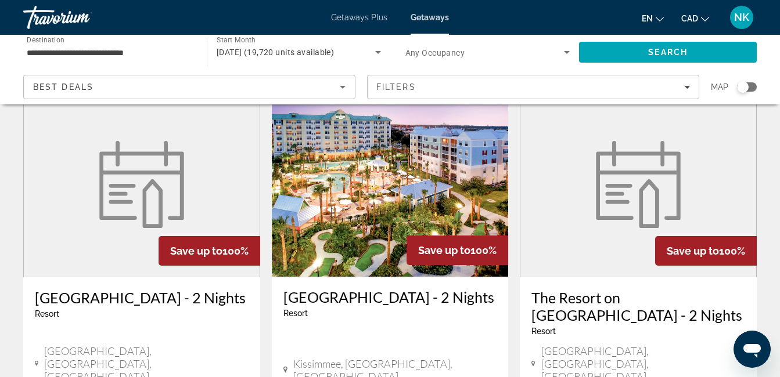
scroll to position [77, 0]
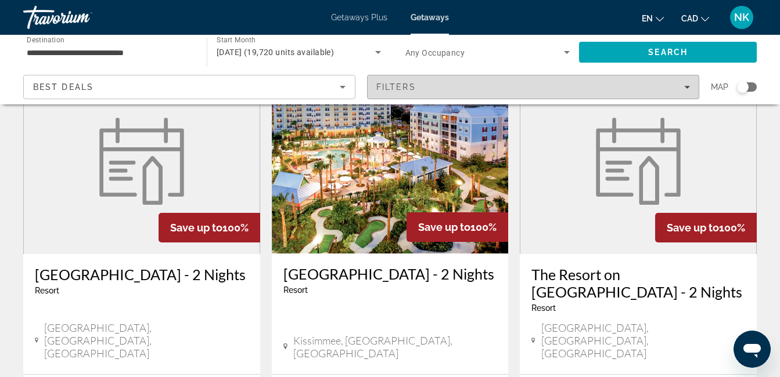
click at [559, 85] on div "Filters" at bounding box center [532, 86] width 313 height 9
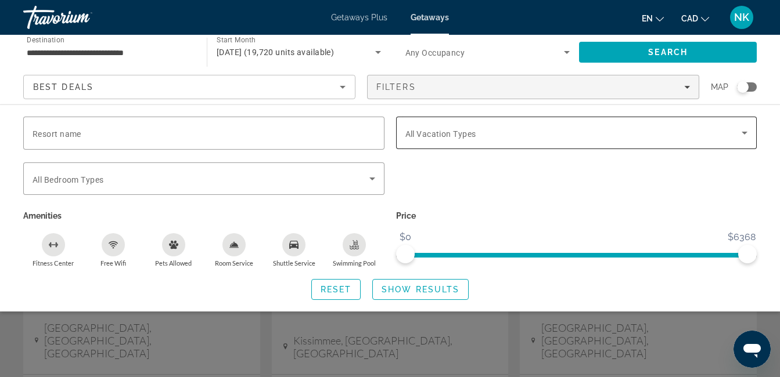
click at [566, 140] on div "Search widget" at bounding box center [576, 133] width 342 height 33
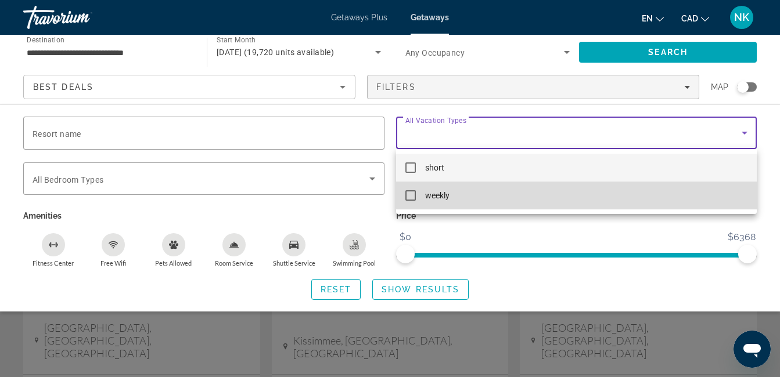
click at [503, 193] on mat-option "weekly" at bounding box center [576, 196] width 361 height 28
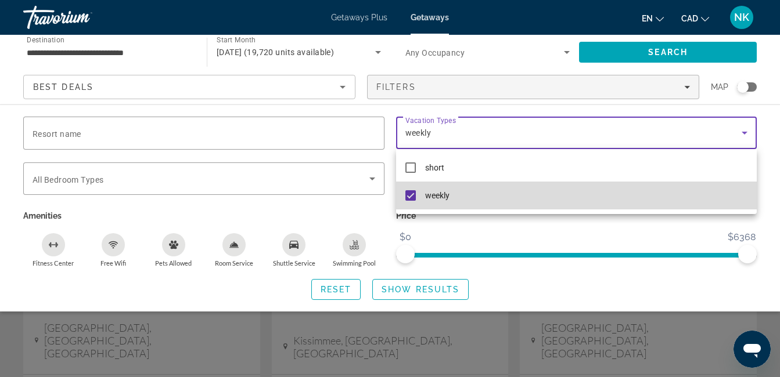
click at [479, 196] on mat-option "weekly" at bounding box center [576, 196] width 361 height 28
click at [410, 197] on mat-pseudo-checkbox at bounding box center [410, 195] width 10 height 10
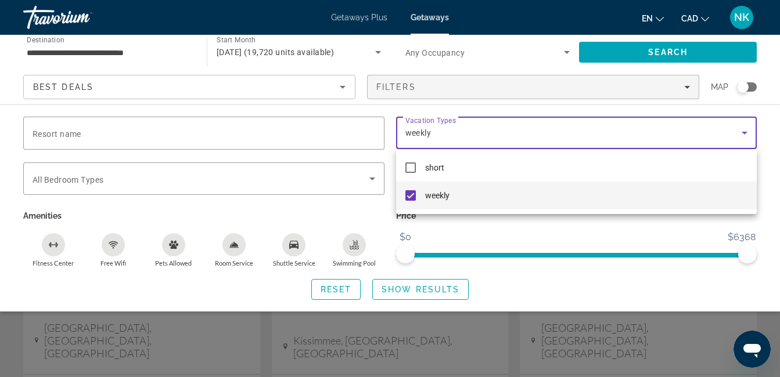
click at [430, 289] on div at bounding box center [390, 188] width 780 height 377
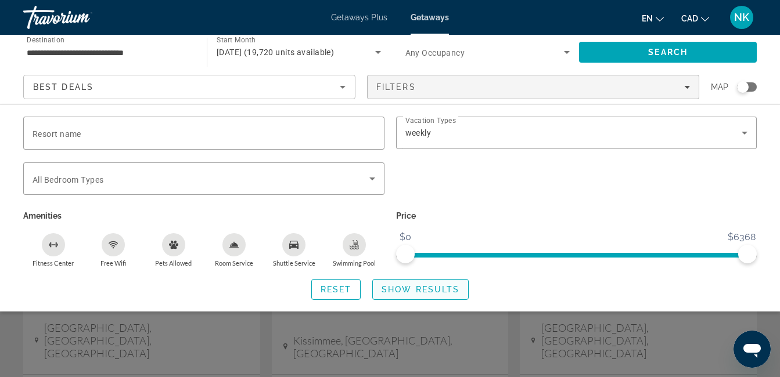
click at [427, 291] on span "Show Results" at bounding box center [420, 289] width 78 height 9
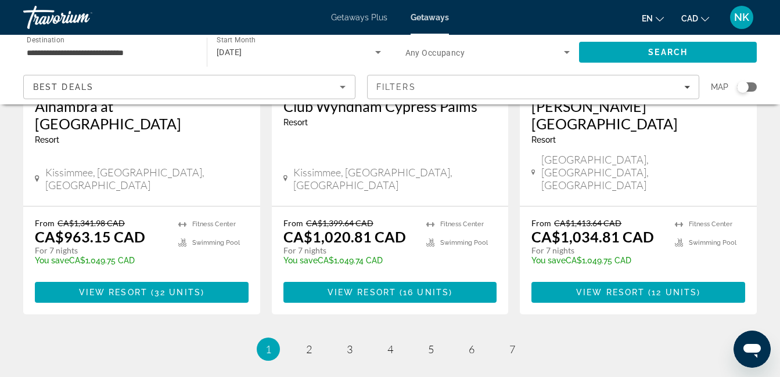
scroll to position [1548, 0]
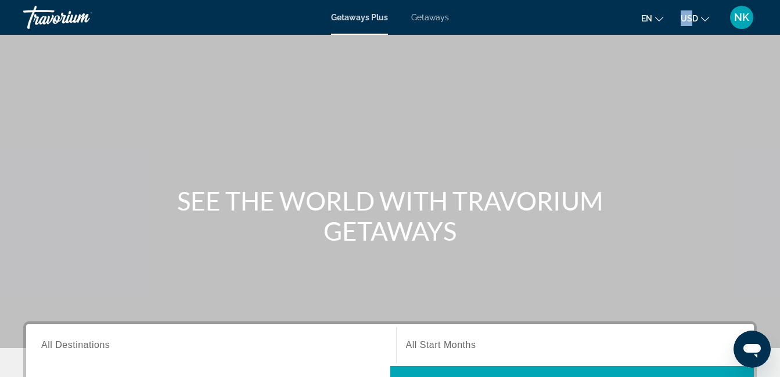
drag, startPoint x: 690, startPoint y: 9, endPoint x: 693, endPoint y: 21, distance: 13.0
click at [693, 21] on li "USD USD ($) MXN (Mex$) CAD (Can$) GBP (£) EUR (€) AUD (A$) NZD (NZ$) CNY (CN¥)" at bounding box center [694, 17] width 28 height 19
click at [693, 21] on span "USD" at bounding box center [688, 18] width 17 height 9
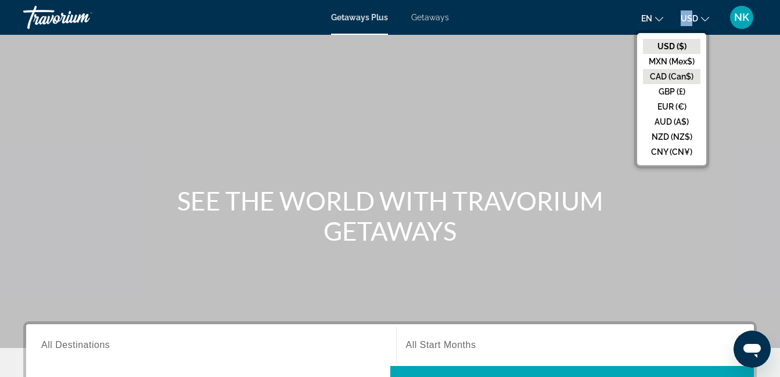
click at [678, 73] on button "CAD (Can$)" at bounding box center [671, 76] width 57 height 15
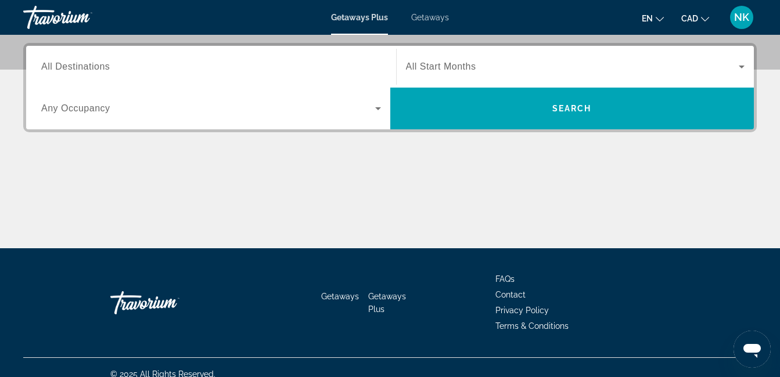
scroll to position [292, 0]
